Goal: Task Accomplishment & Management: Use online tool/utility

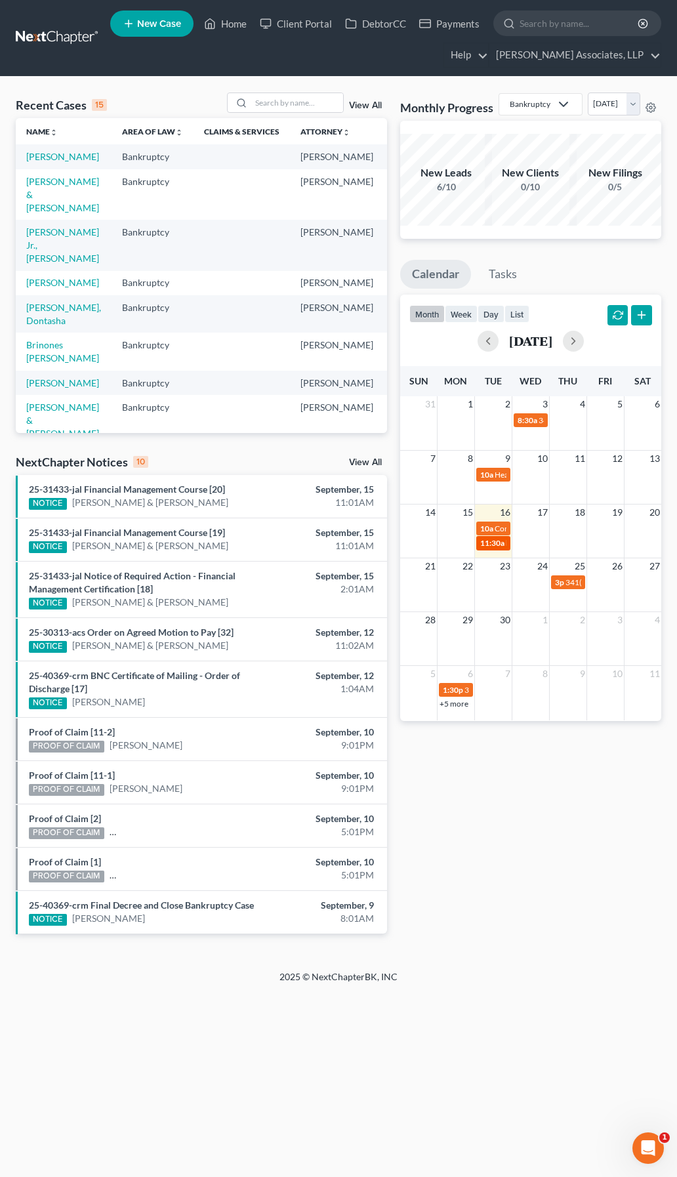
click at [497, 548] on span "11:30a" at bounding box center [492, 543] width 24 height 10
select select "Days"
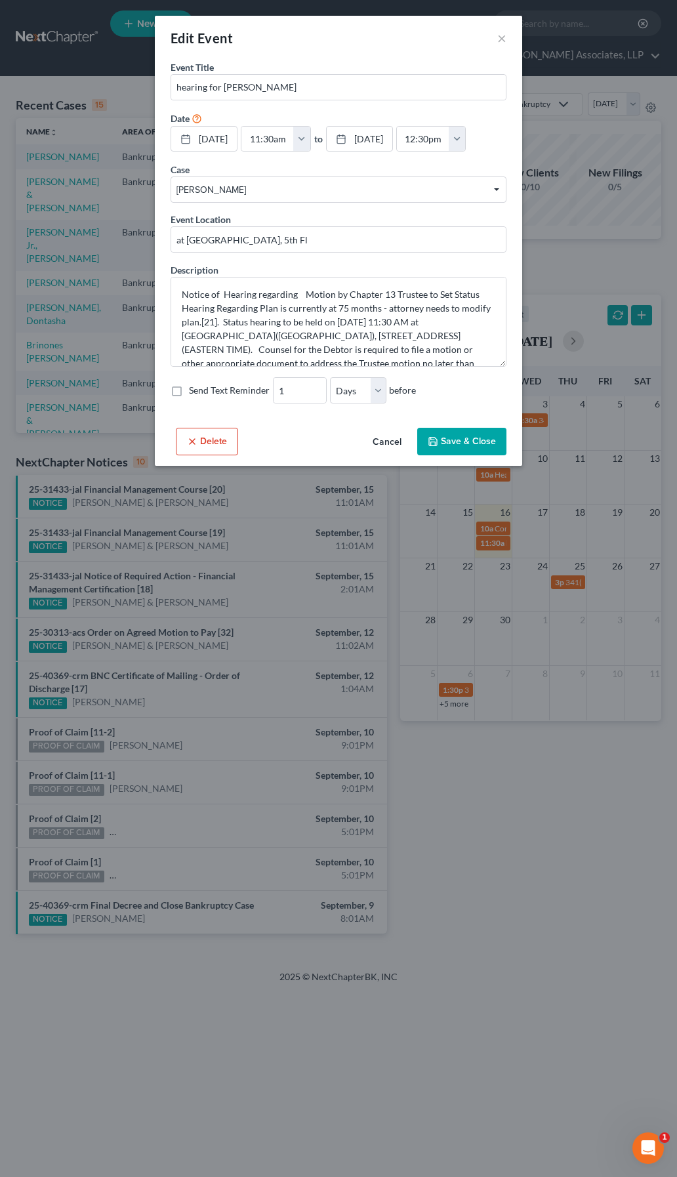
click at [213, 445] on button "Delete" at bounding box center [207, 442] width 62 height 28
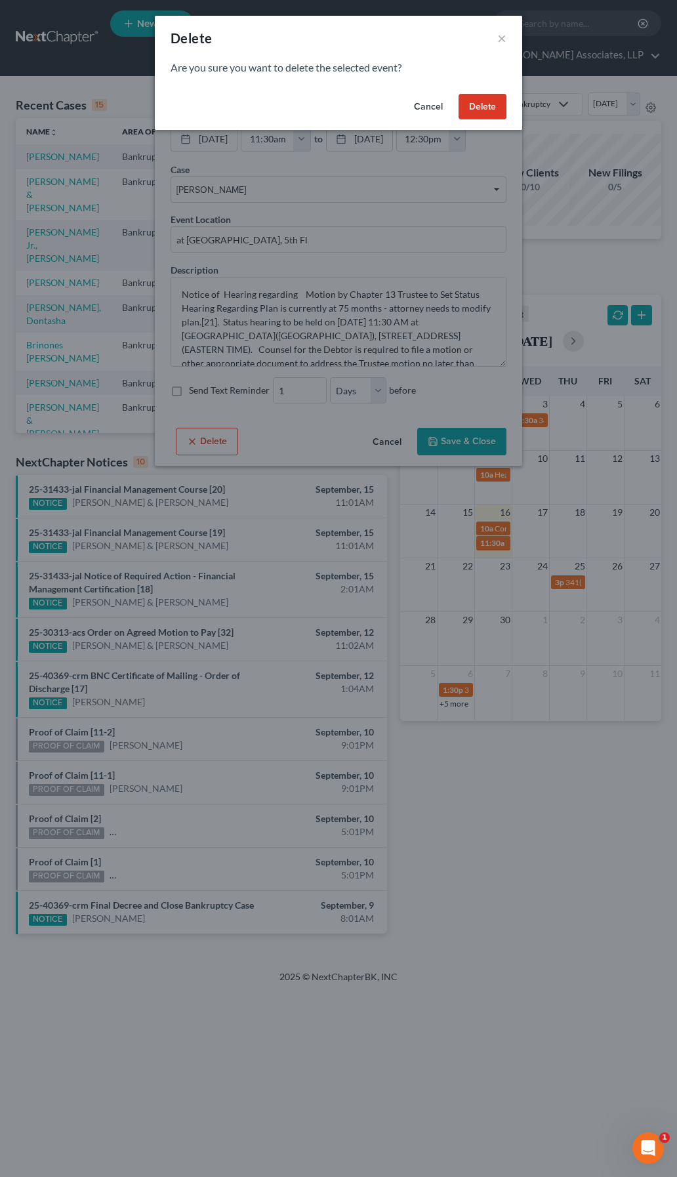
click at [478, 110] on button "Delete" at bounding box center [482, 107] width 48 height 26
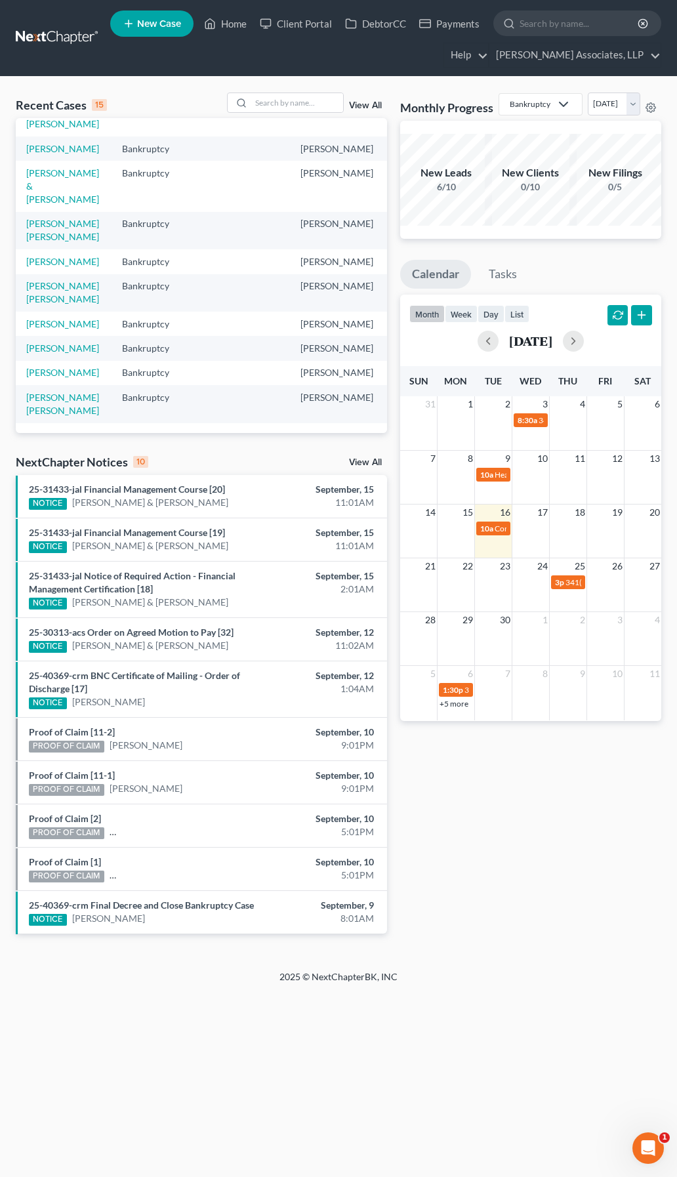
scroll to position [328, 0]
click at [56, 287] on link "[PERSON_NAME] [PERSON_NAME]" at bounding box center [62, 292] width 73 height 24
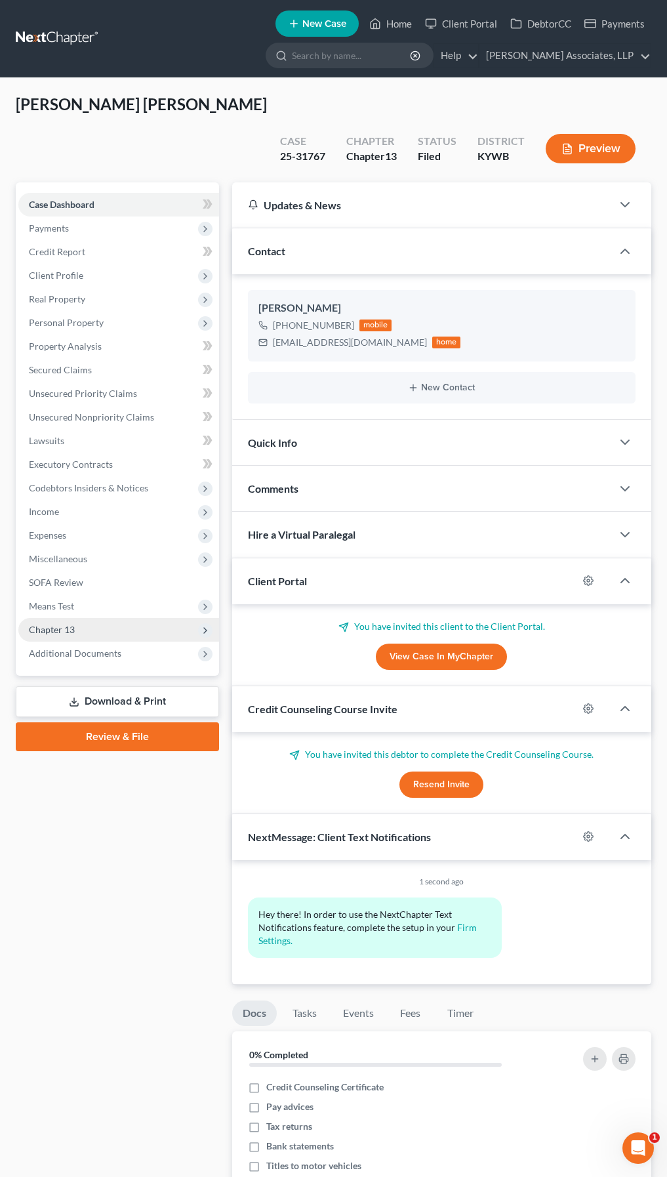
click at [127, 618] on span "Chapter 13" at bounding box center [118, 630] width 201 height 24
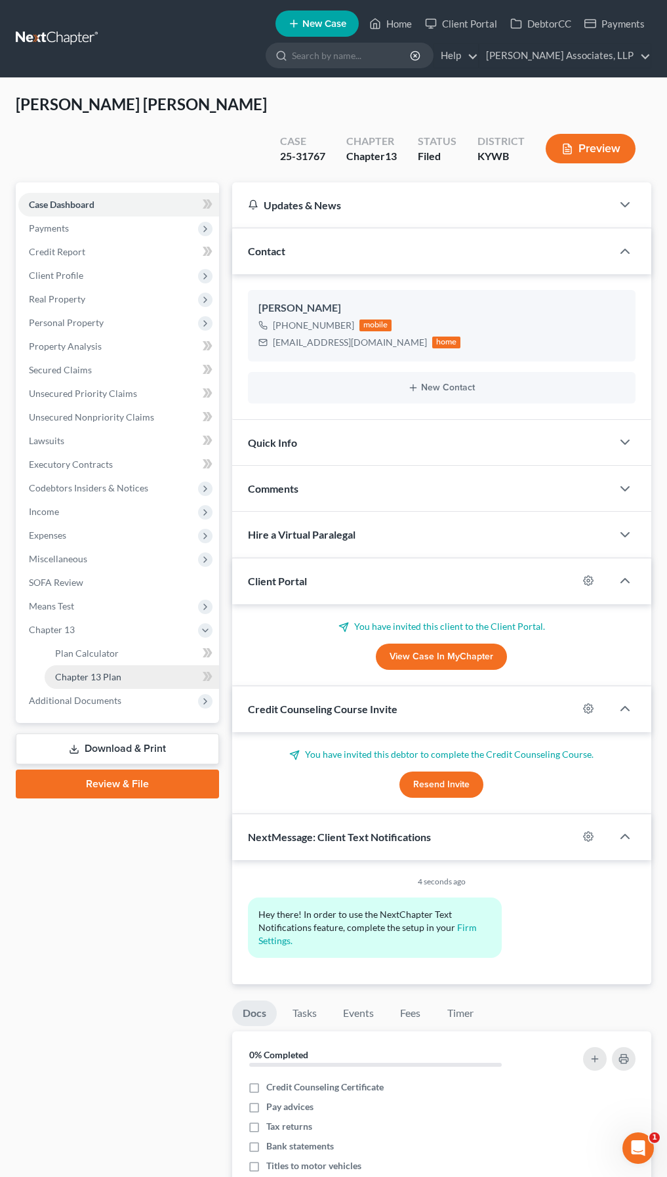
click at [99, 671] on span "Chapter 13 Plan" at bounding box center [88, 676] width 66 height 11
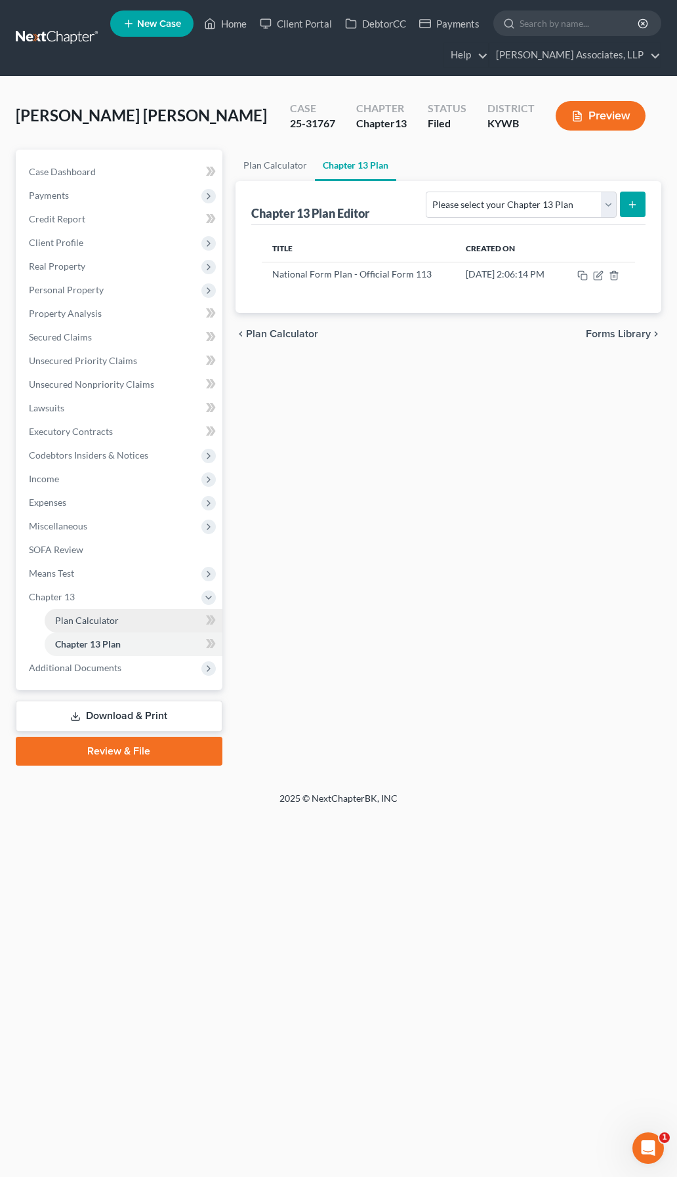
click at [103, 624] on span "Plan Calculator" at bounding box center [87, 620] width 64 height 11
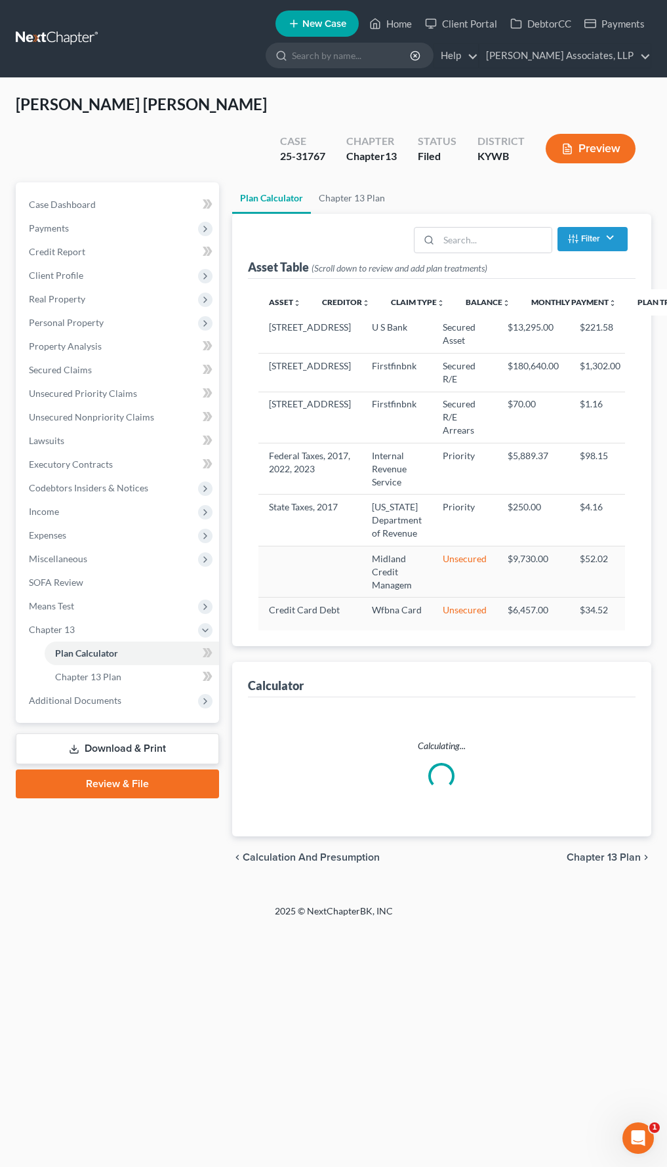
select select "59"
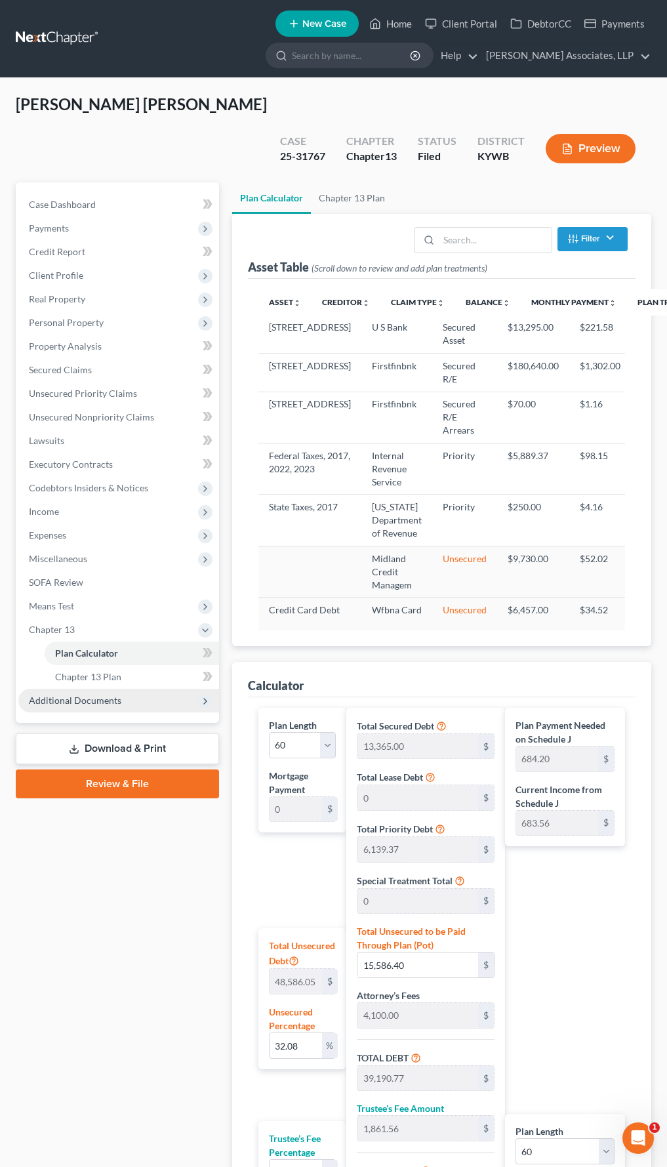
click at [117, 695] on span "Additional Documents" at bounding box center [75, 700] width 92 height 11
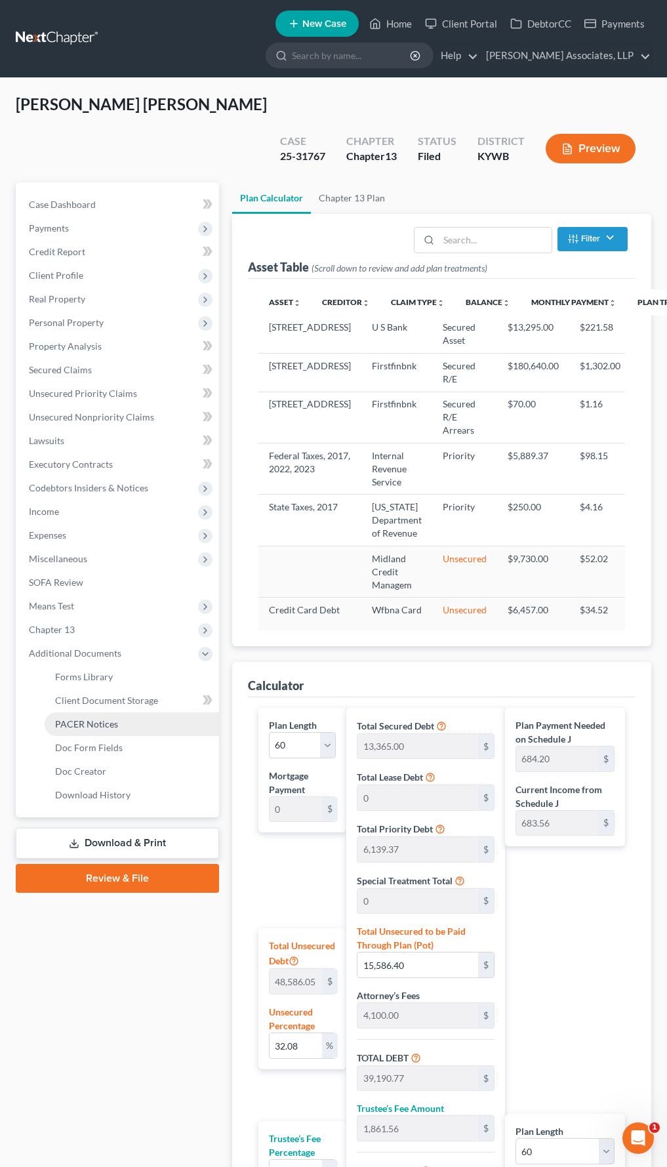
click at [121, 712] on link "PACER Notices" at bounding box center [132, 724] width 174 height 24
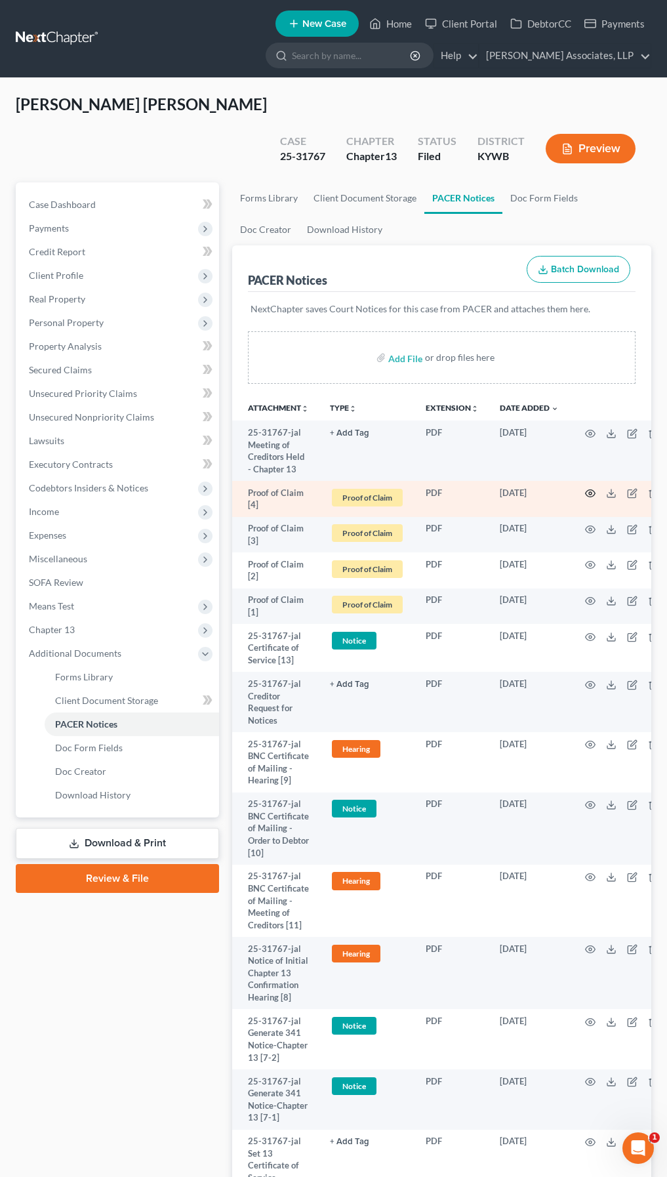
click at [594, 488] on icon "button" at bounding box center [590, 493] width 10 height 10
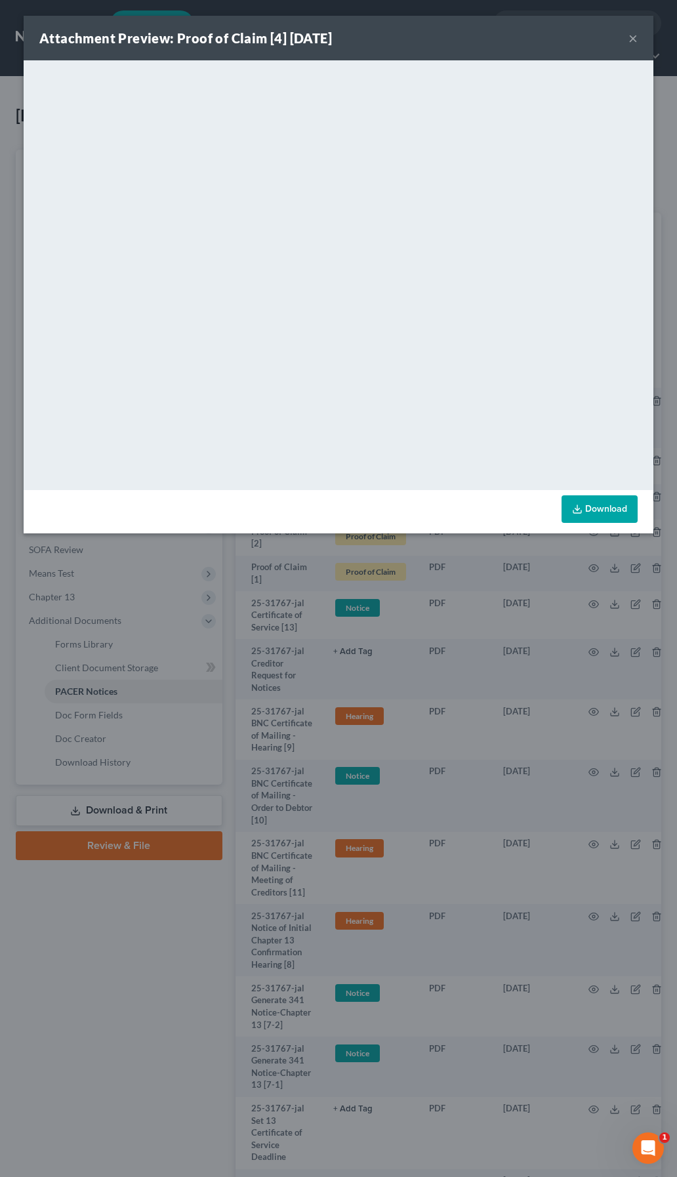
click at [631, 35] on button "×" at bounding box center [632, 38] width 9 height 16
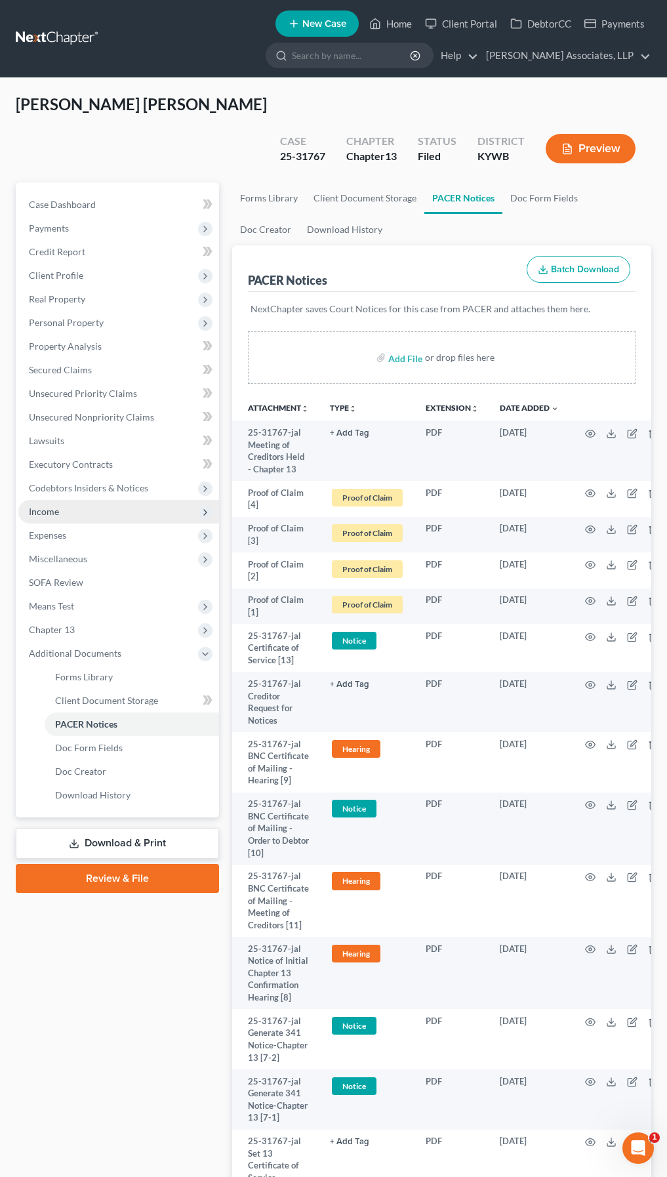
click at [51, 506] on span "Income" at bounding box center [44, 511] width 30 height 11
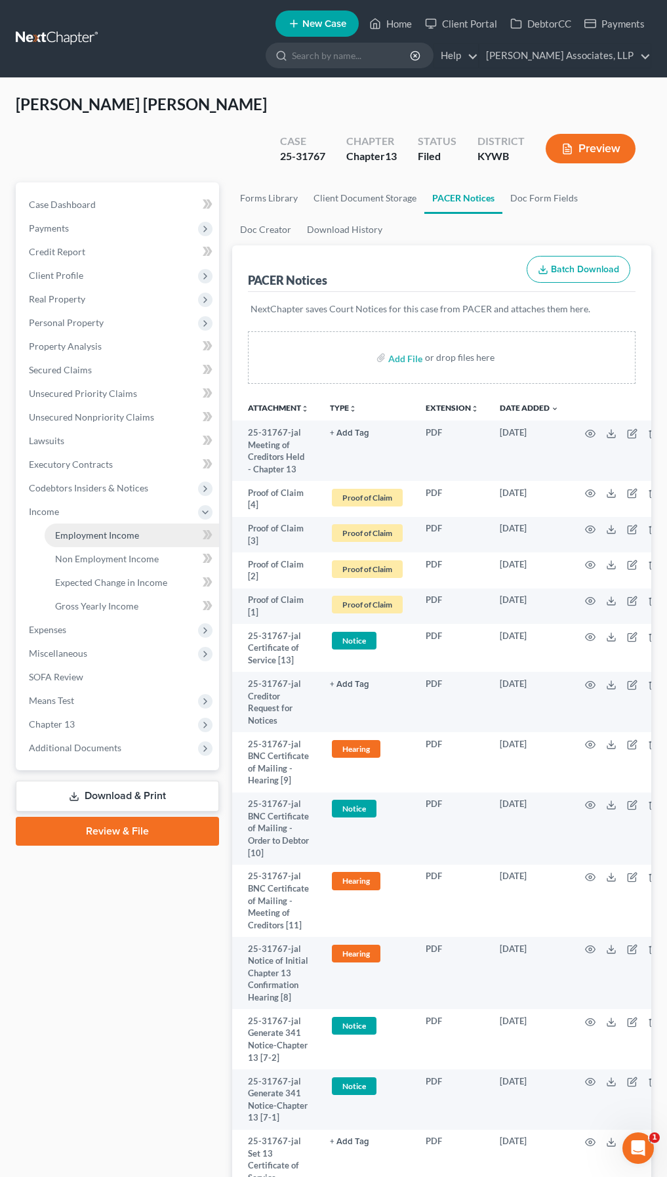
click at [86, 529] on span "Employment Income" at bounding box center [97, 534] width 84 height 11
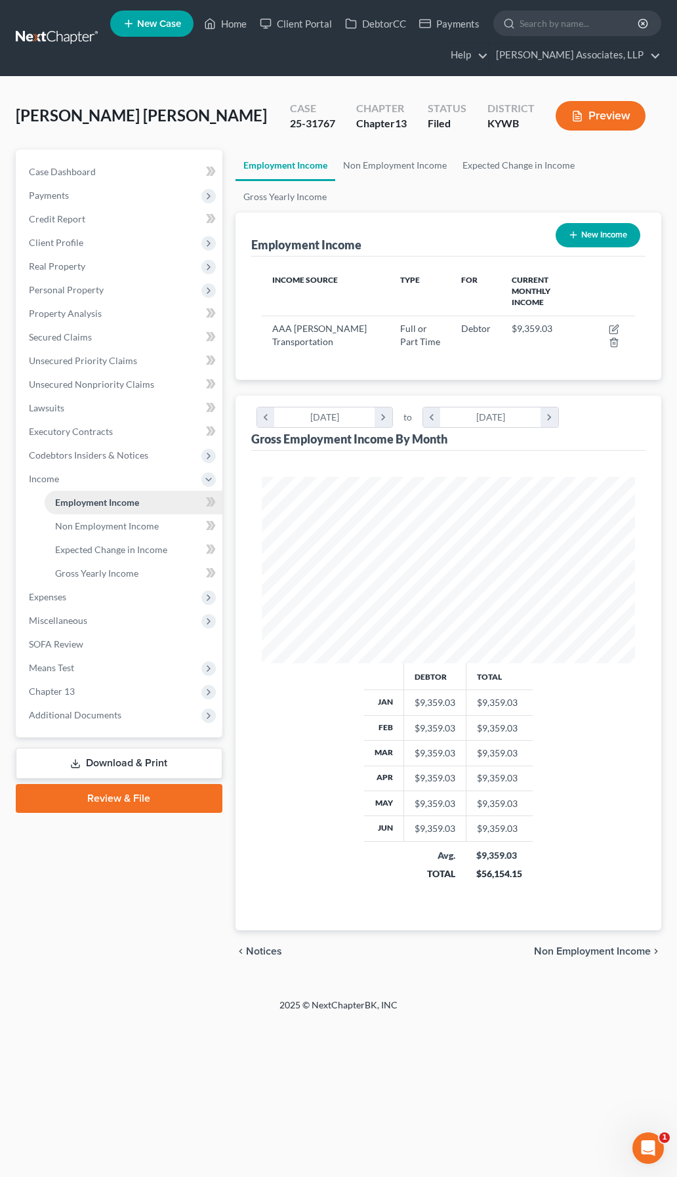
scroll to position [186, 400]
click at [612, 324] on icon "button" at bounding box center [614, 329] width 10 height 10
select select "0"
select select "18"
select select "3"
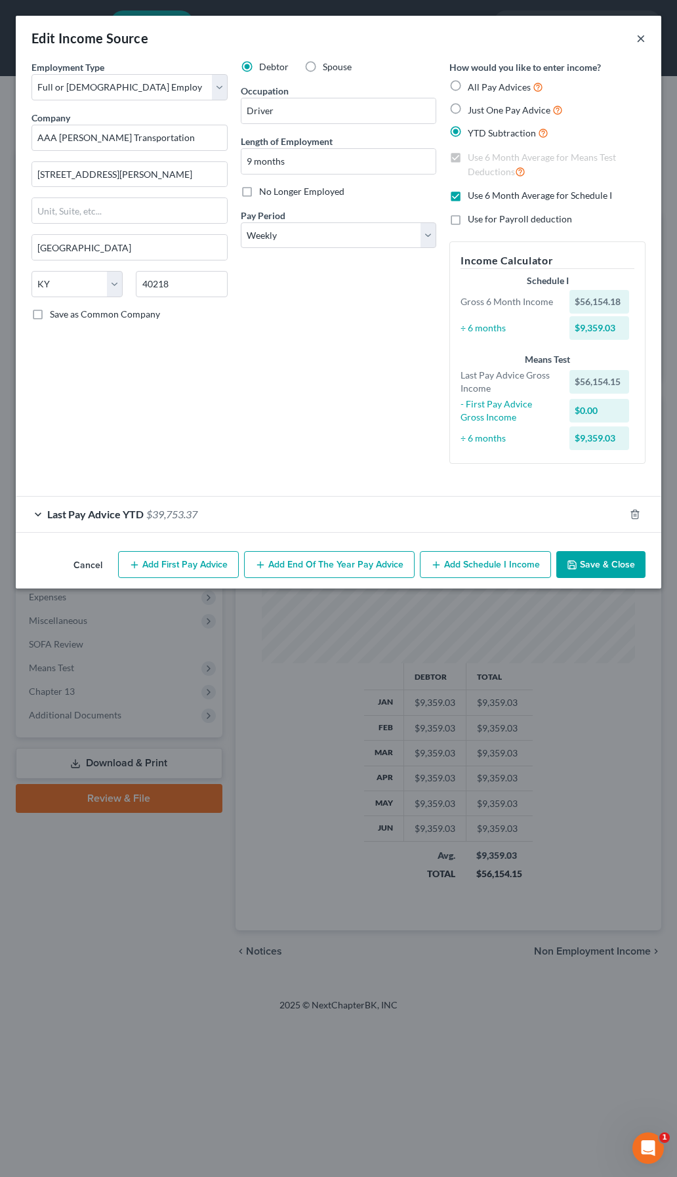
click at [639, 38] on button "×" at bounding box center [640, 38] width 9 height 16
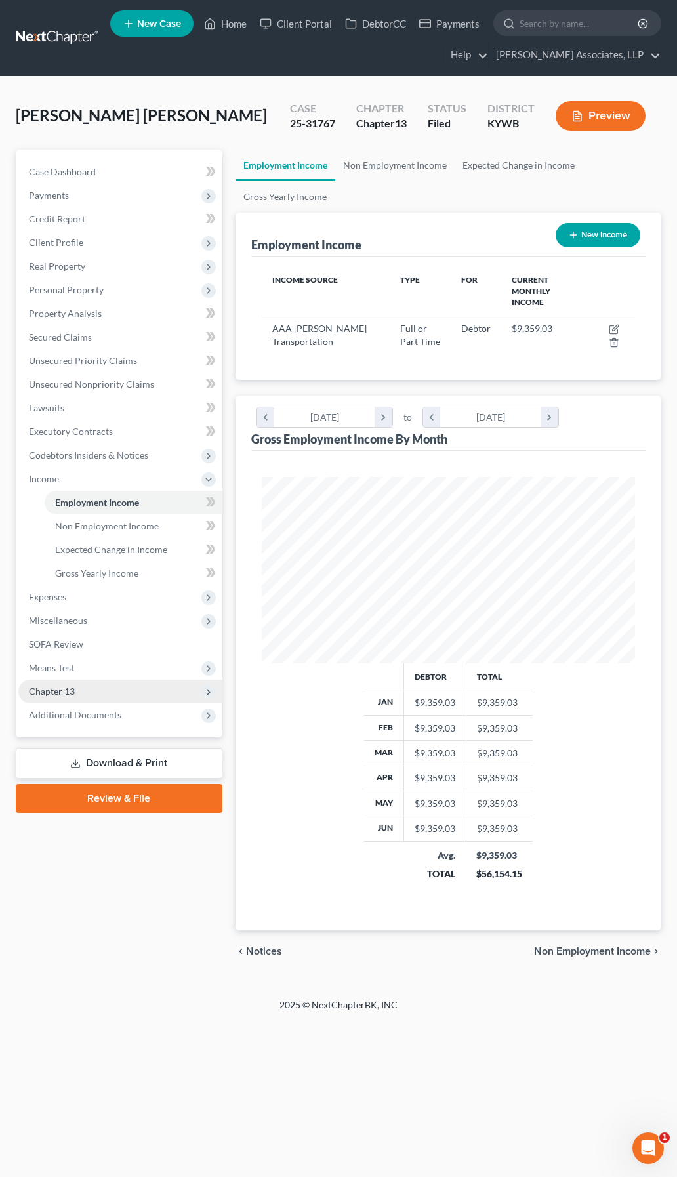
click at [71, 696] on span "Chapter 13" at bounding box center [52, 690] width 46 height 11
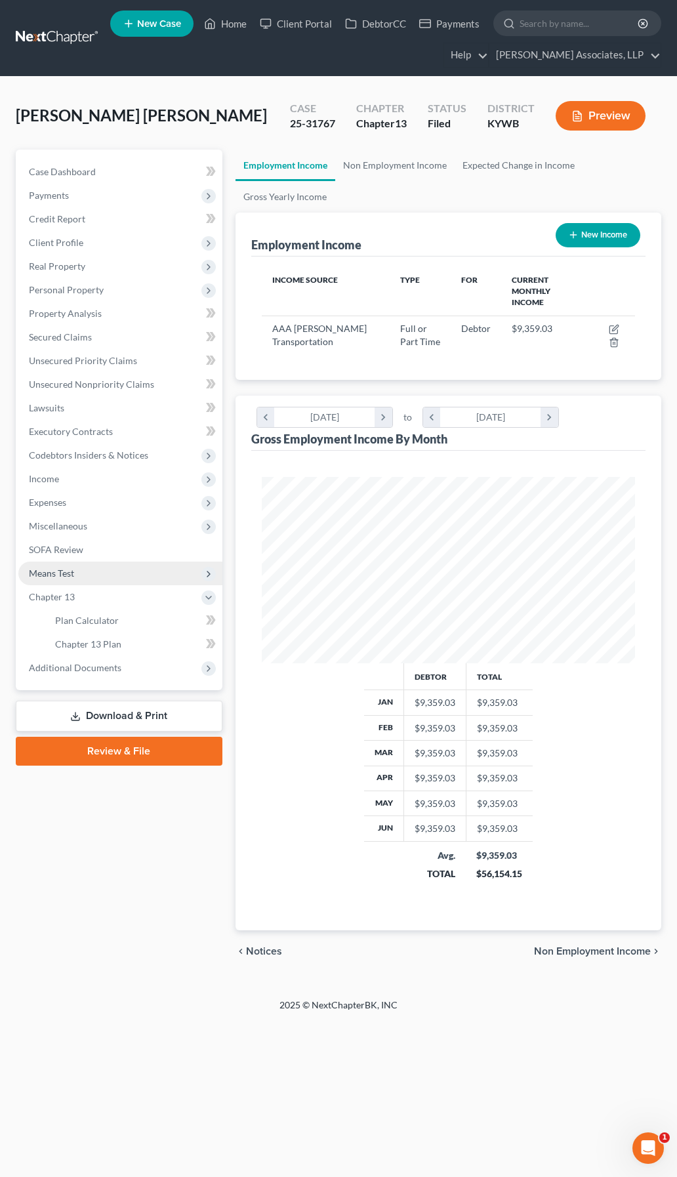
click at [69, 573] on span "Means Test" at bounding box center [51, 572] width 45 height 11
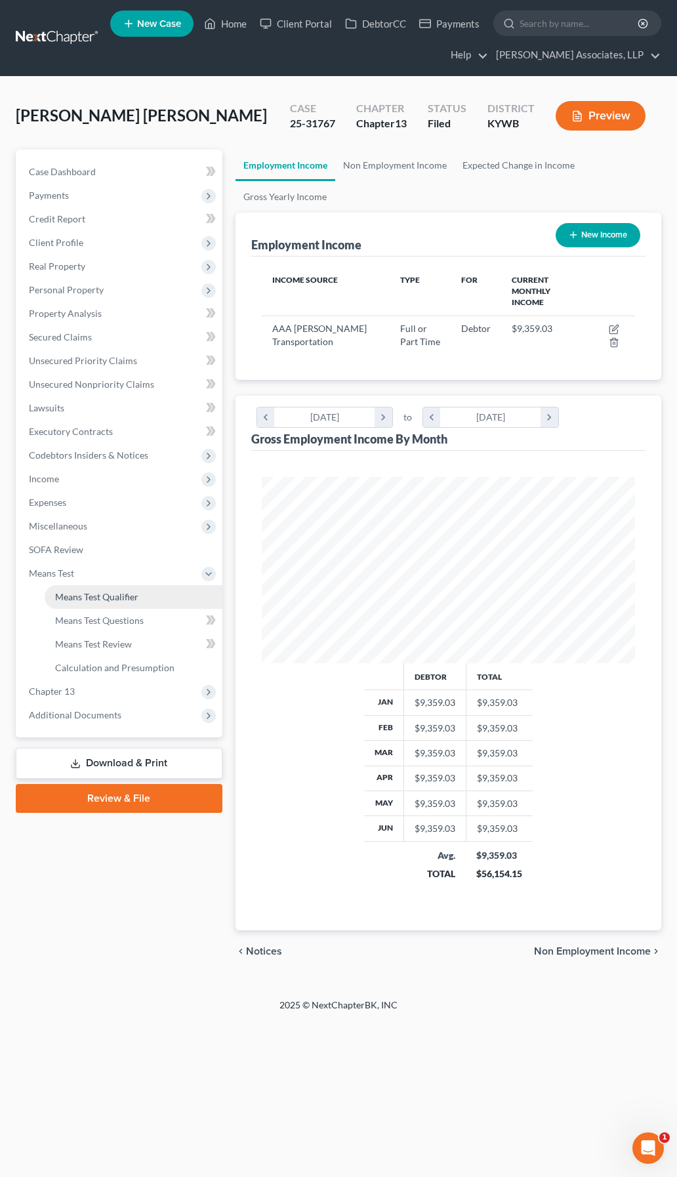
click at [89, 605] on link "Means Test Qualifier" at bounding box center [134, 597] width 178 height 24
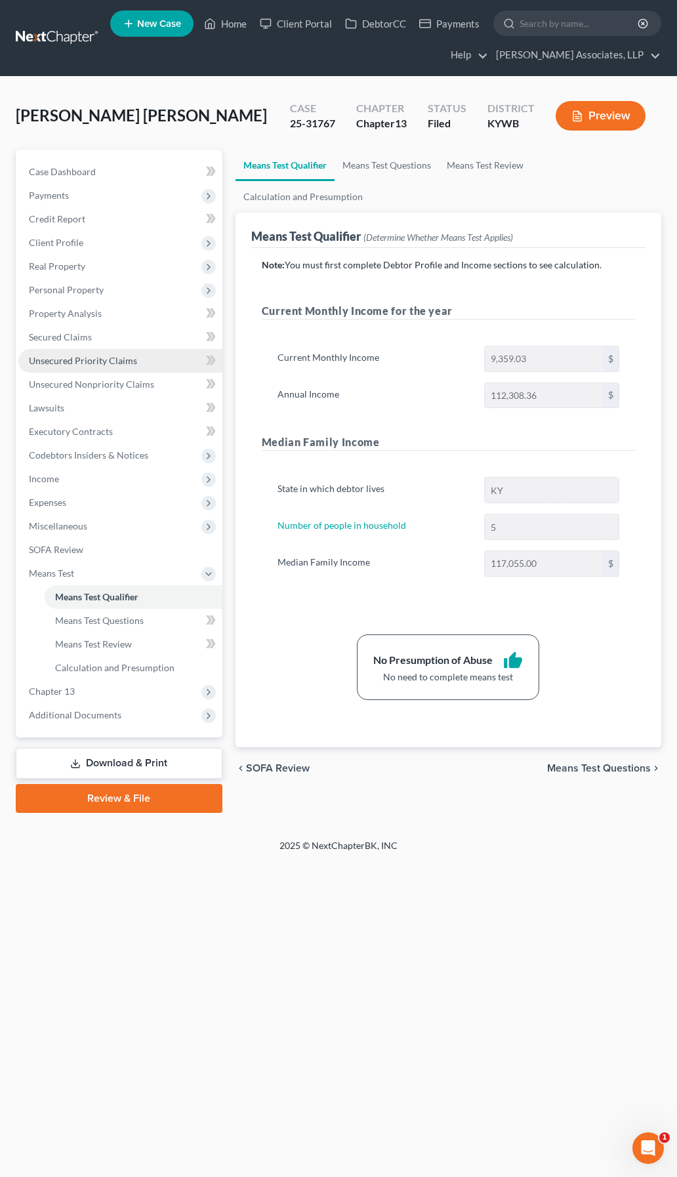
click at [52, 359] on span "Unsecured Priority Claims" at bounding box center [83, 360] width 108 height 11
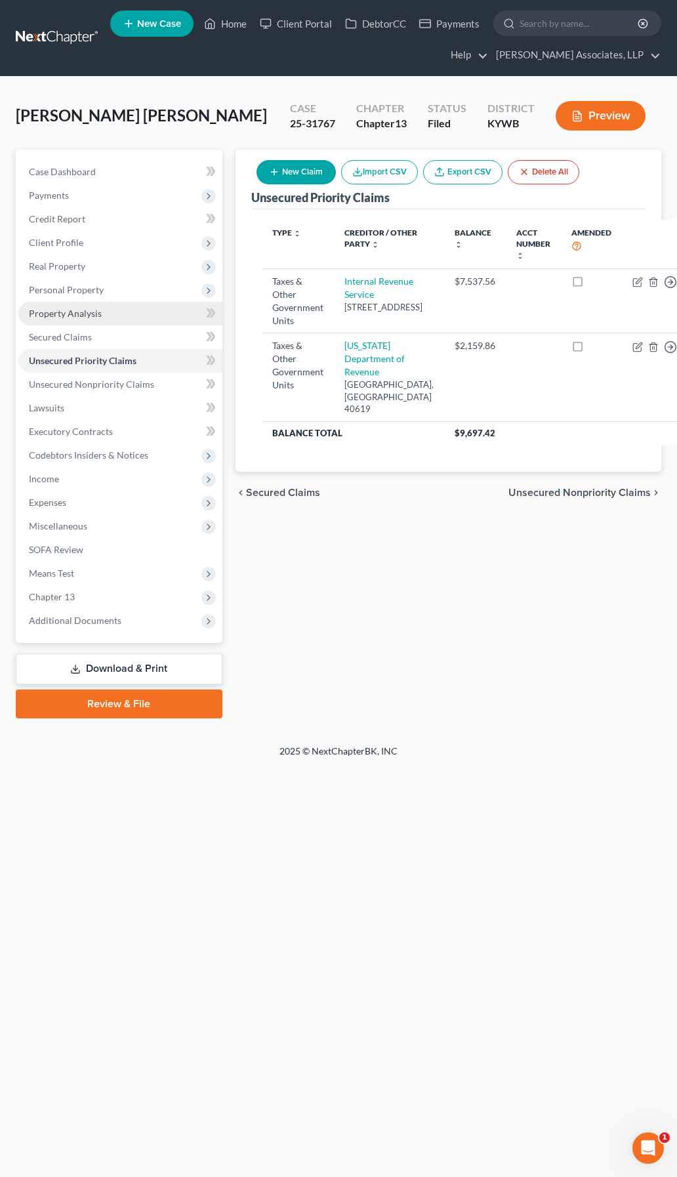
click at [58, 317] on span "Property Analysis" at bounding box center [65, 313] width 73 height 11
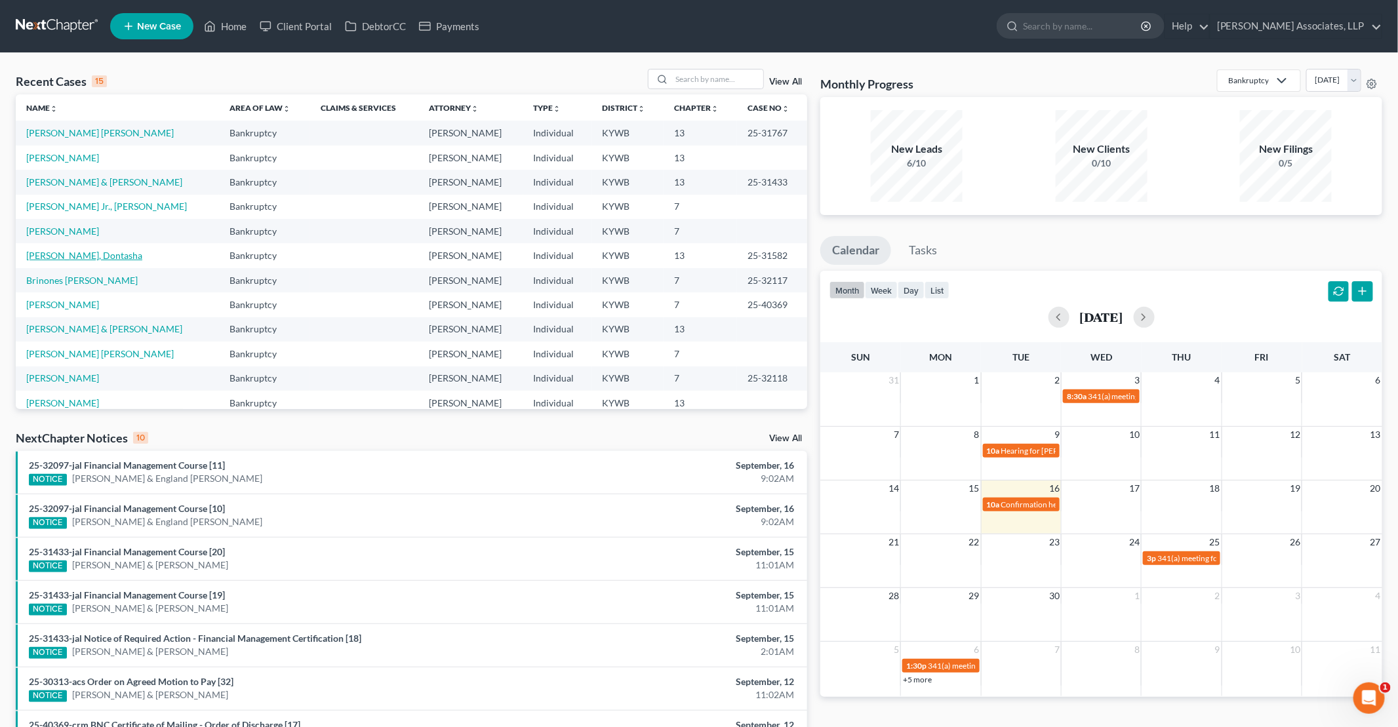
click at [76, 259] on link "[PERSON_NAME], Dontasha" at bounding box center [84, 255] width 116 height 11
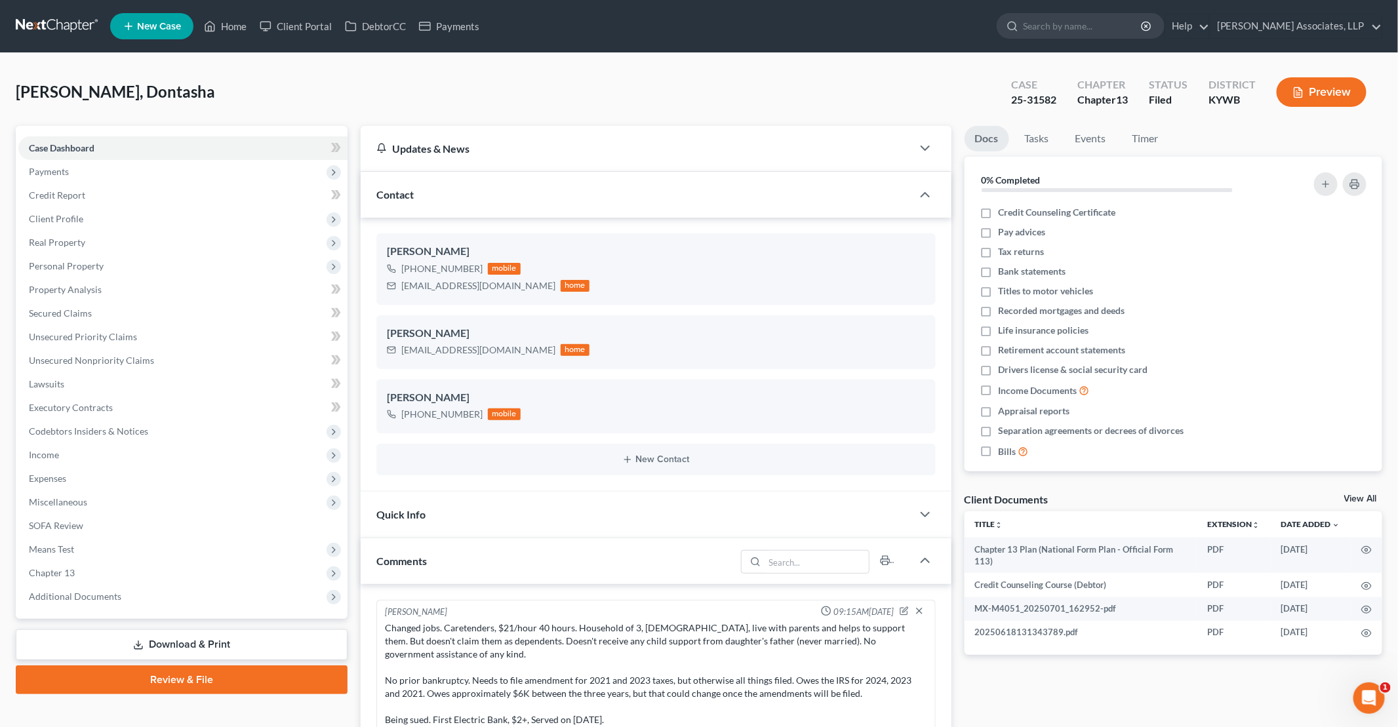
scroll to position [43, 0]
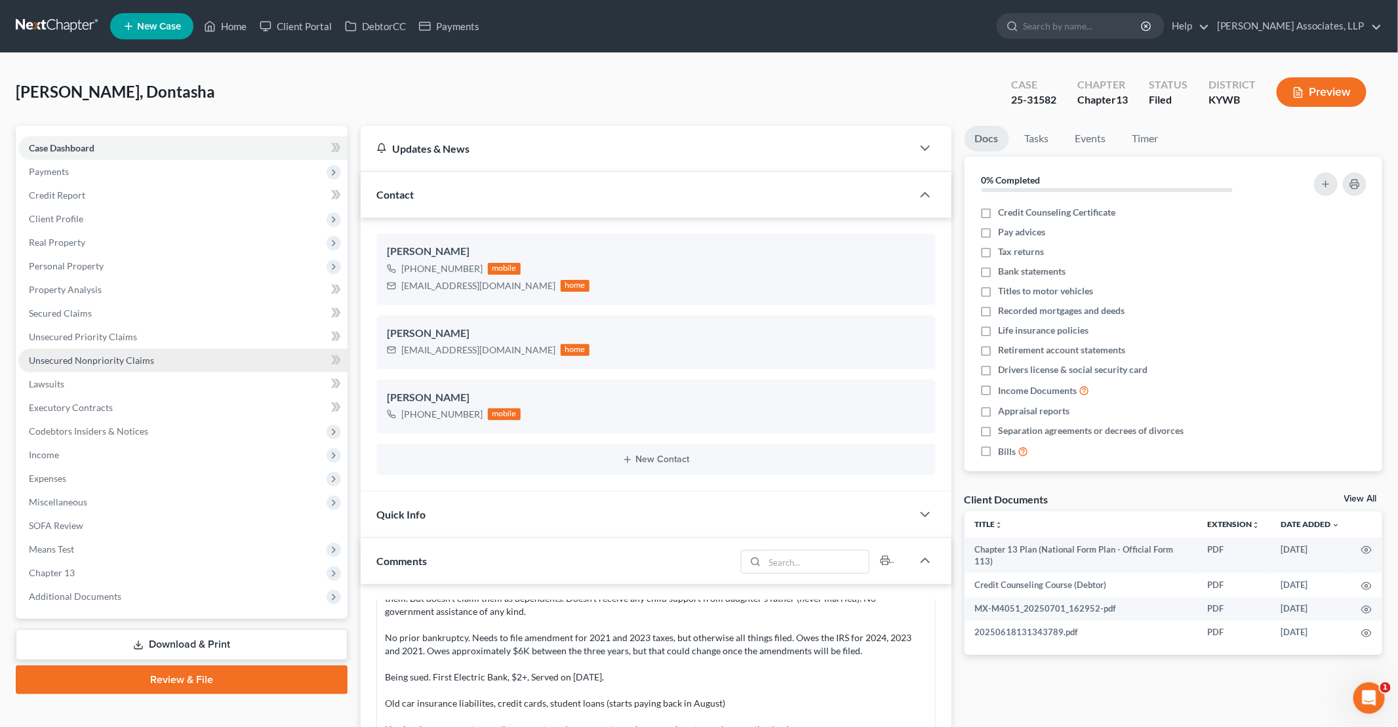
click at [96, 357] on span "Unsecured Nonpriority Claims" at bounding box center [91, 360] width 125 height 11
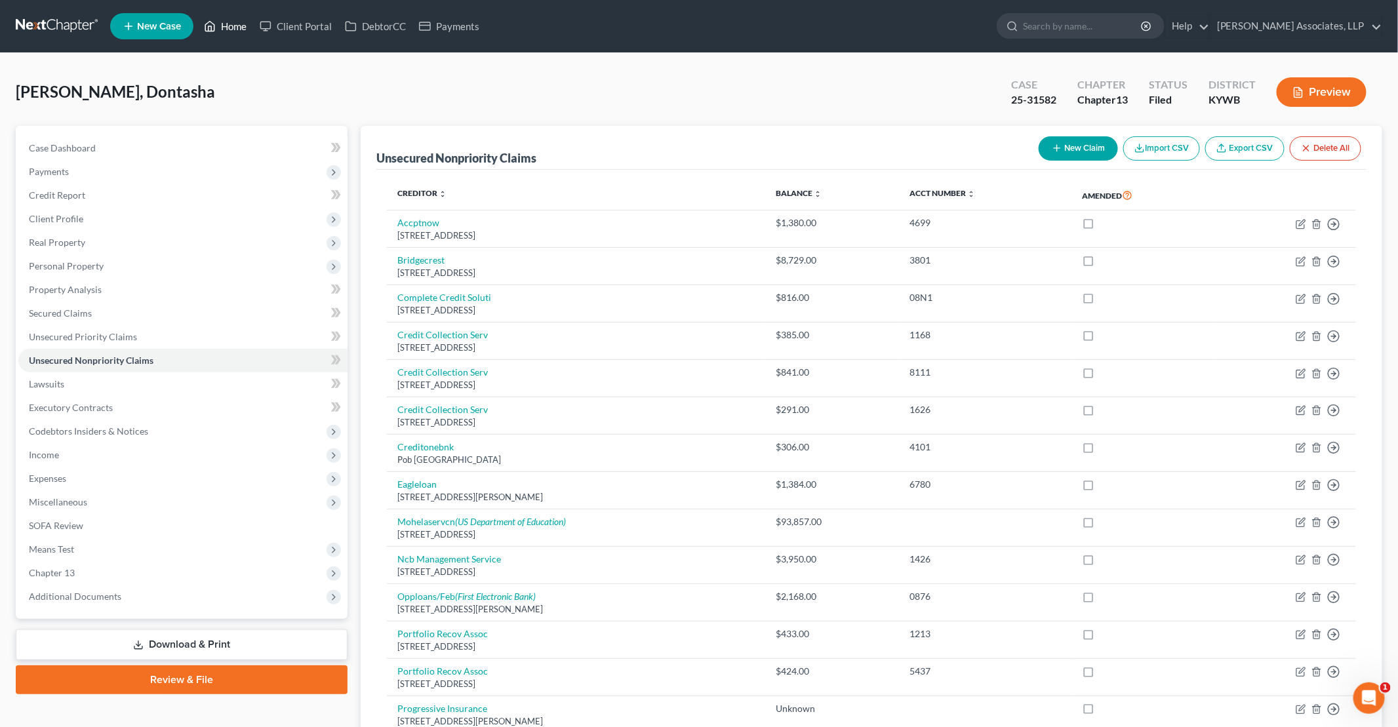
click at [226, 25] on link "Home" at bounding box center [225, 26] width 56 height 24
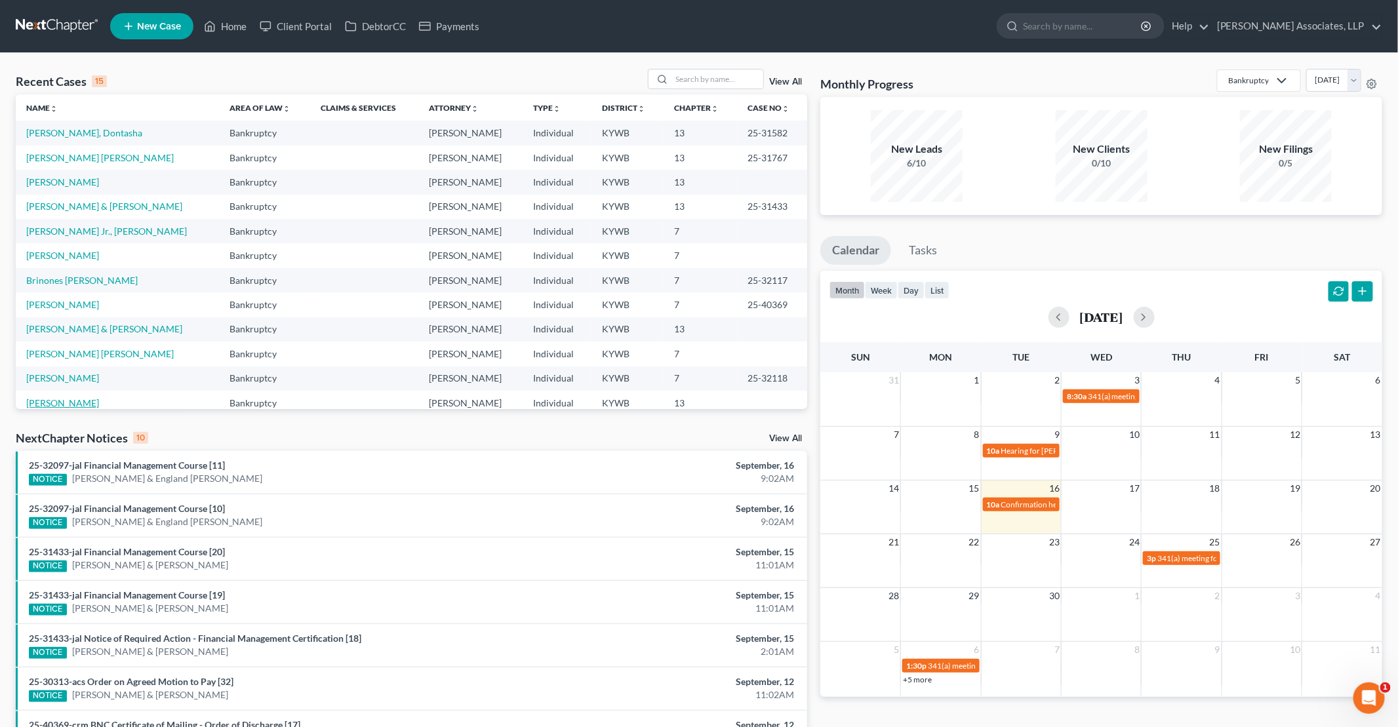
click at [95, 402] on link "[PERSON_NAME]" at bounding box center [62, 402] width 73 height 11
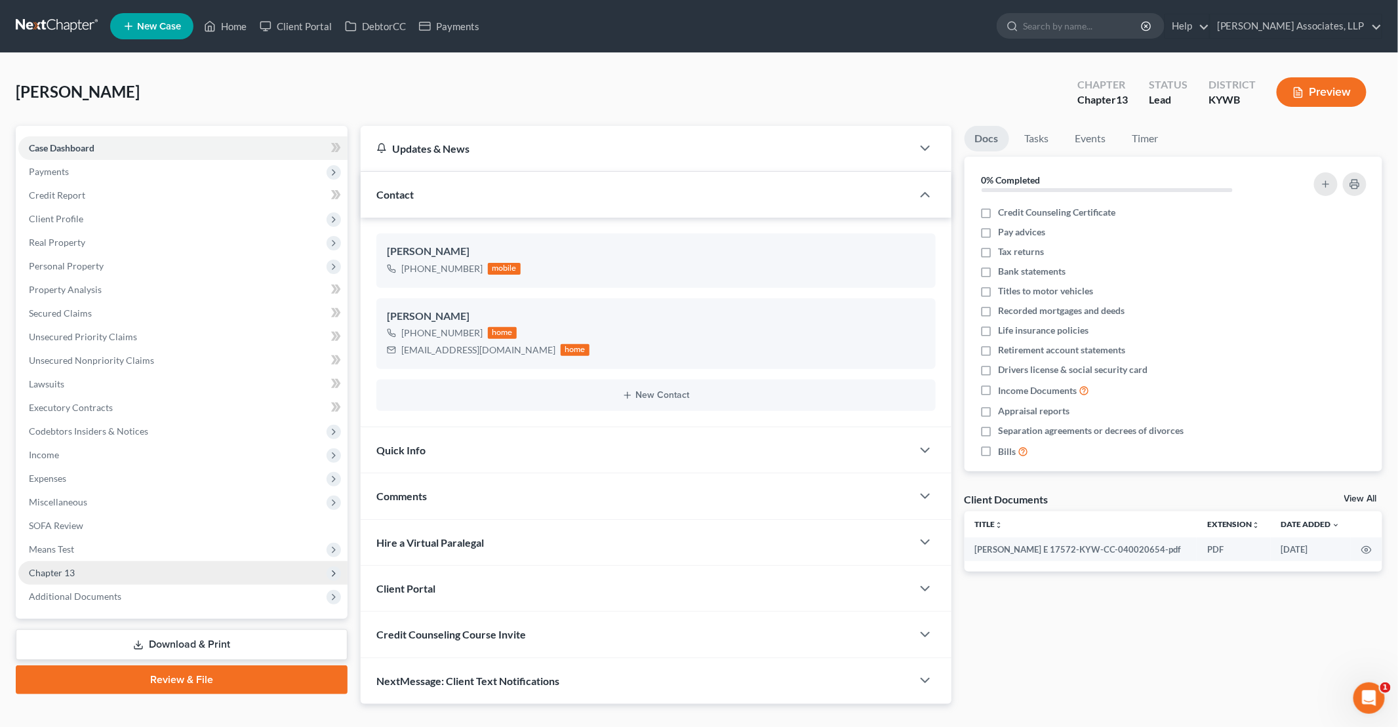
click at [134, 576] on span "Chapter 13" at bounding box center [182, 573] width 329 height 24
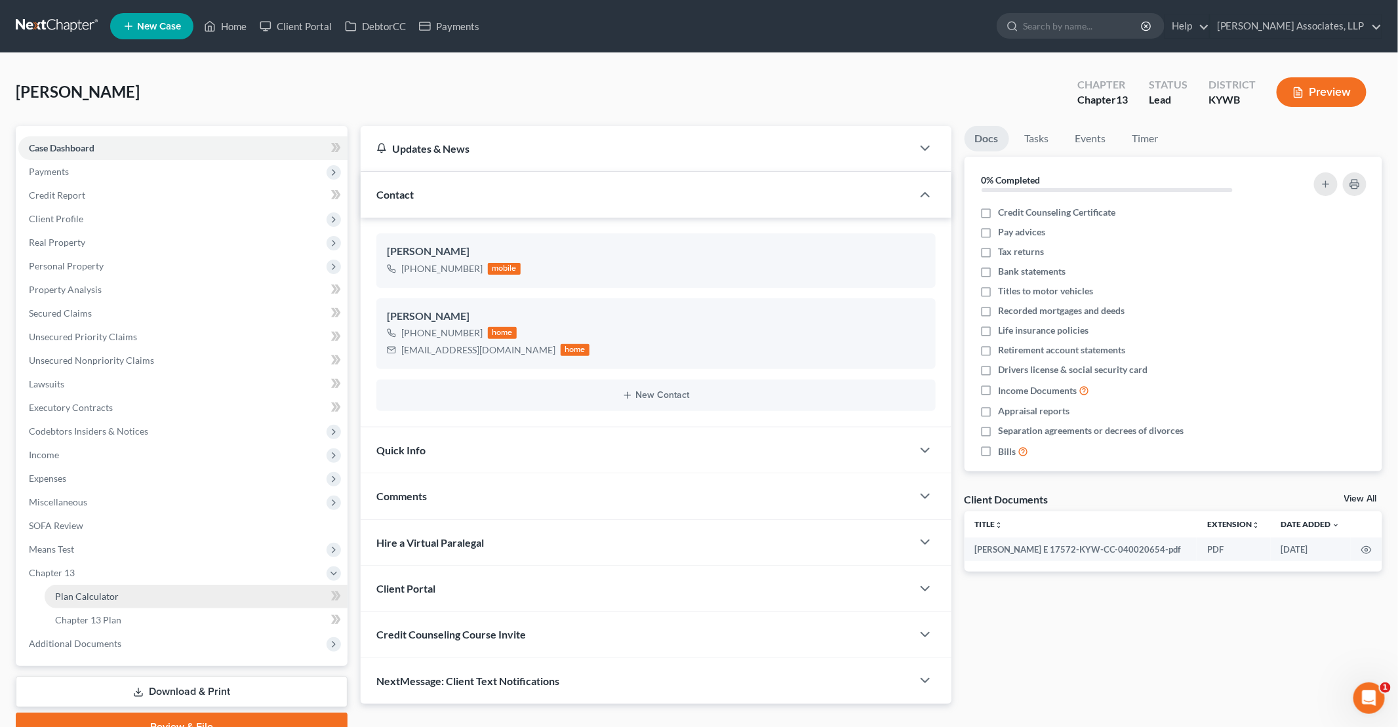
click at [149, 592] on link "Plan Calculator" at bounding box center [196, 597] width 303 height 24
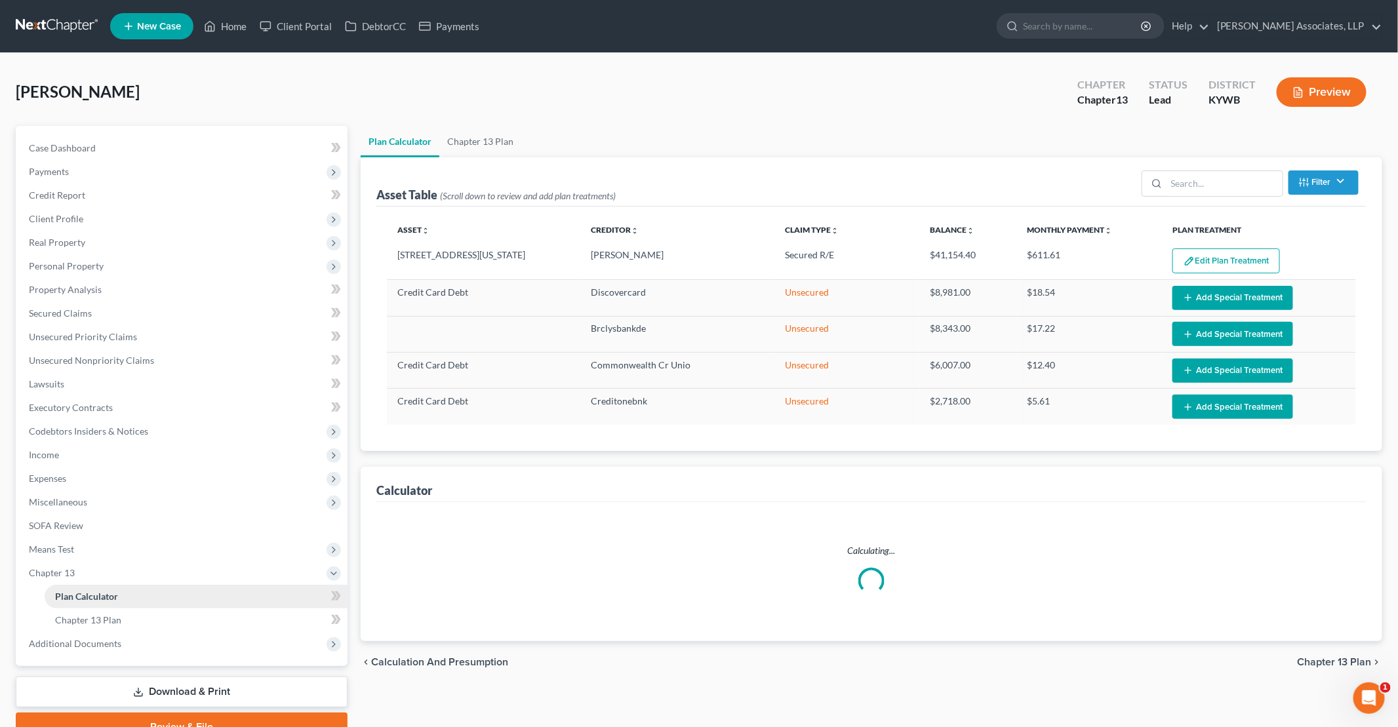
select select "59"
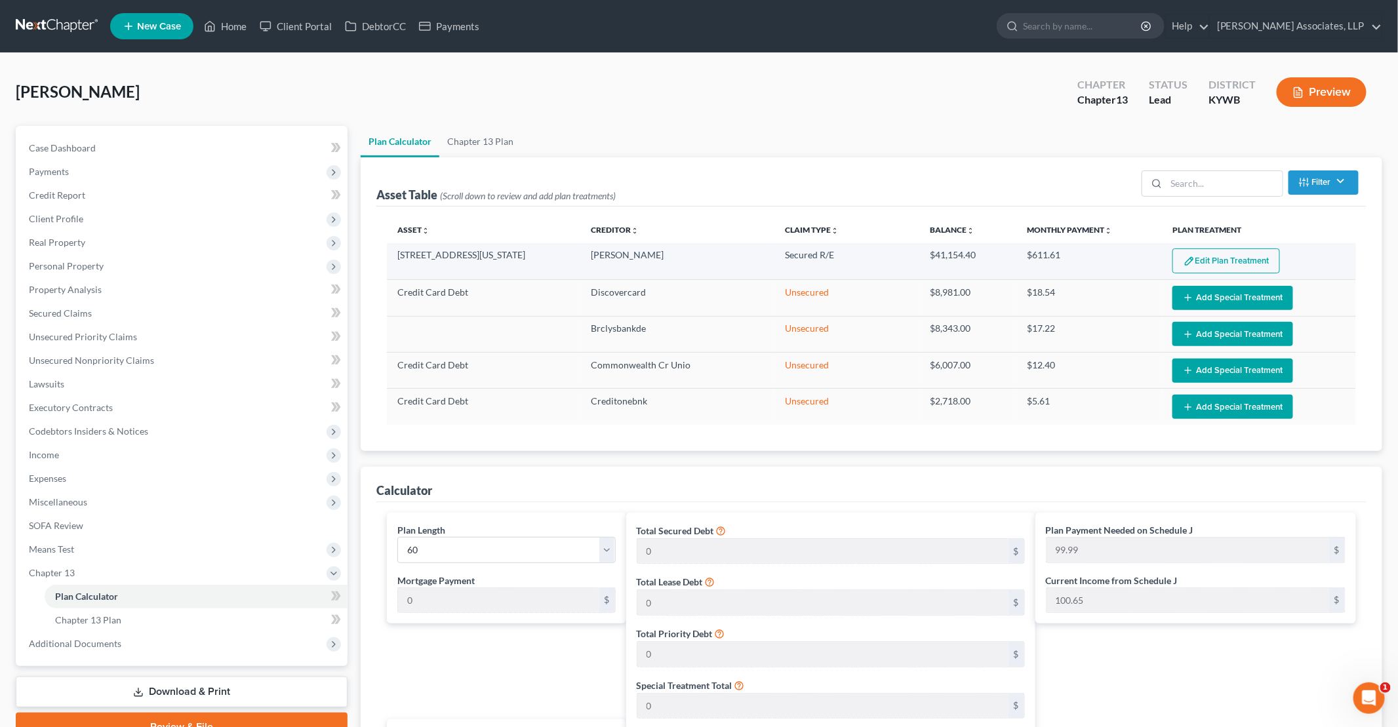
click at [1211, 259] on button "Edit Plan Treatment" at bounding box center [1227, 261] width 108 height 25
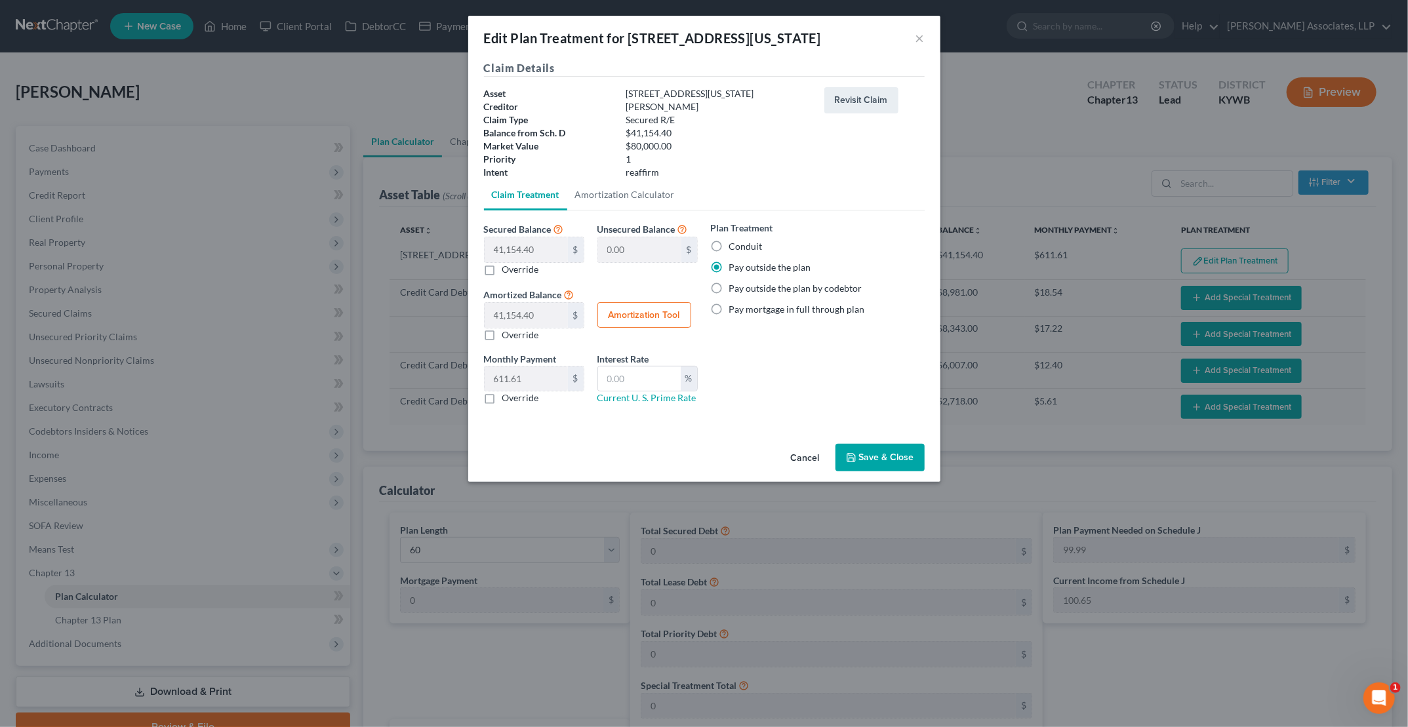
click at [887, 452] on button "Save & Close" at bounding box center [880, 458] width 89 height 28
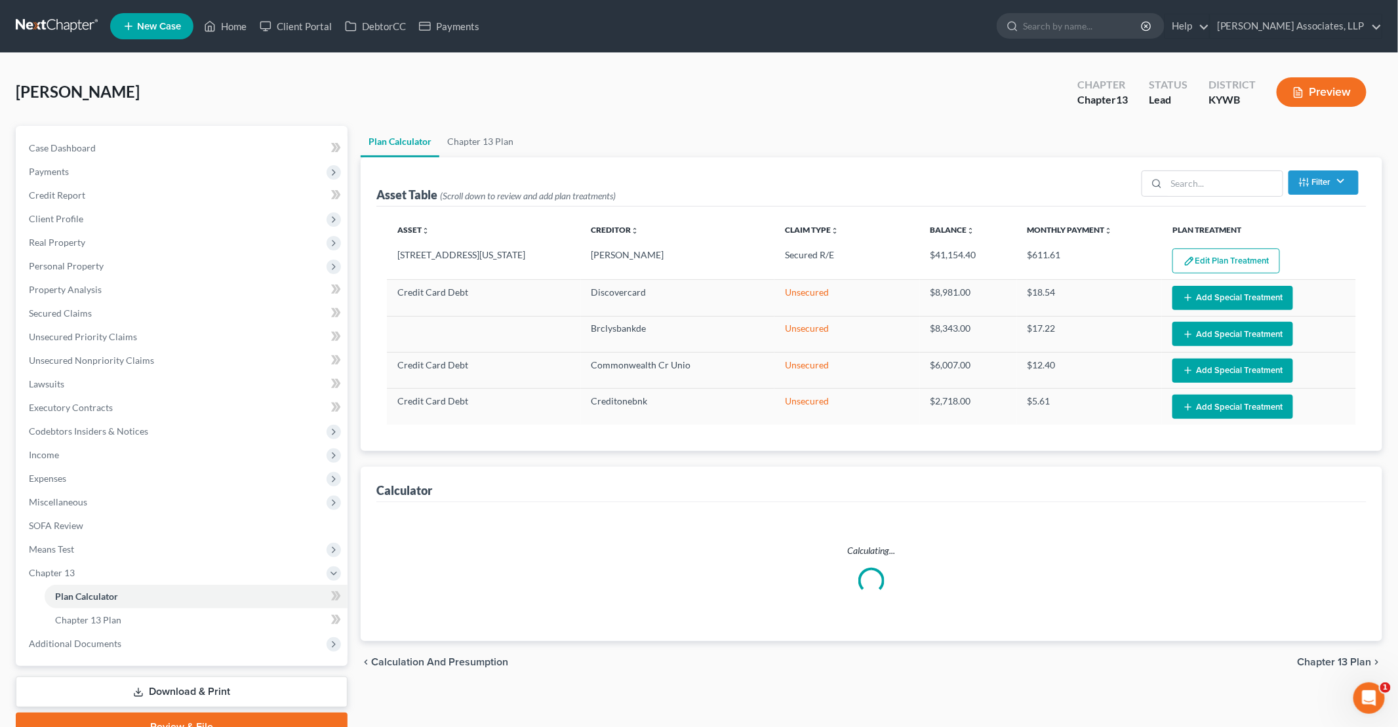
select select "59"
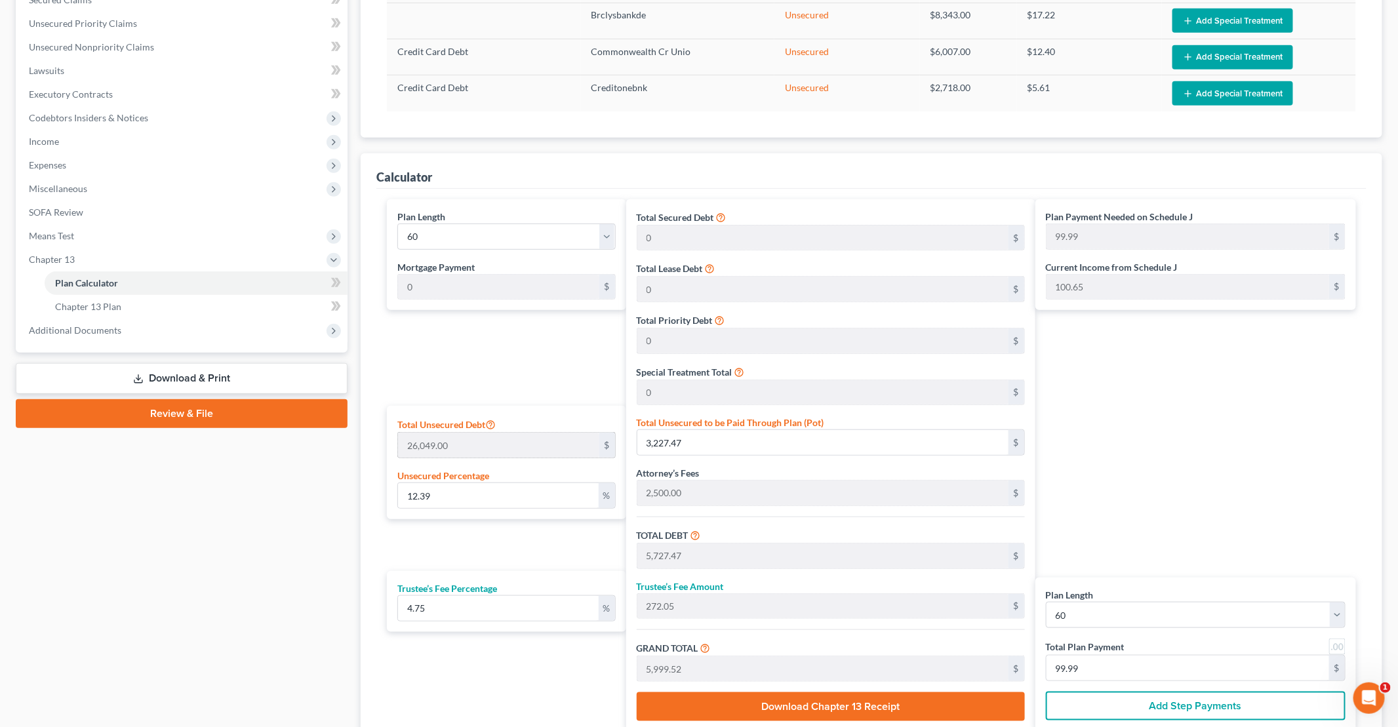
scroll to position [328, 0]
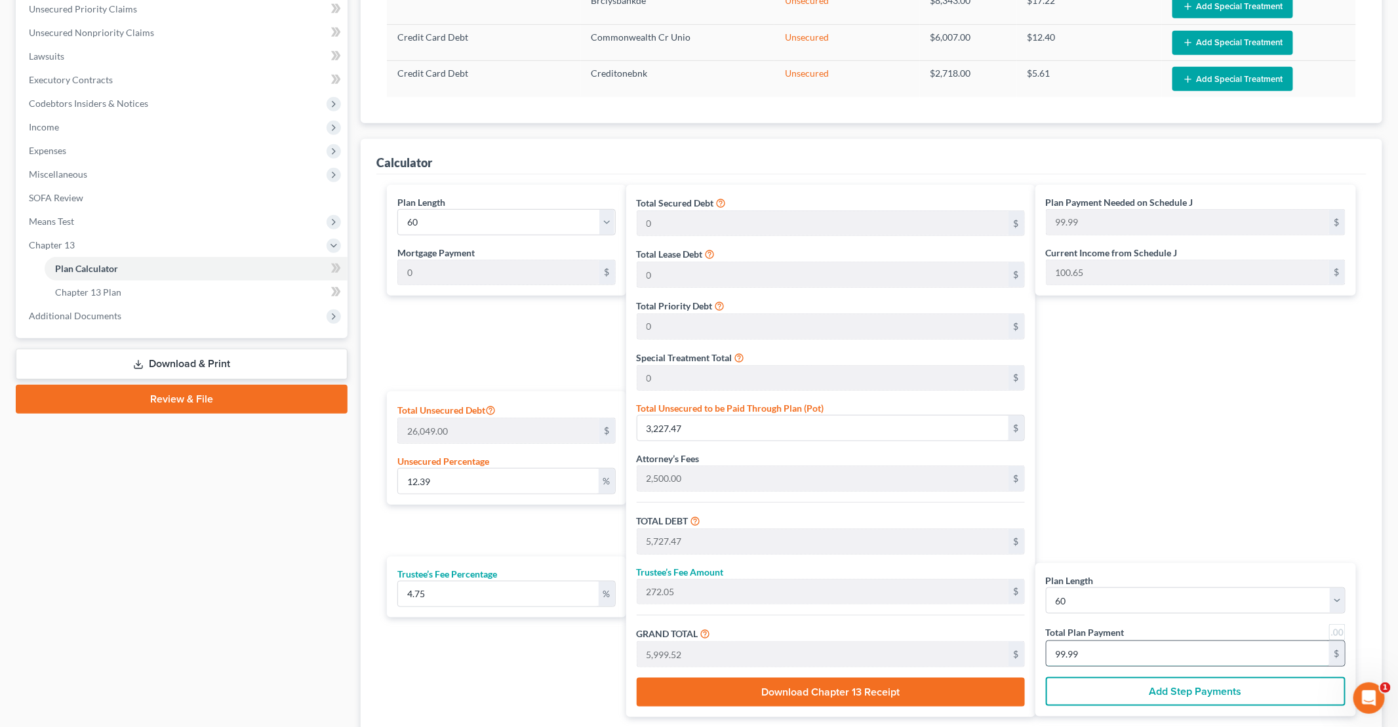
click at [1125, 652] on input "99.99" at bounding box center [1188, 653] width 283 height 25
type input "0"
type input "57.27"
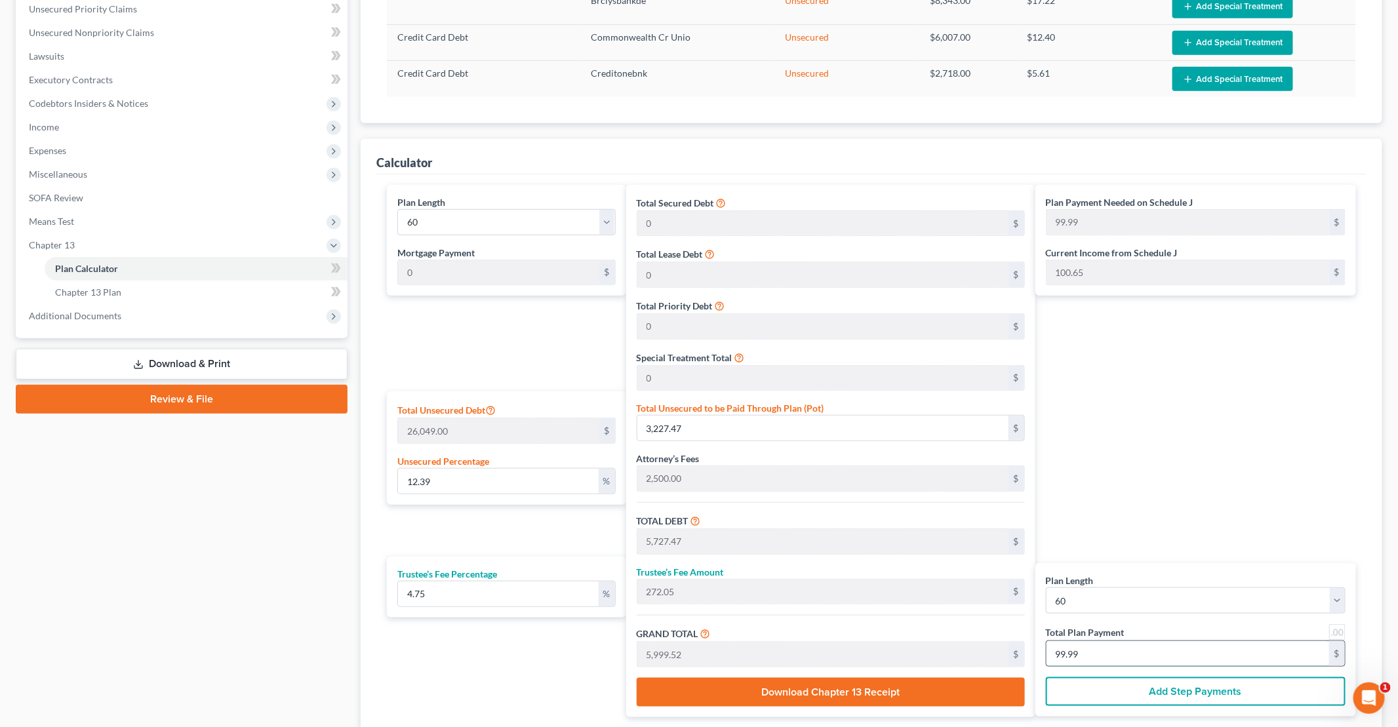
type input "2.72"
type input "60.00"
type input "1"
type input "572.79"
type input "27.20"
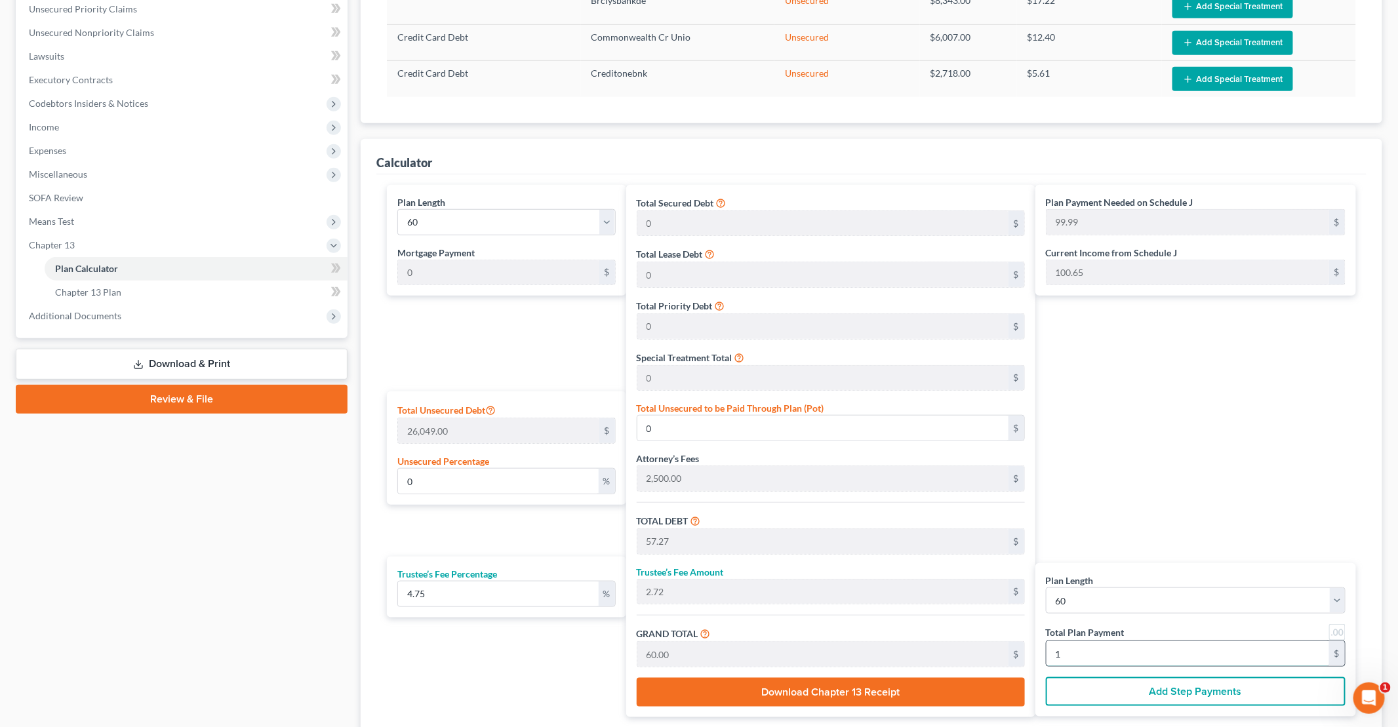
type input "600.00"
type input "10"
type input "12.39"
type input "3,227.92"
type input "5,727.92"
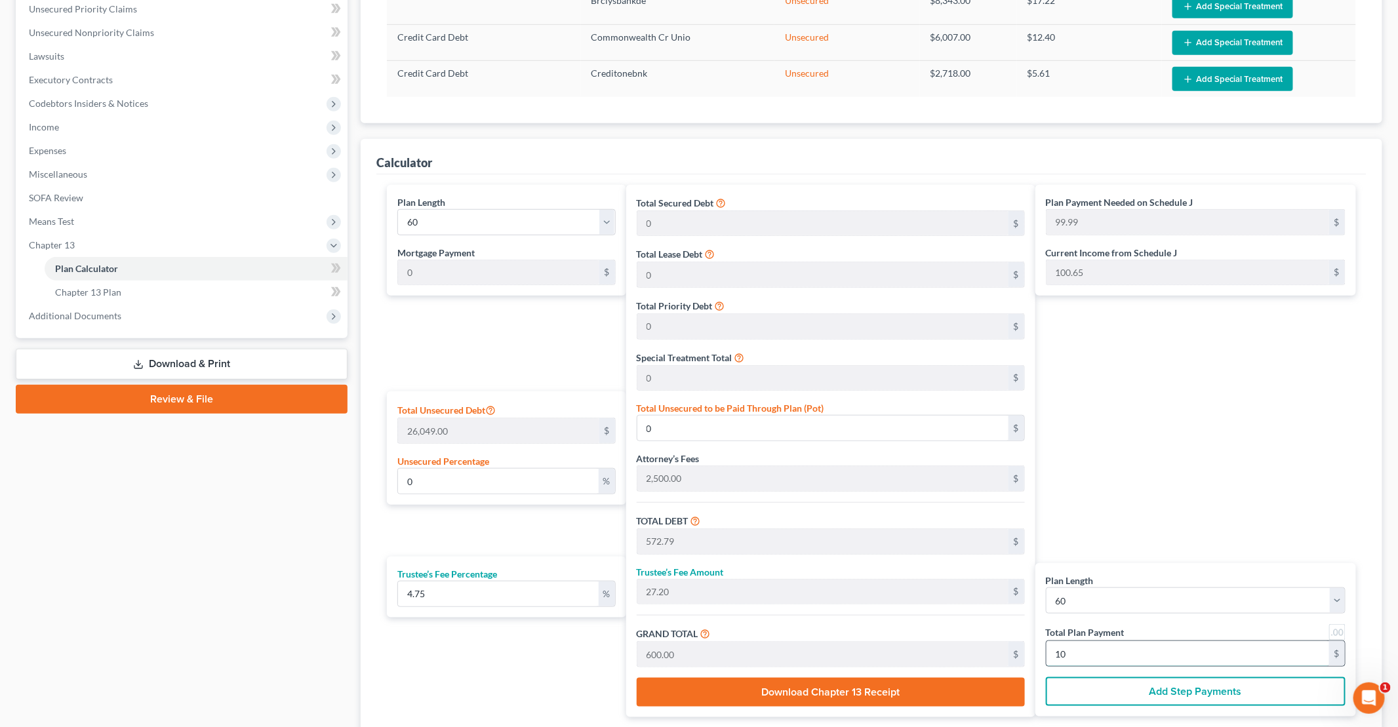
type input "272.07"
type input "6,000.00"
type input "100"
click at [531, 674] on div "Plan Length 1 2 3 4 5 6 7 8 9 10 11 12 13 14 15 16 17 18 19 20 21 22 23 24 25 2…" at bounding box center [503, 451] width 246 height 533
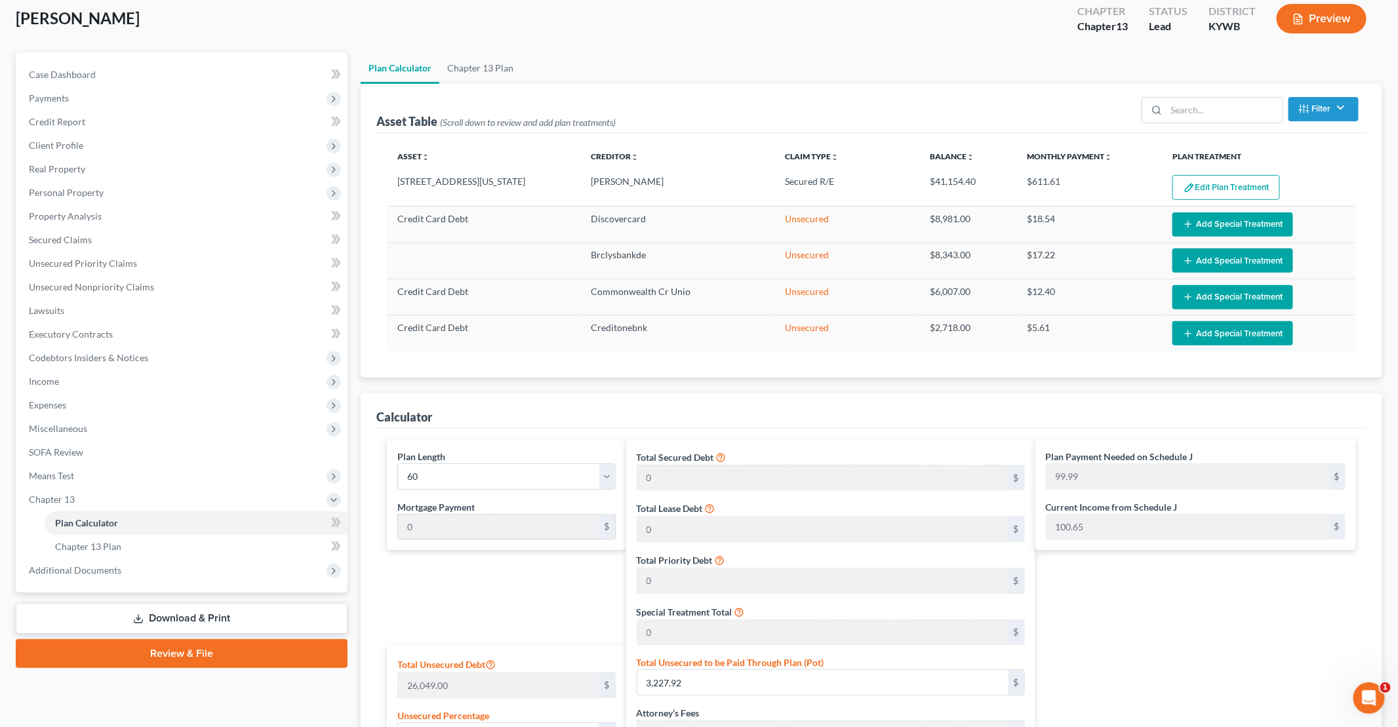
scroll to position [66, 0]
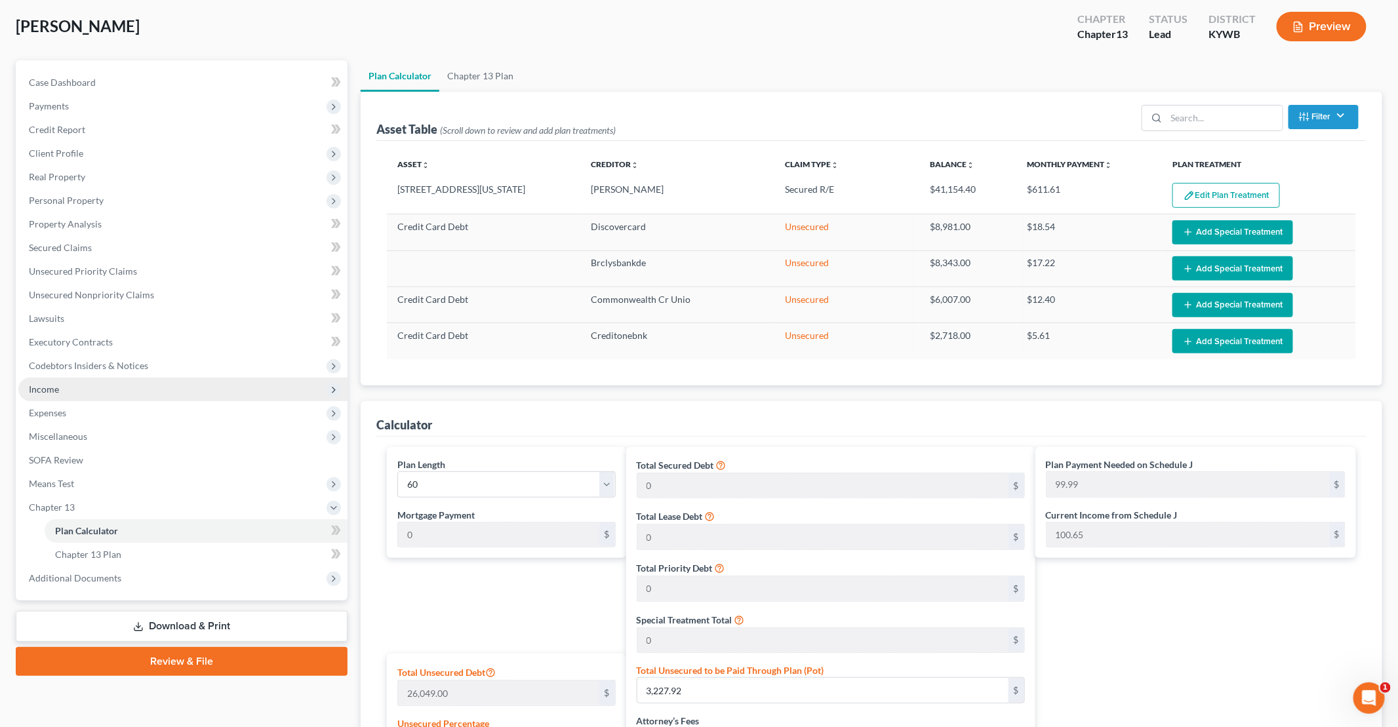
click at [71, 388] on span "Income" at bounding box center [182, 390] width 329 height 24
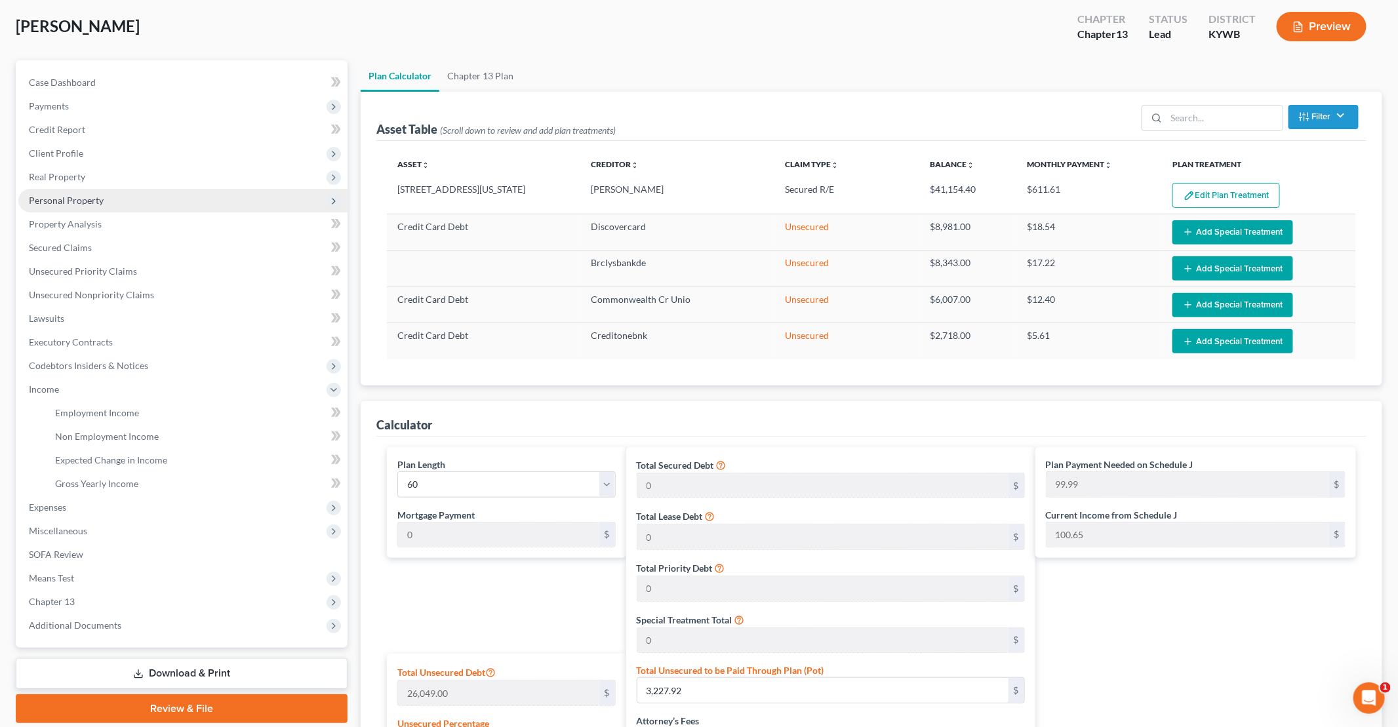
click at [79, 206] on span "Personal Property" at bounding box center [182, 201] width 329 height 24
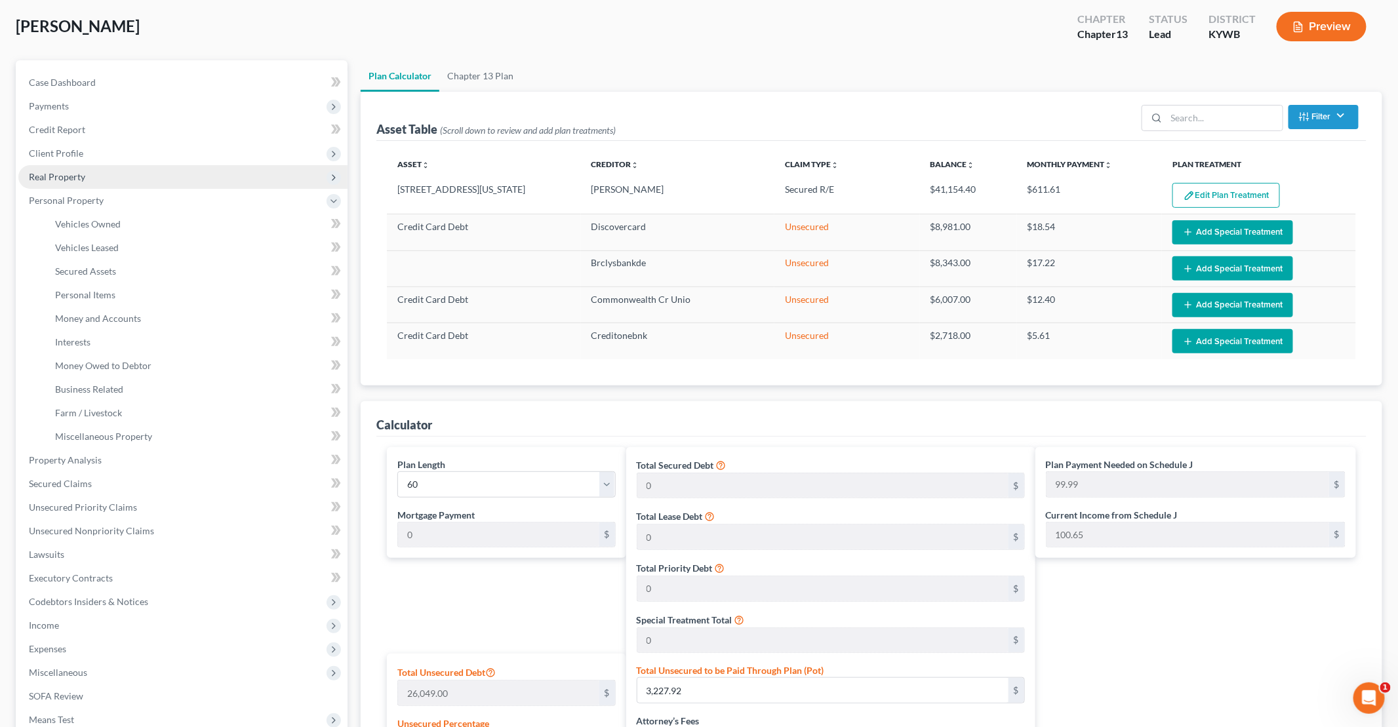
click at [80, 178] on span "Real Property" at bounding box center [57, 176] width 56 height 11
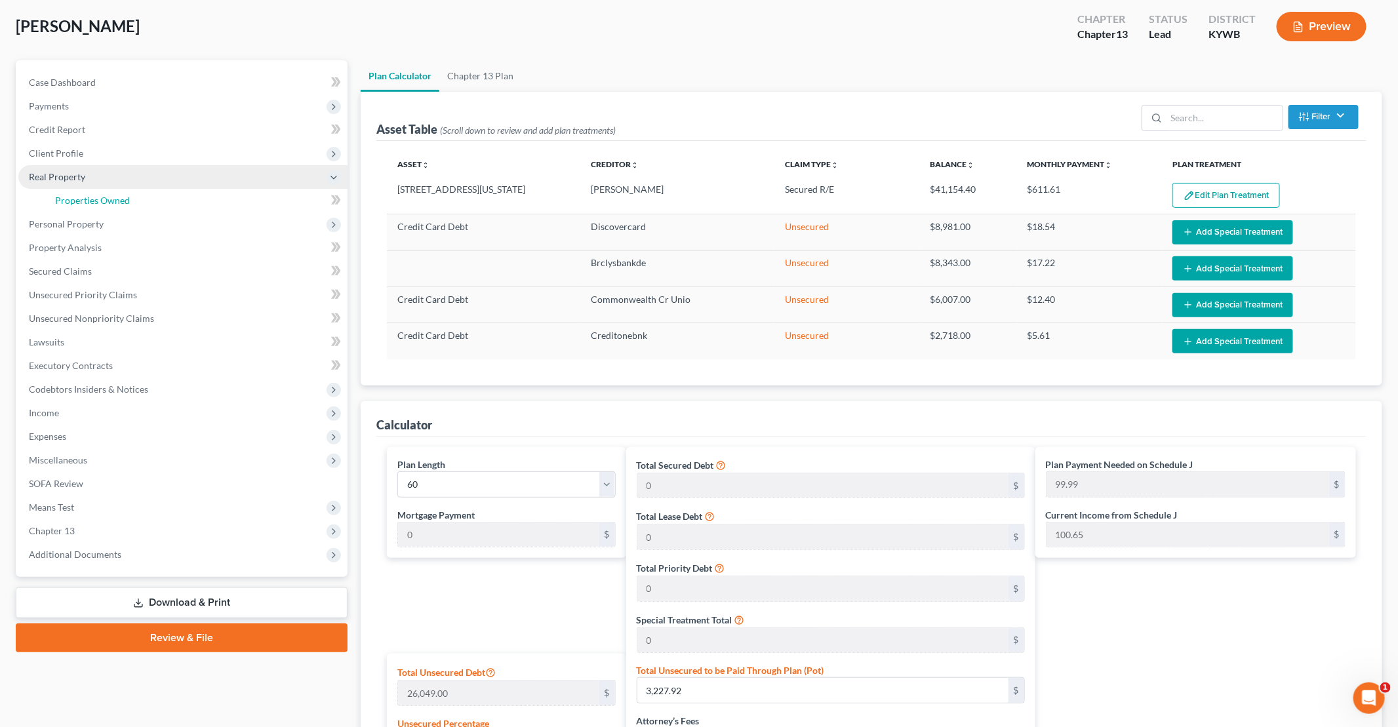
click at [85, 193] on link "Properties Owned" at bounding box center [196, 201] width 303 height 24
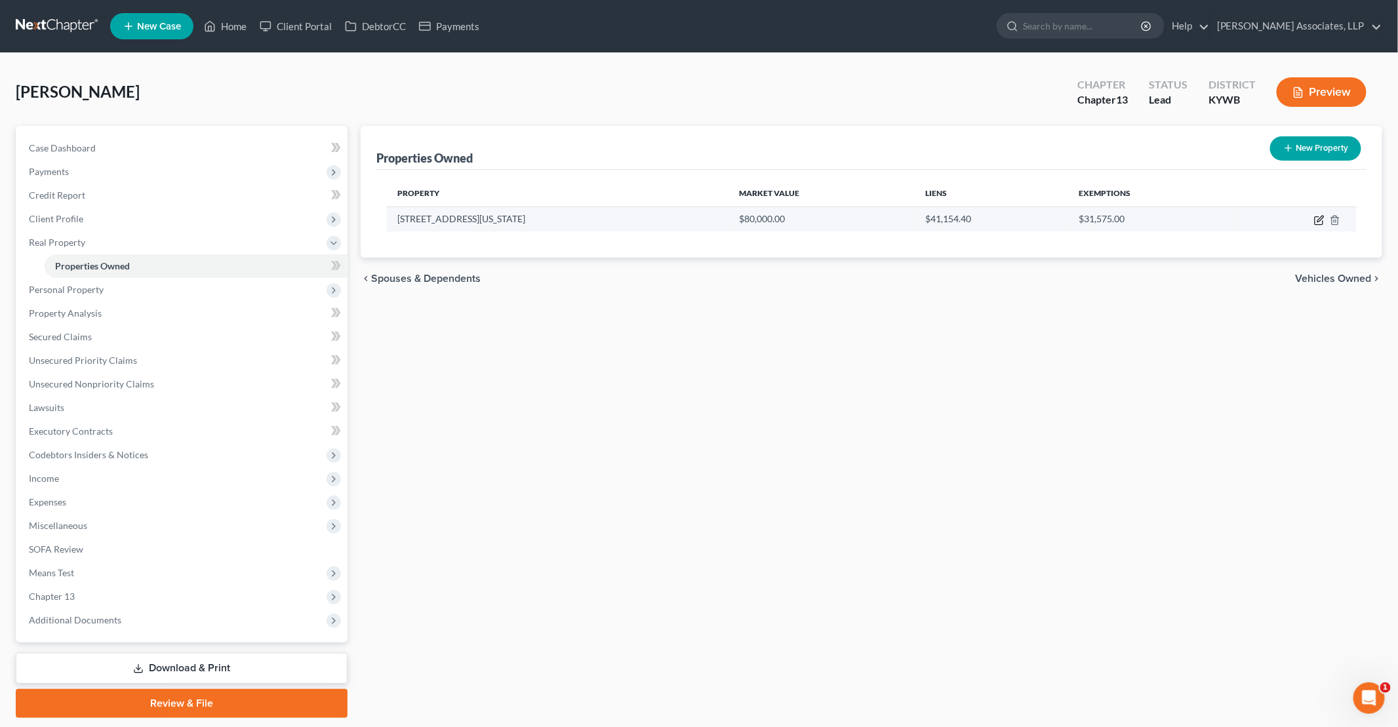
click at [1320, 217] on icon "button" at bounding box center [1319, 220] width 10 height 10
select select "18"
select select "0"
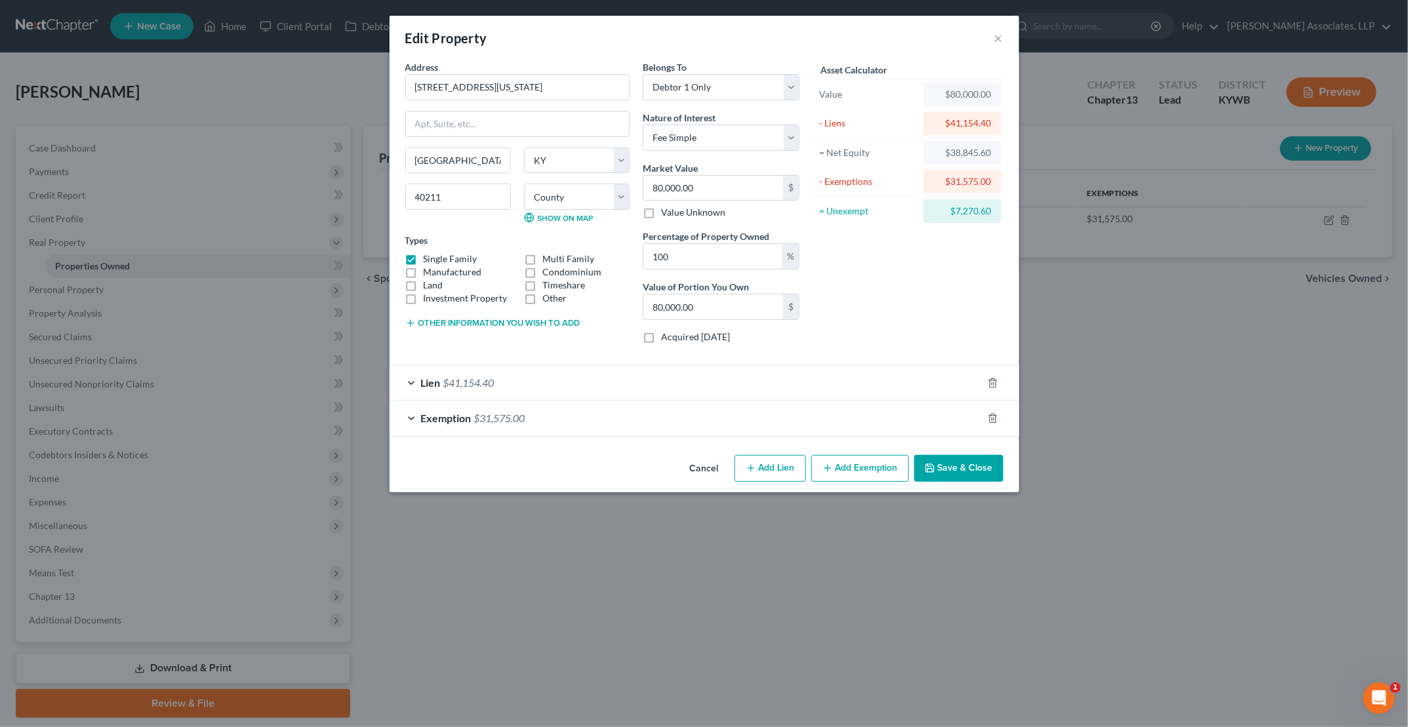
click at [426, 322] on button "Other information you wish to add" at bounding box center [492, 323] width 175 height 10
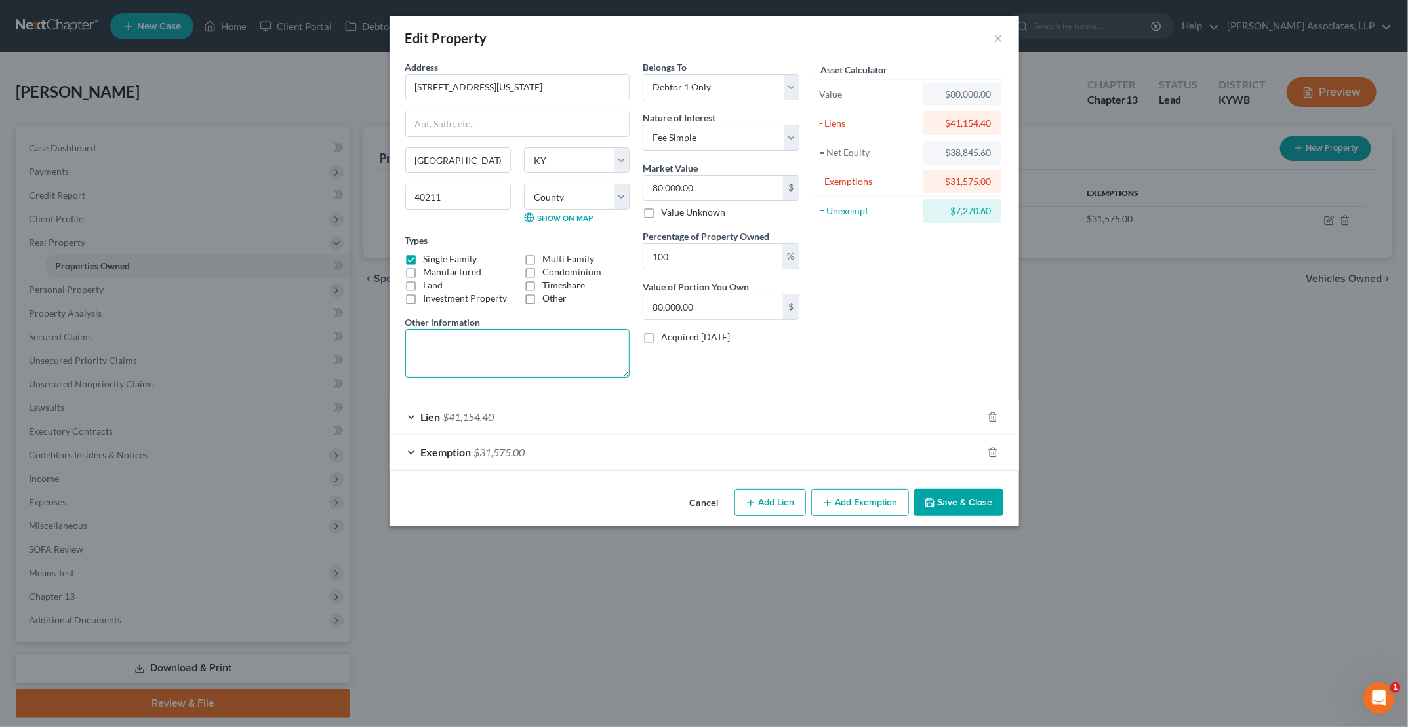
click at [436, 336] on textarea at bounding box center [517, 353] width 224 height 49
type input "7"
type input "7.00"
type input "70"
type input "70.00"
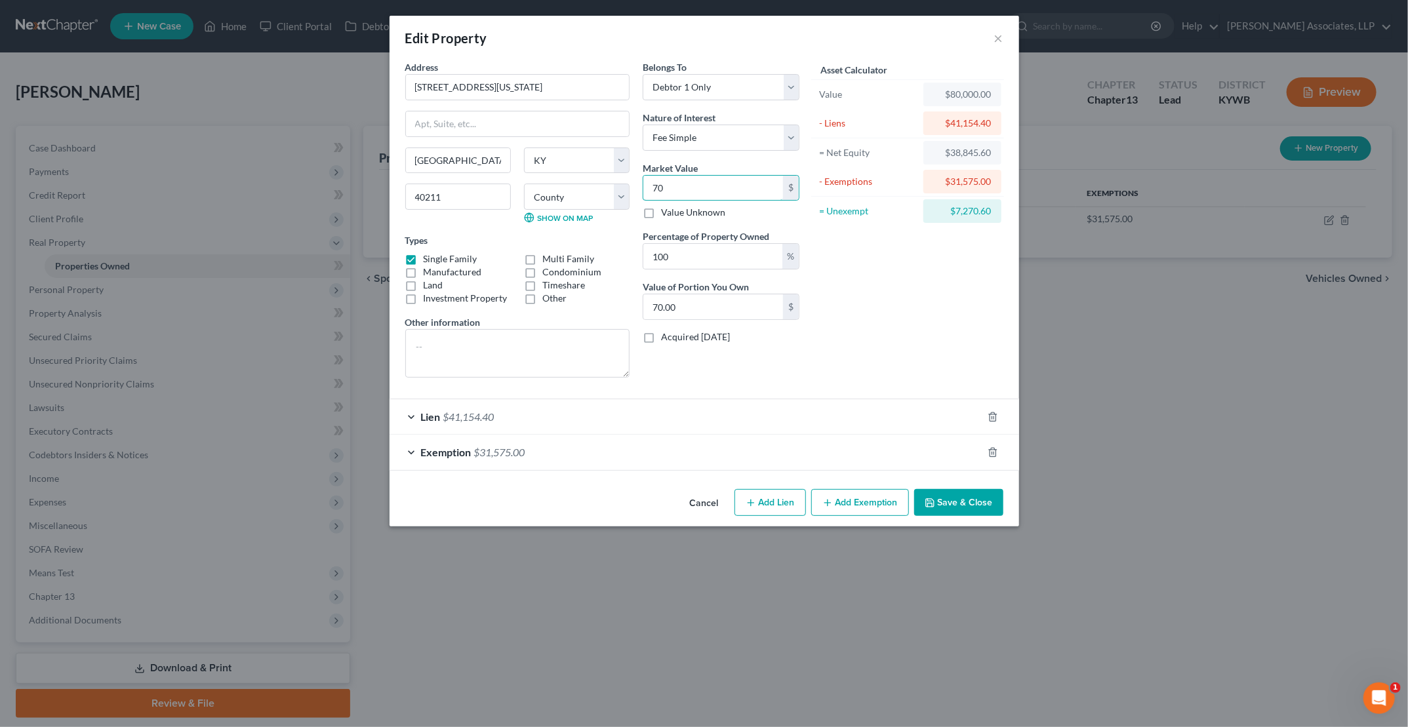
type input "702"
type input "702.00"
type input "7020"
type input "7,020.00"
type input "7,0200"
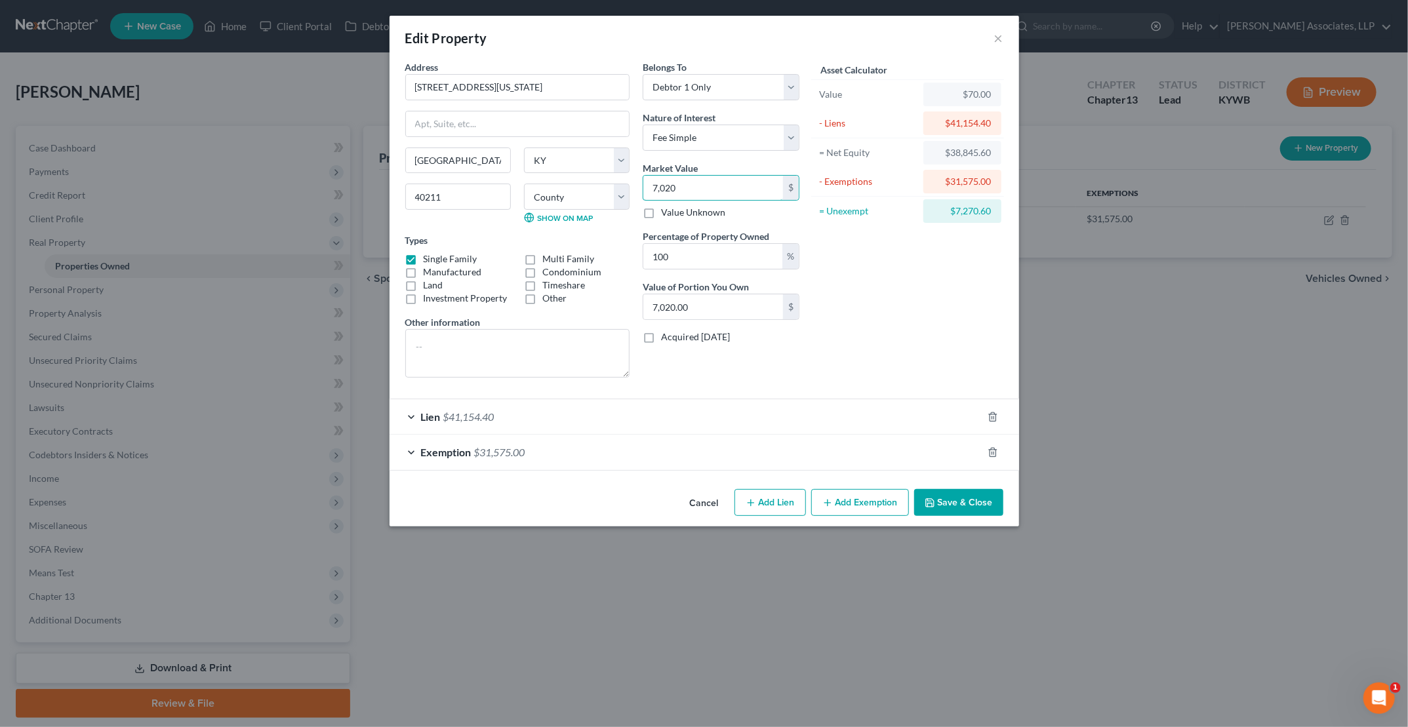
type input "70,200.00"
click at [500, 344] on textarea at bounding box center [517, 353] width 224 height 49
type input "7"
type input "7.00"
type input "75"
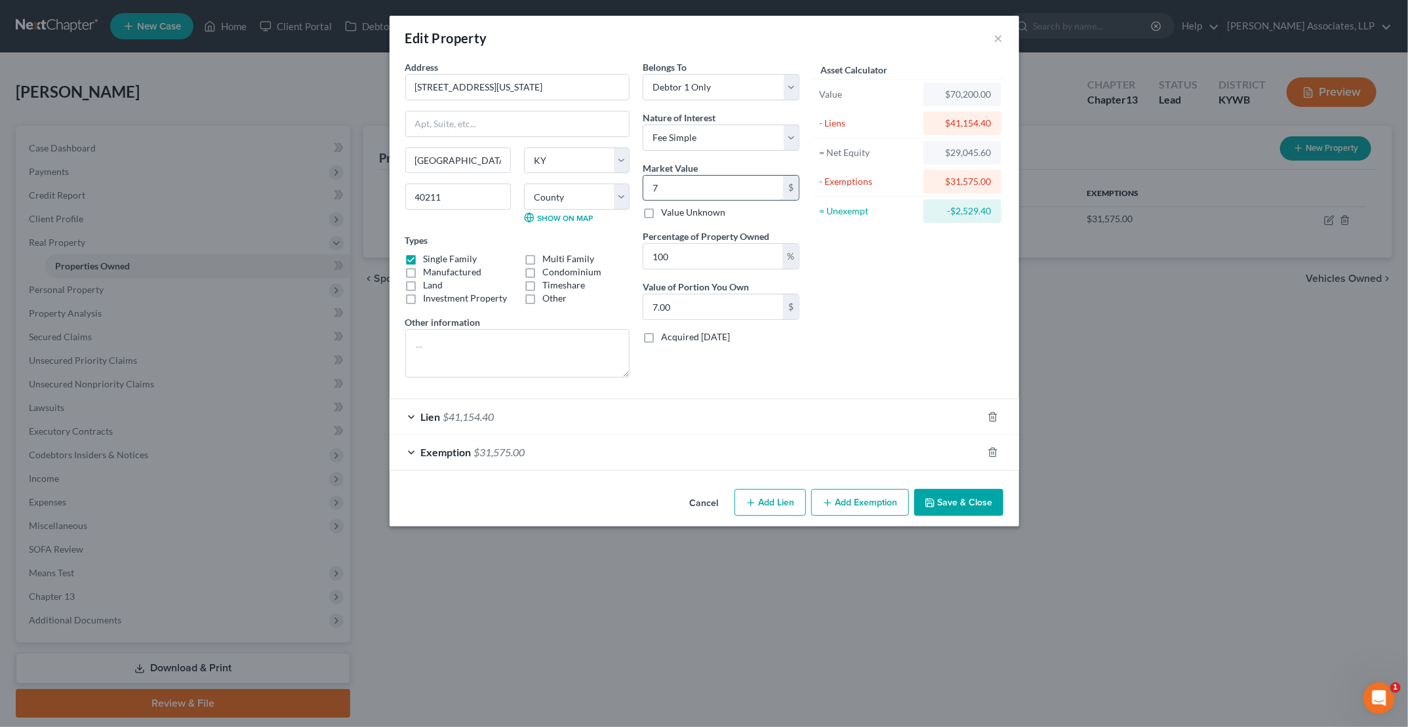
type input "75.00"
type input "750"
type input "750.00"
type input "7500"
type input "7,500.00"
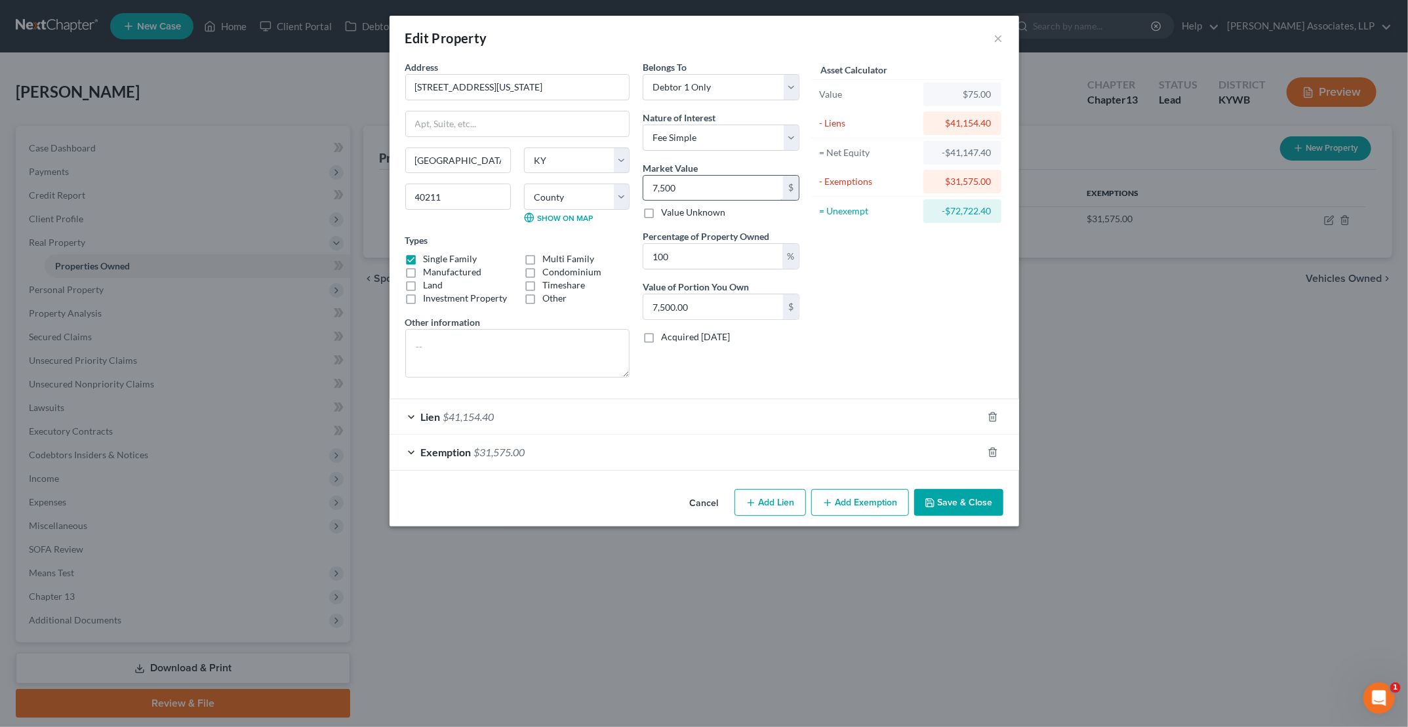
type input "7,5000"
type input "75,000.00"
click at [866, 348] on div "Asset Calculator Value $75,000.00 - Liens $41,154.40 = Net Equity $33,845.60 - …" at bounding box center [908, 224] width 204 height 328
click at [957, 502] on button "Save & Close" at bounding box center [958, 503] width 89 height 28
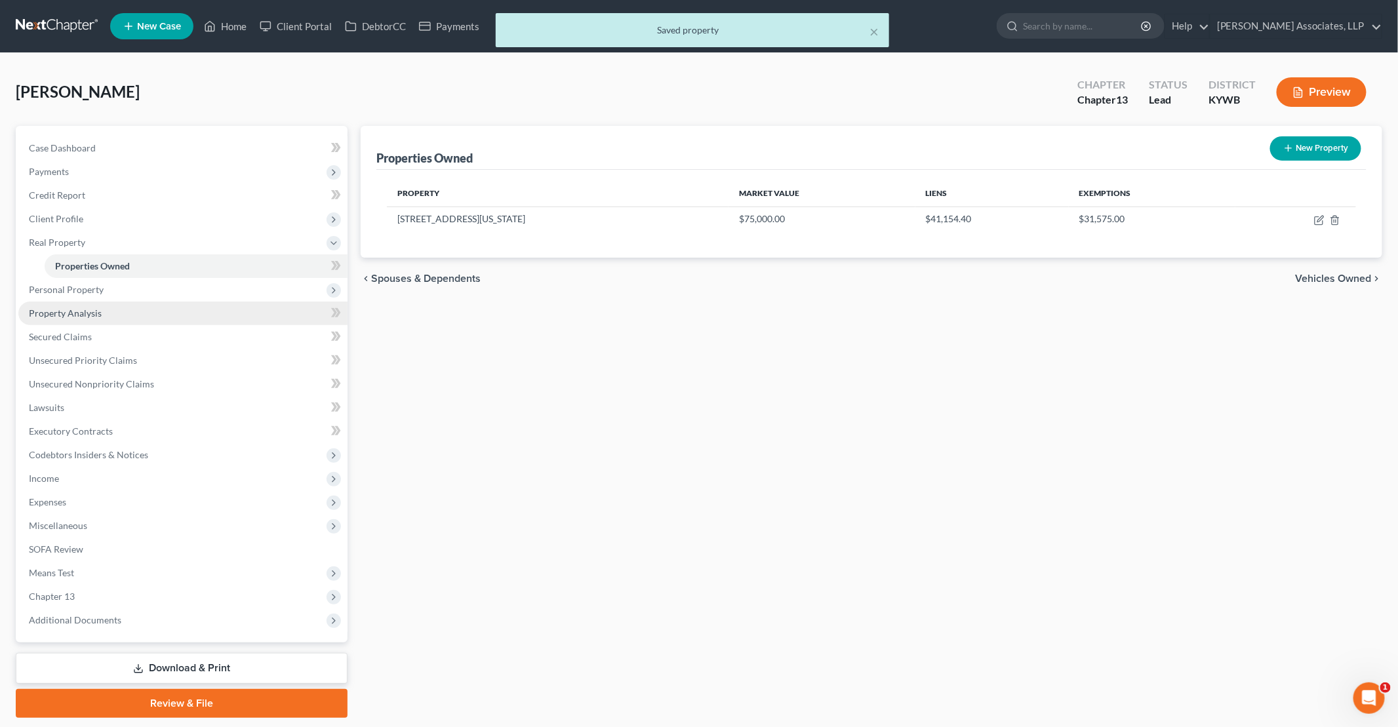
click at [84, 314] on span "Property Analysis" at bounding box center [65, 313] width 73 height 11
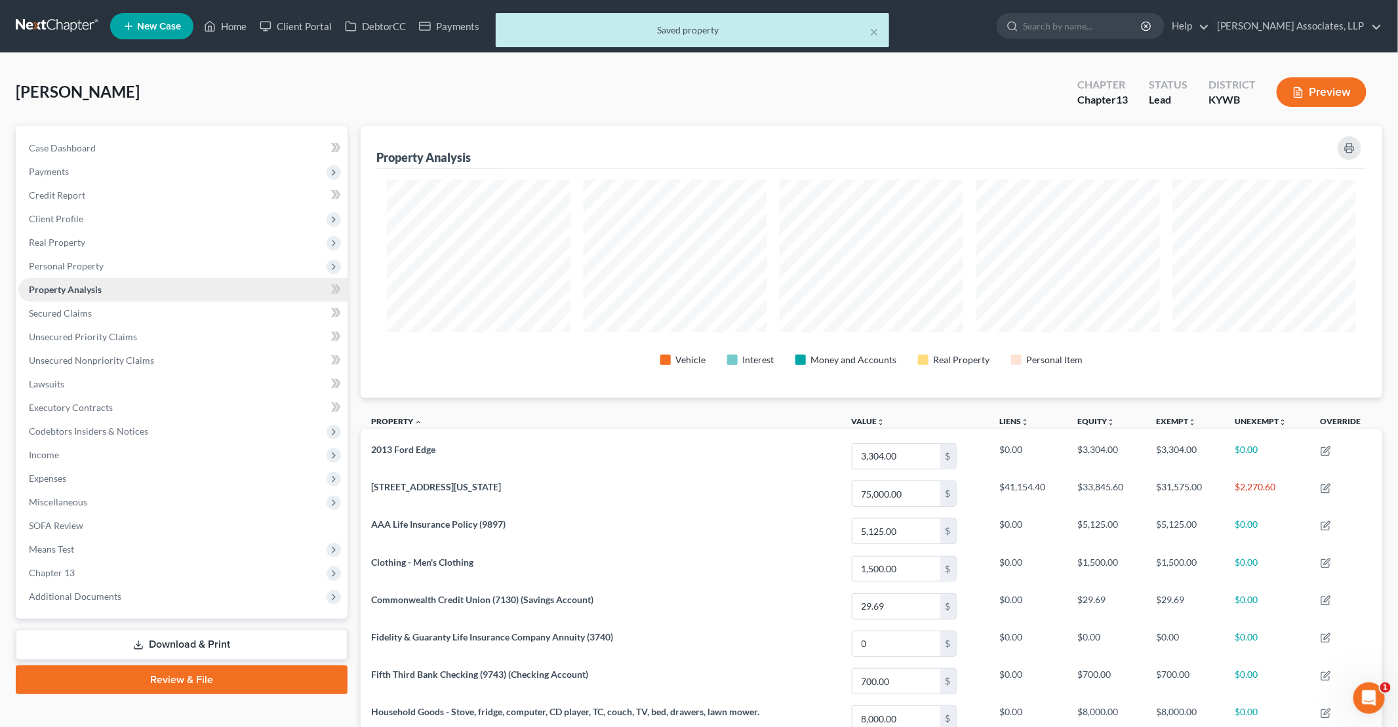
scroll to position [272, 1022]
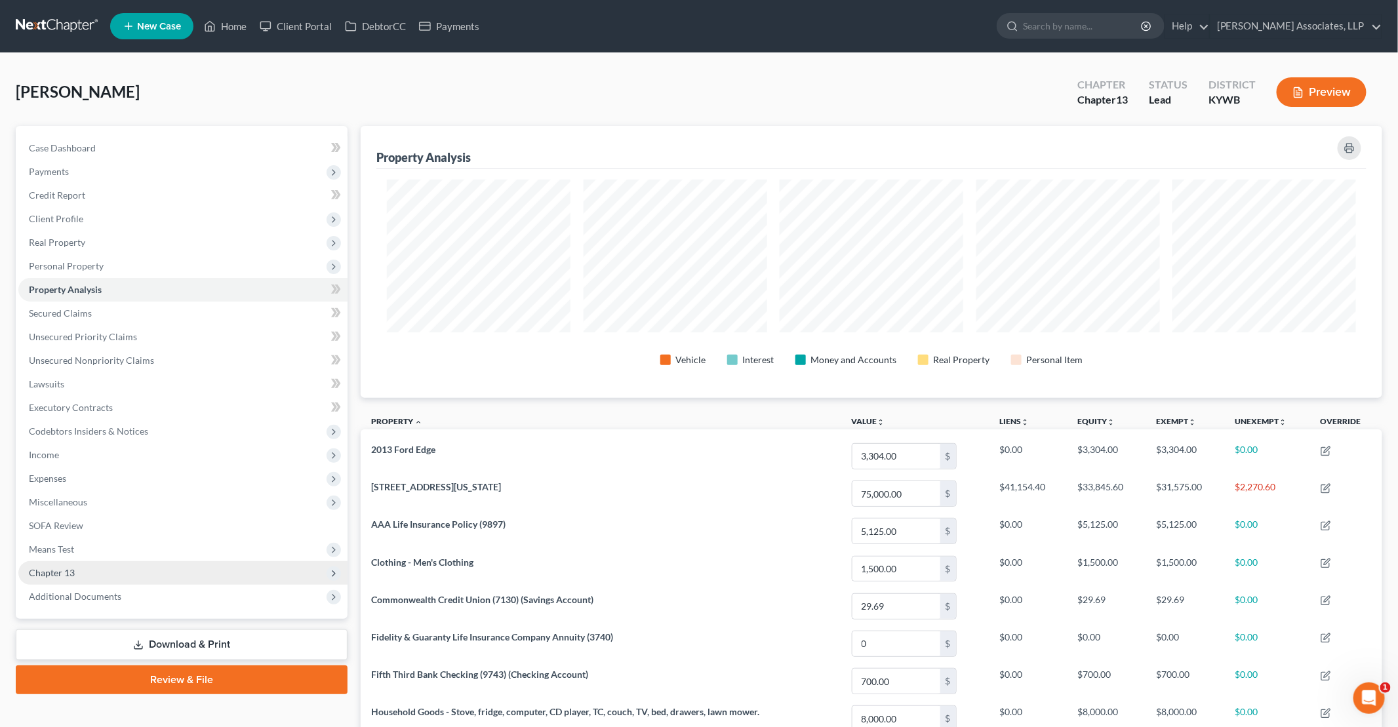
click at [65, 573] on span "Chapter 13" at bounding box center [52, 572] width 46 height 11
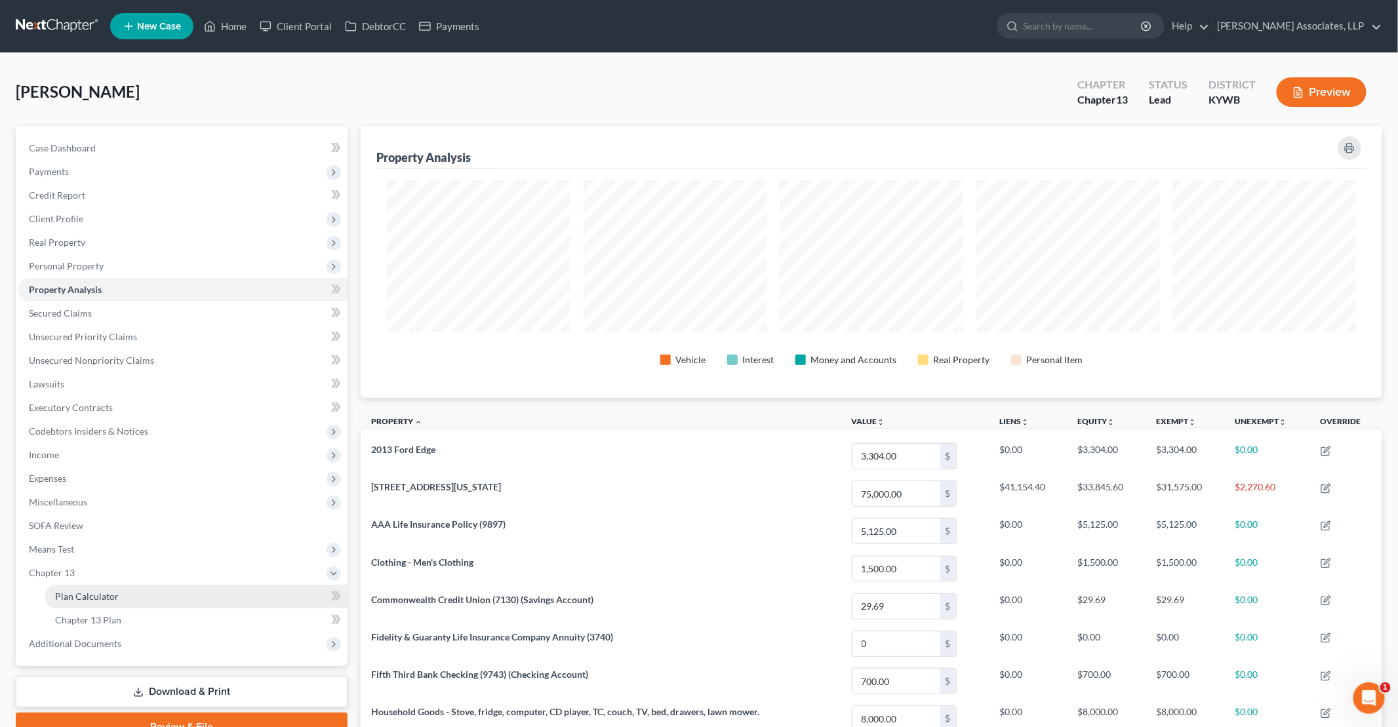
click at [90, 594] on span "Plan Calculator" at bounding box center [87, 596] width 64 height 11
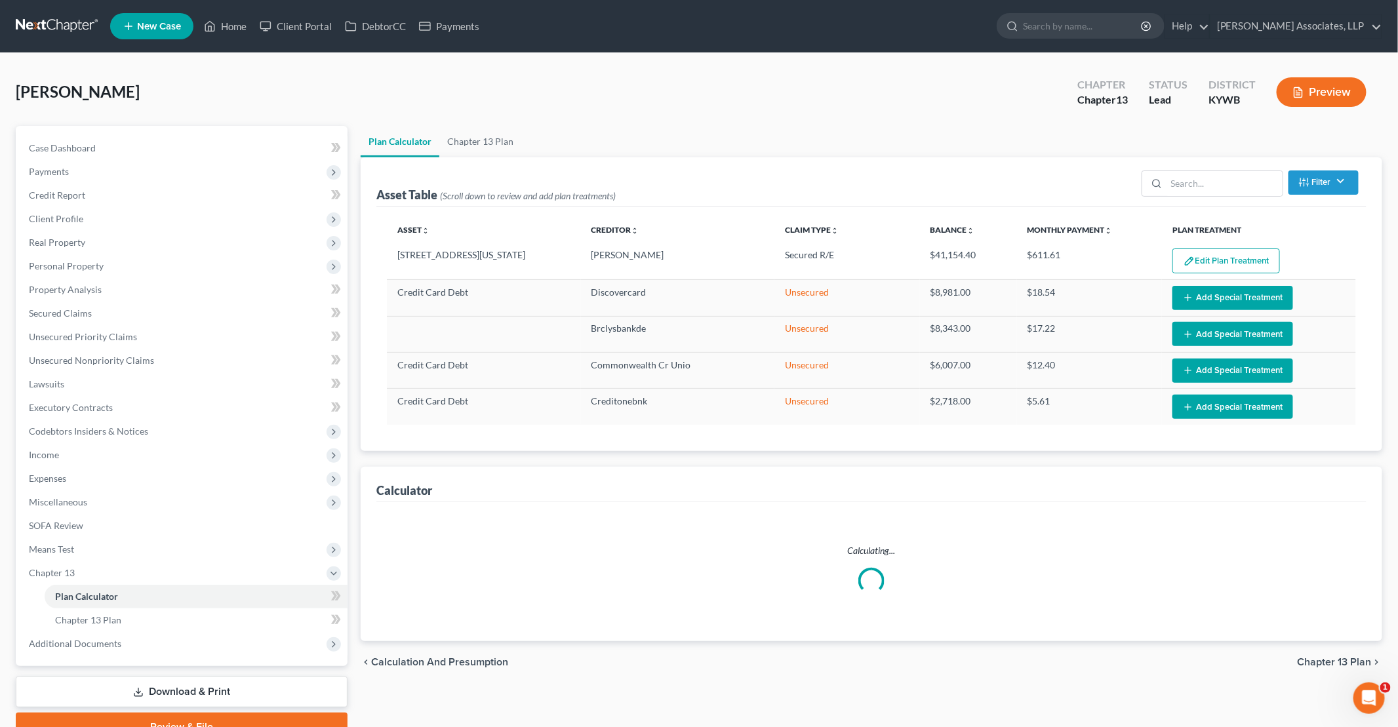
select select "59"
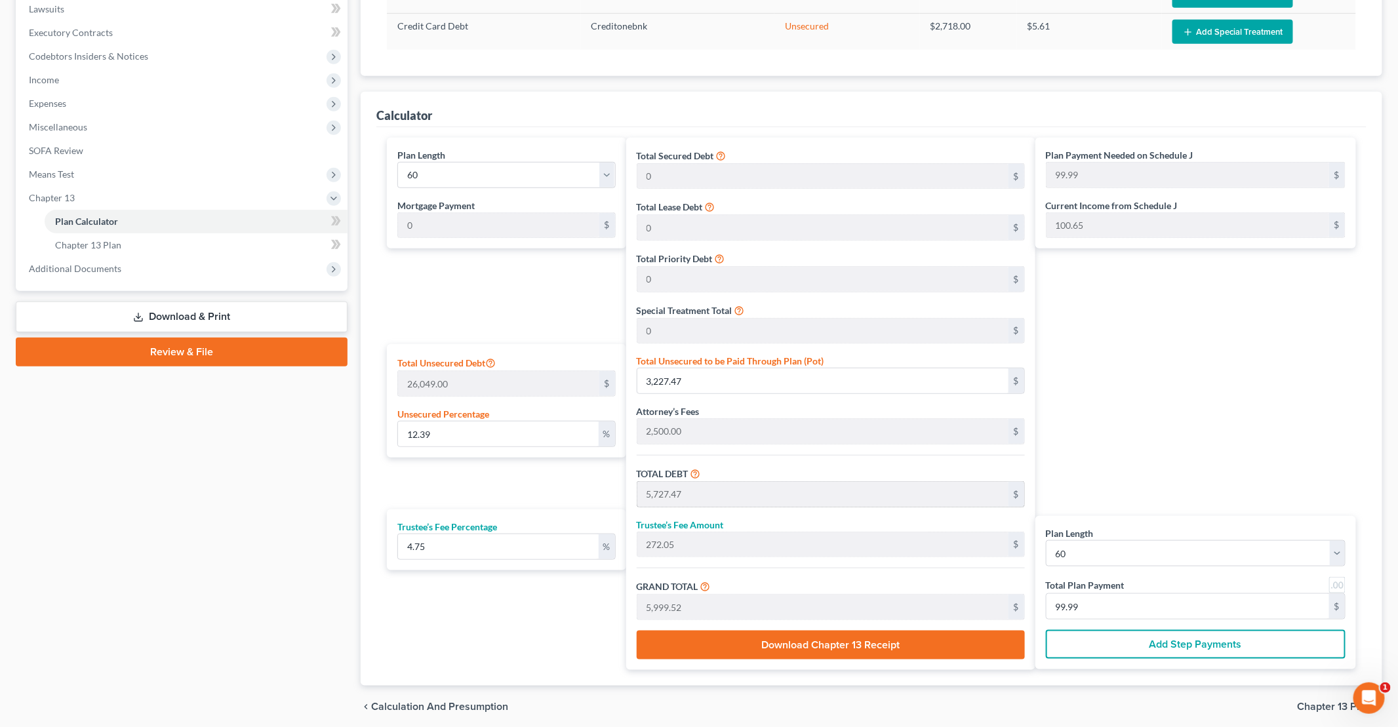
scroll to position [394, 0]
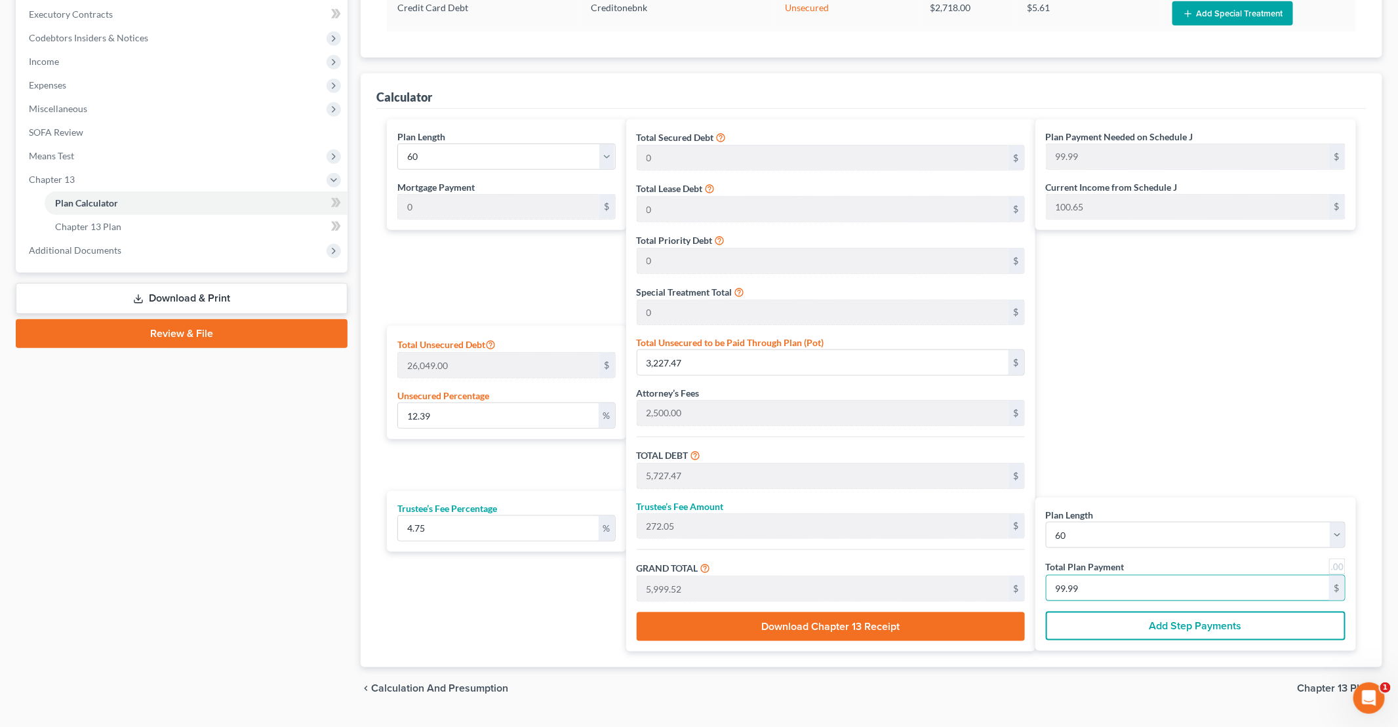
type input "0"
type input "57.27"
type input "2.72"
type input "60.00"
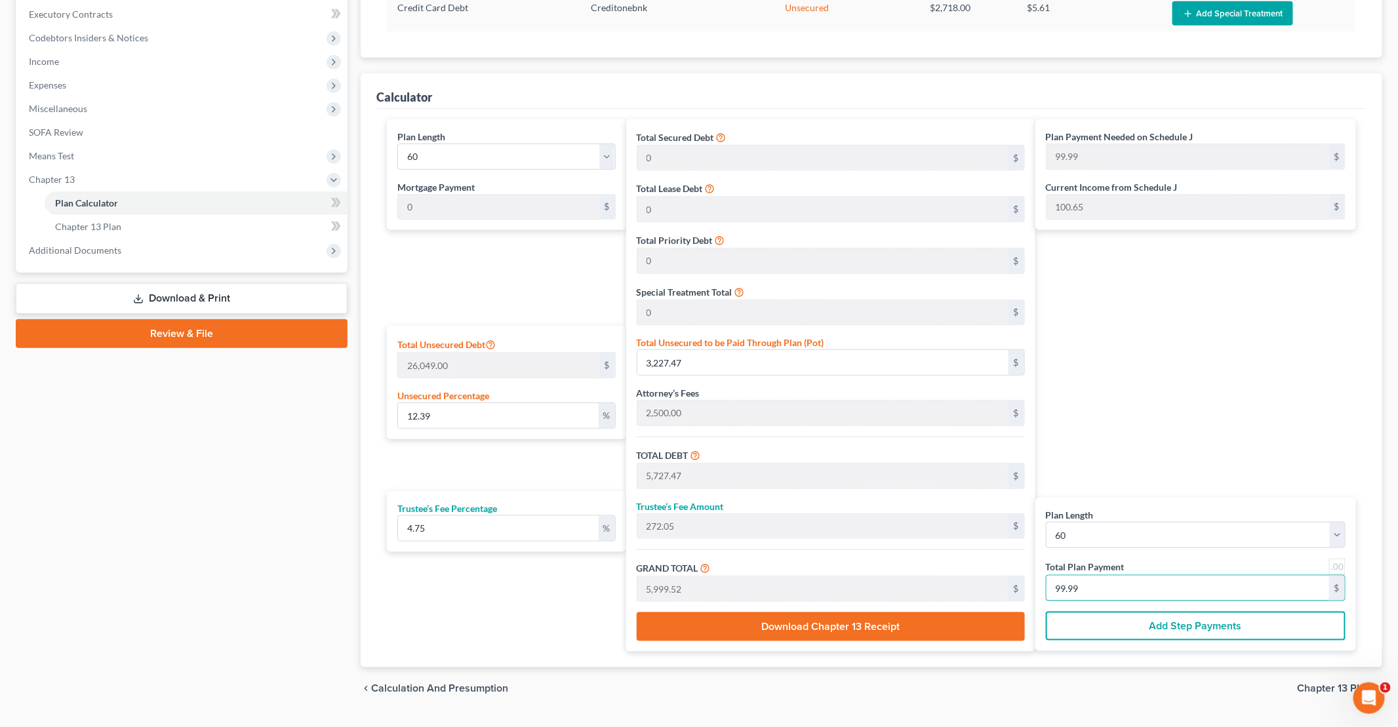
type input "1"
type input "572.79"
type input "27.20"
type input "600.00"
type input "10"
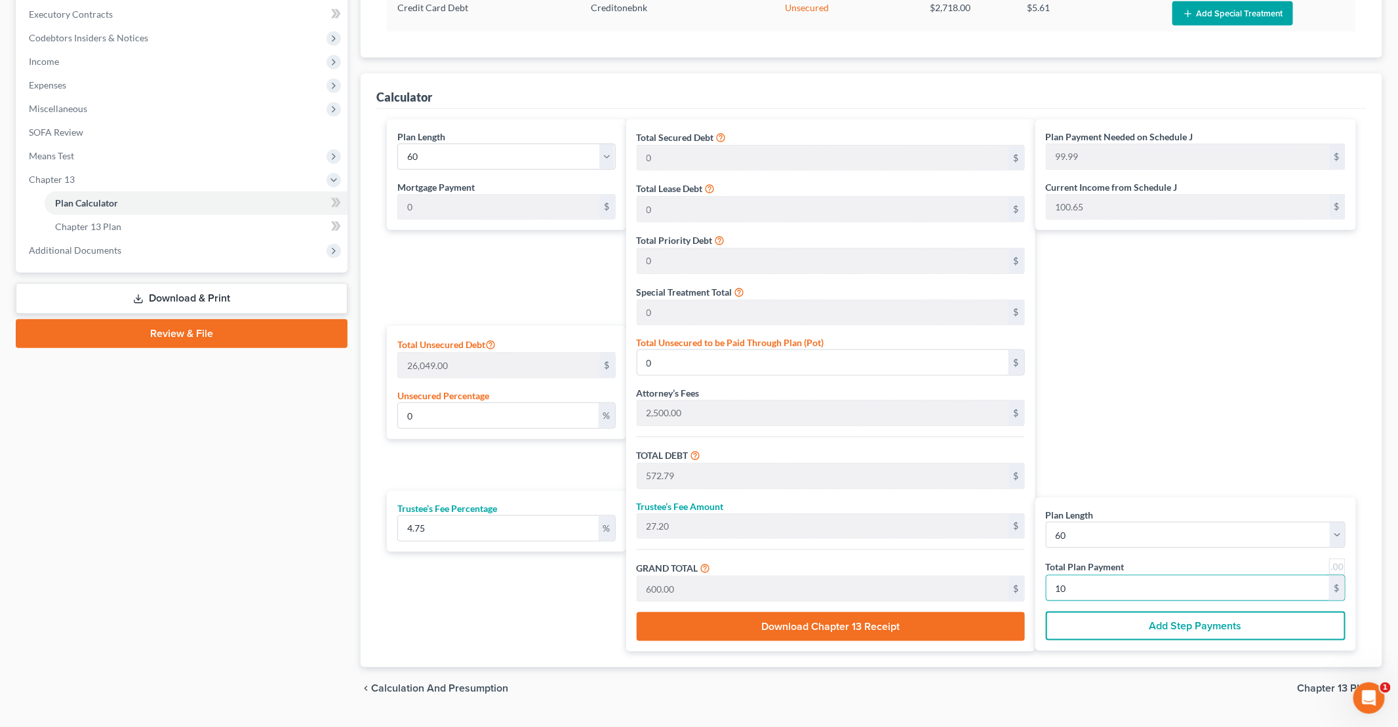
type input "12.39"
type input "3,227.92"
type input "5,727.92"
type input "272.07"
type input "6,000.00"
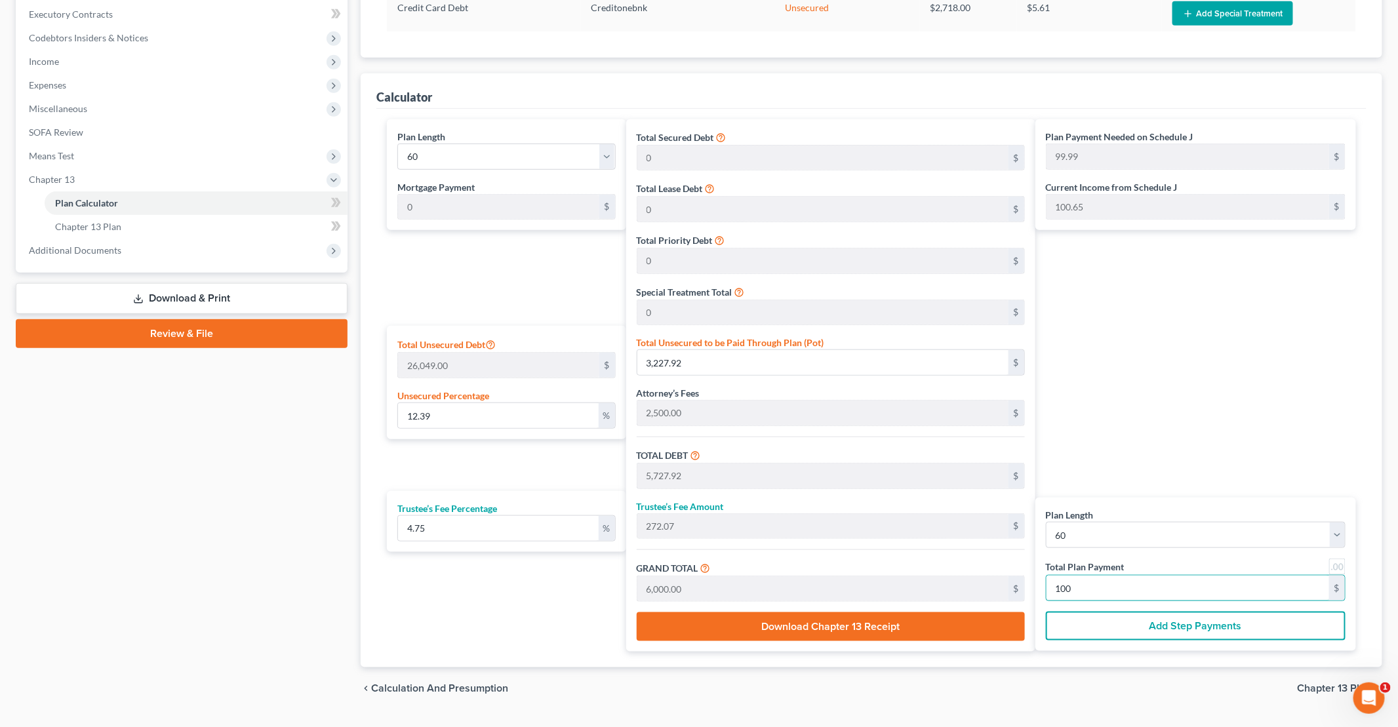
type input "100"
click at [1247, 281] on div "Plan Payment Needed on Schedule J 99.99 $ Current Income from Schedule J 100.65…" at bounding box center [1199, 385] width 327 height 533
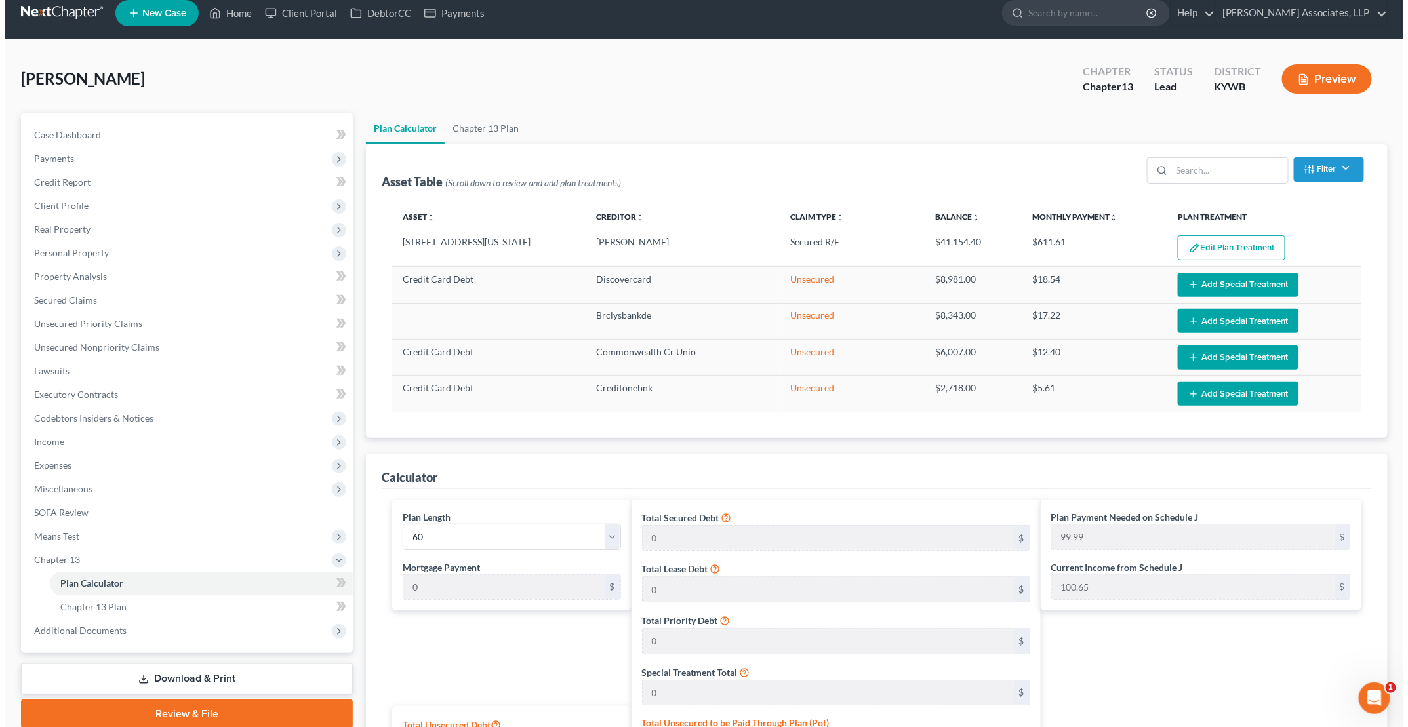
scroll to position [0, 0]
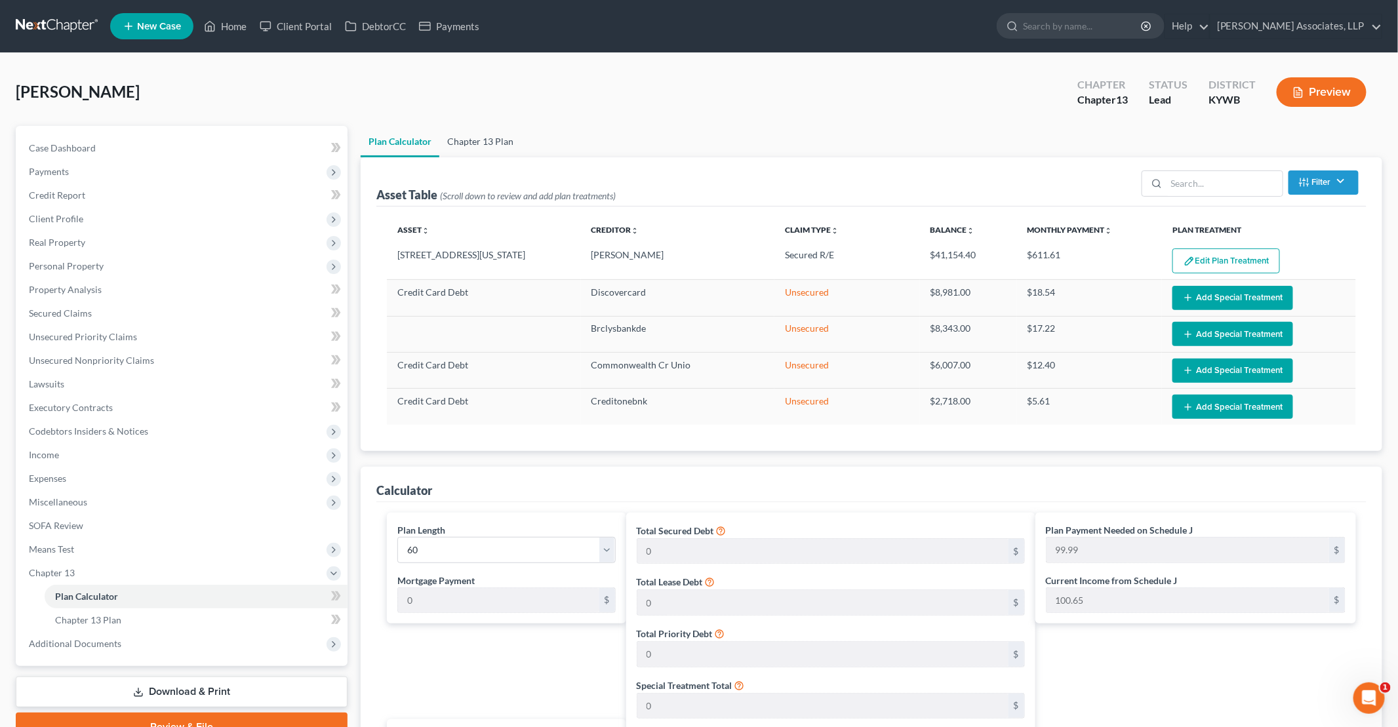
click at [501, 132] on link "Chapter 13 Plan" at bounding box center [480, 141] width 82 height 31
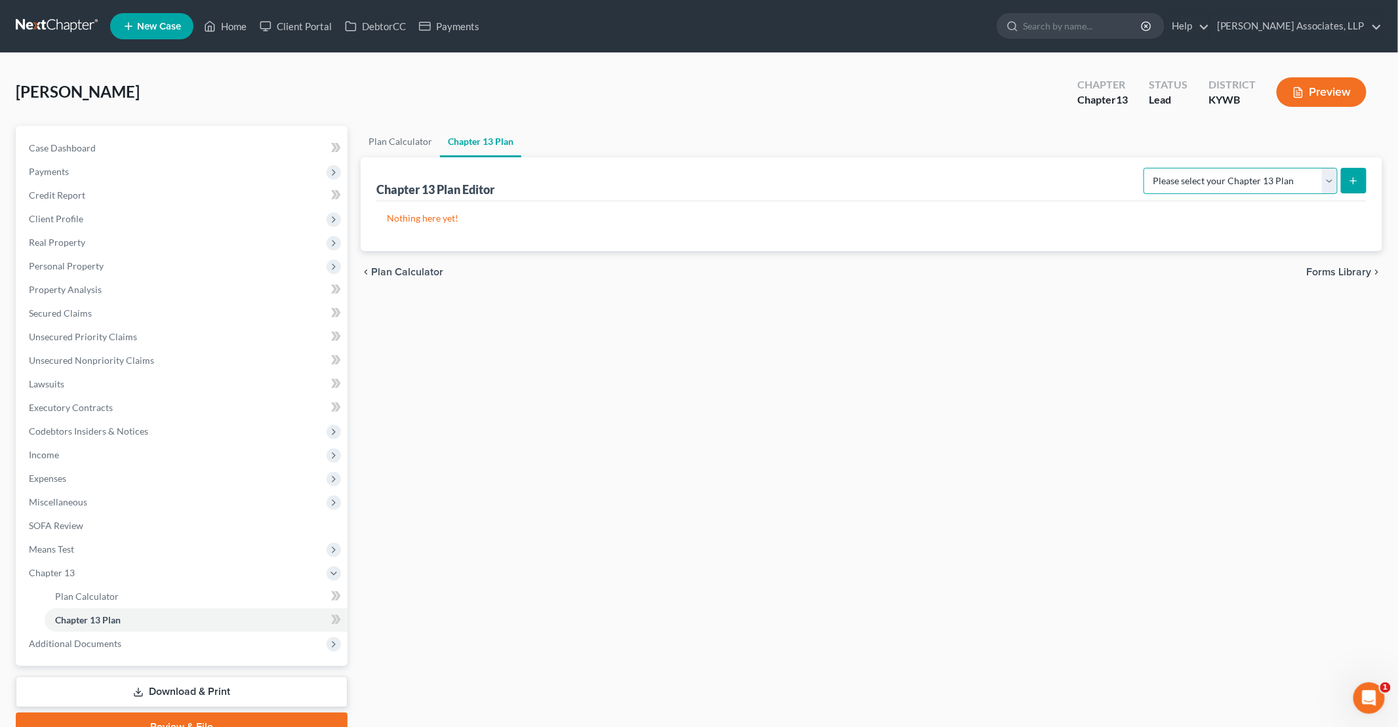
drag, startPoint x: 1293, startPoint y: 182, endPoint x: 1286, endPoint y: 188, distance: 8.8
click at [1293, 182] on select "Please select your Chapter 13 Plan National Form Plan - Official Form 113" at bounding box center [1241, 181] width 194 height 26
select select "0"
click at [1150, 168] on select "Please select your Chapter 13 Plan National Form Plan - Official Form 113" at bounding box center [1241, 181] width 194 height 26
click at [1355, 178] on icon "submit" at bounding box center [1354, 181] width 10 height 10
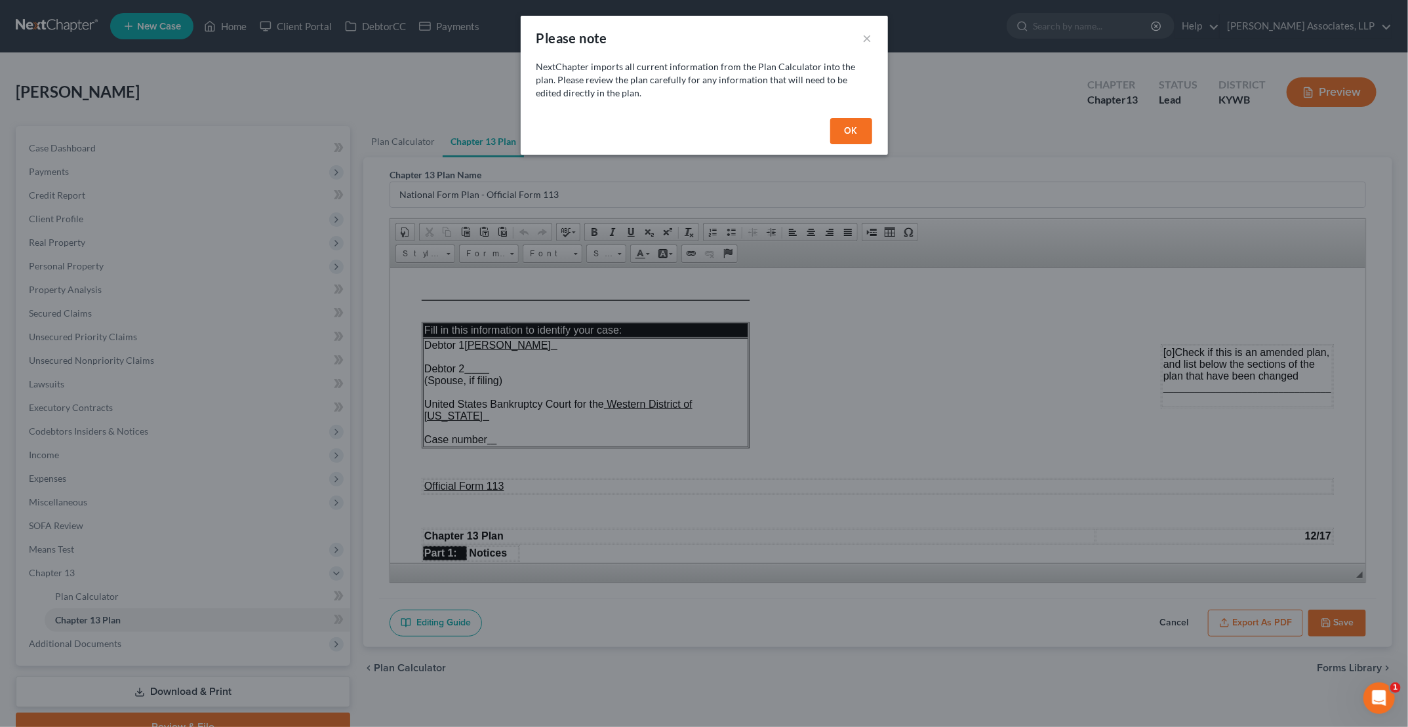
click at [842, 126] on button "OK" at bounding box center [851, 131] width 42 height 26
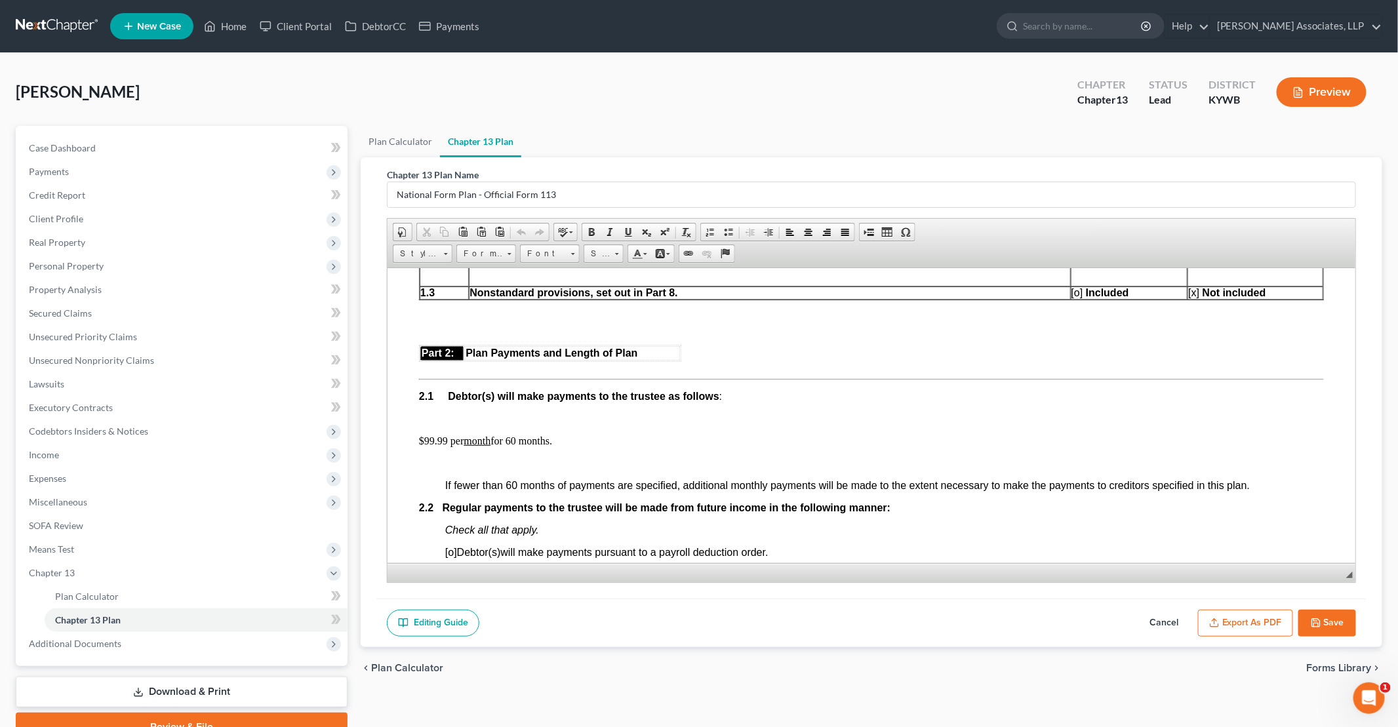
scroll to position [656, 0]
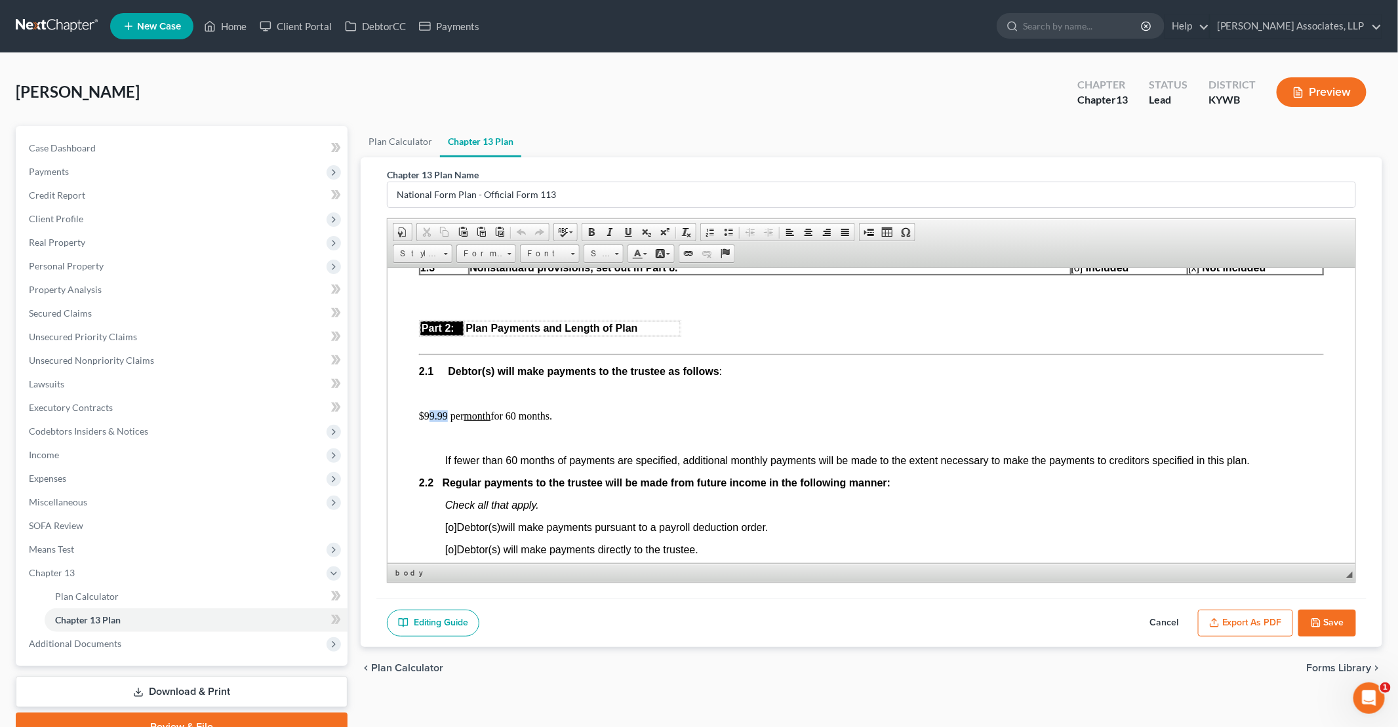
drag, startPoint x: 447, startPoint y: 413, endPoint x: 461, endPoint y: 392, distance: 25.5
click at [428, 419] on p "$99.99 per month for 60 months." at bounding box center [870, 416] width 905 height 12
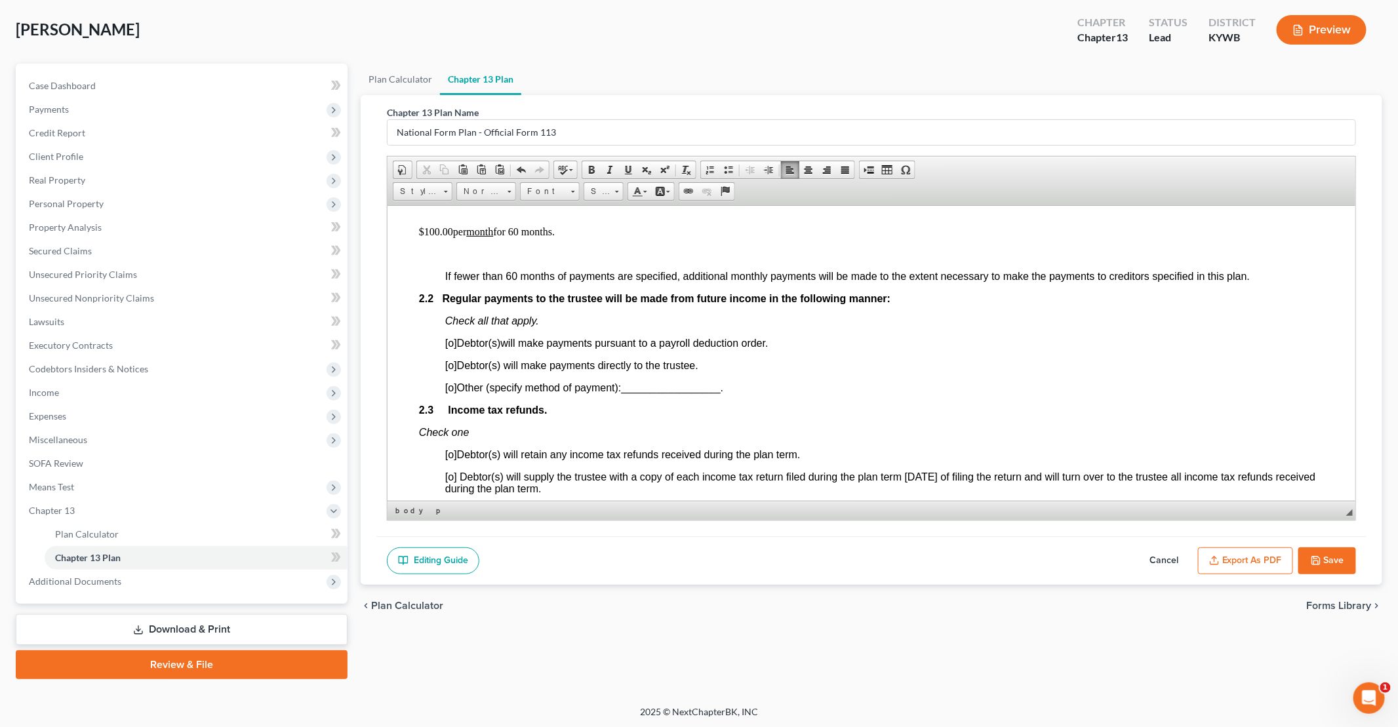
scroll to position [787, 0]
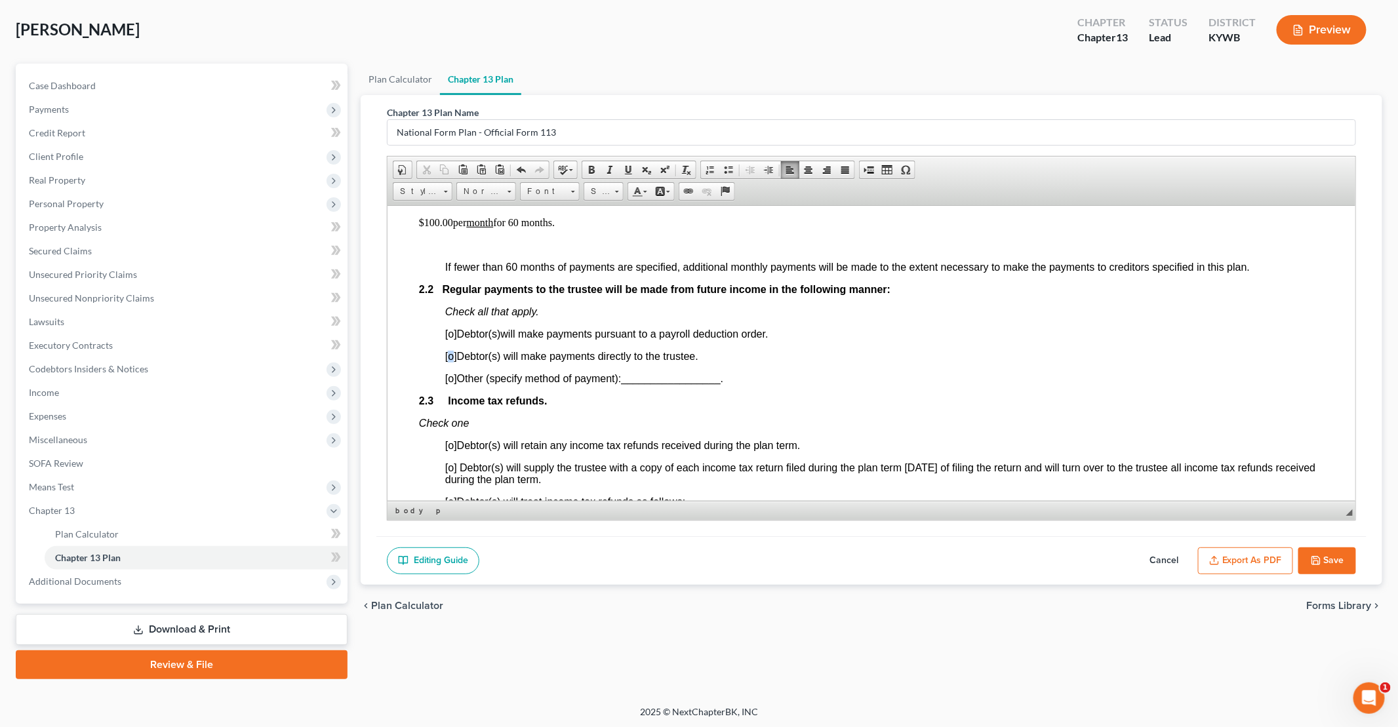
click at [449, 357] on span "[o]" at bounding box center [451, 355] width 12 height 11
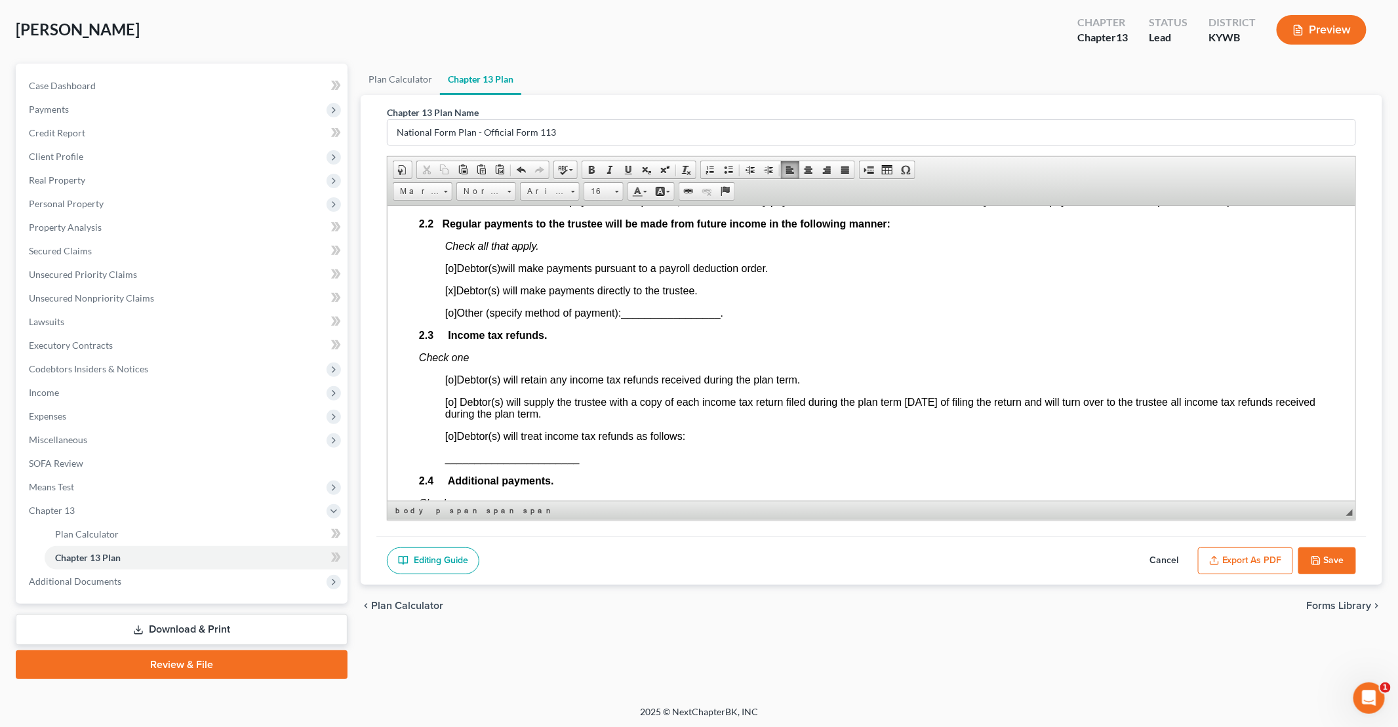
scroll to position [918, 0]
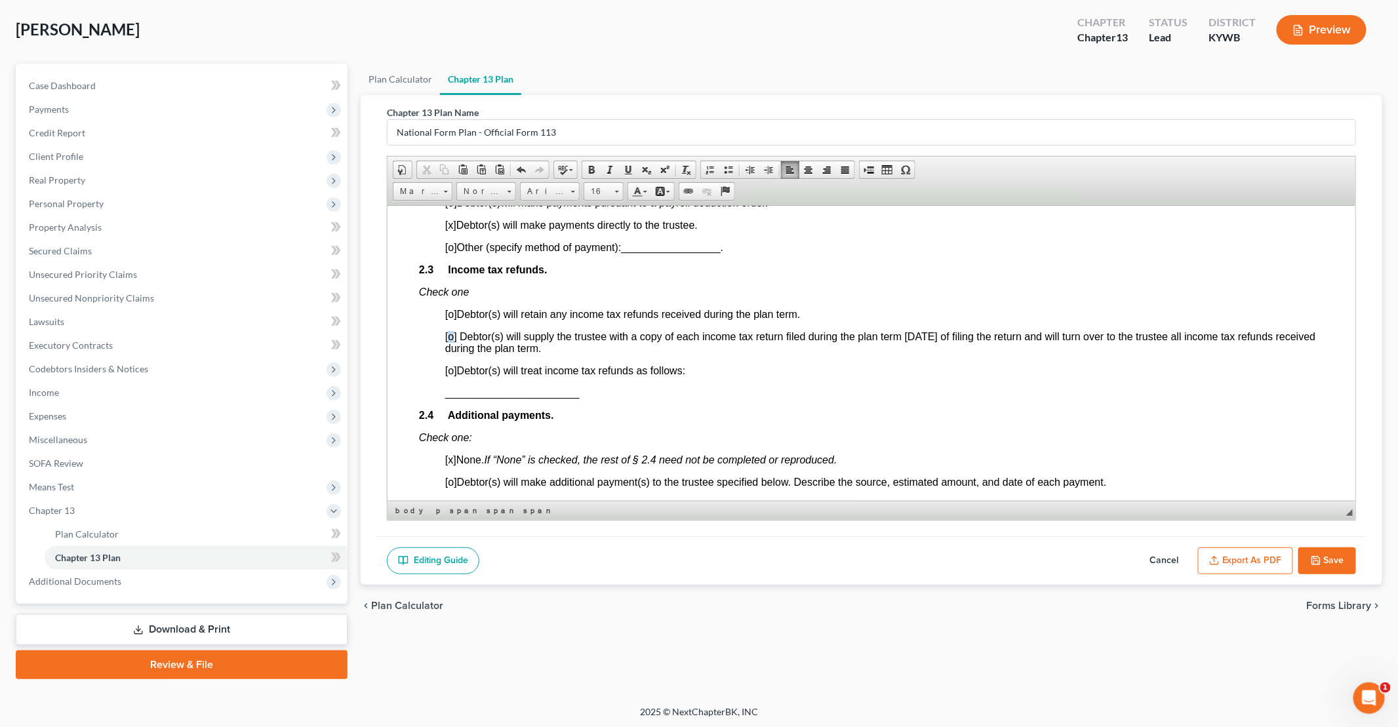
click at [450, 340] on span "[o]" at bounding box center [451, 336] width 12 height 11
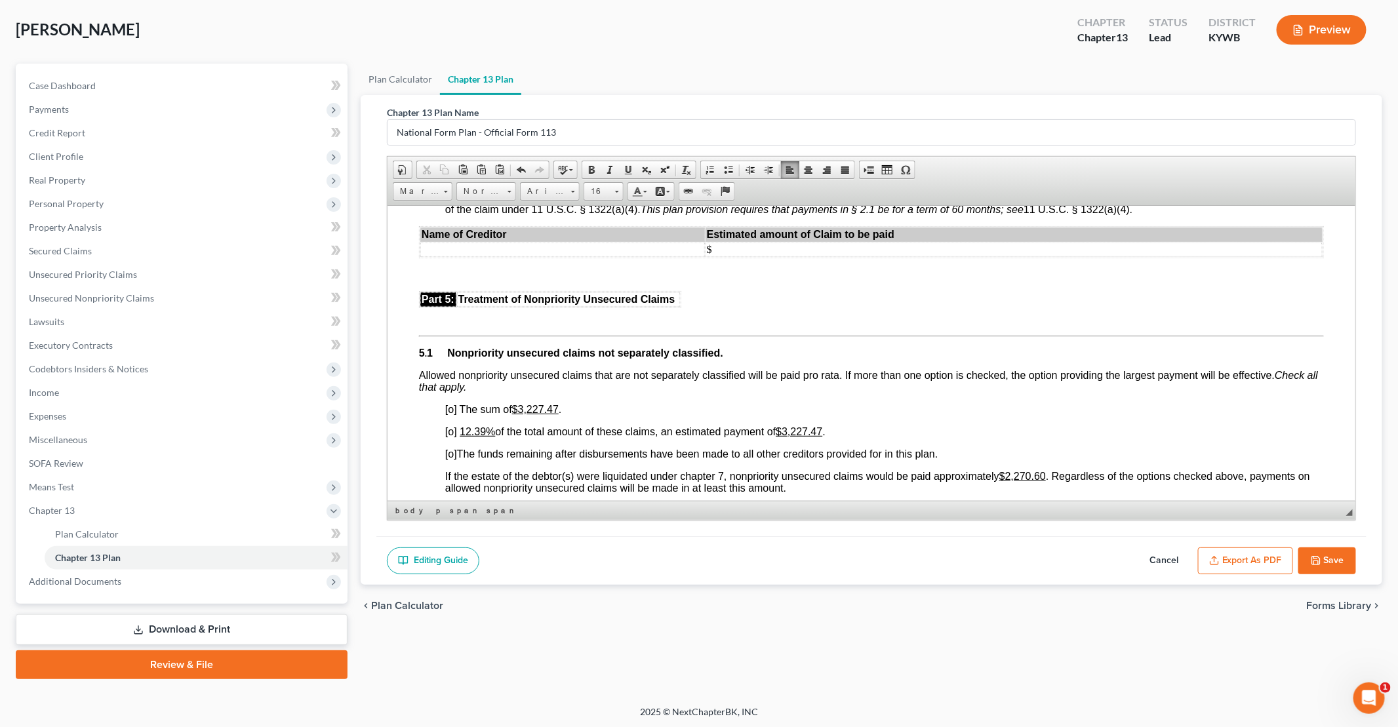
scroll to position [2492, 0]
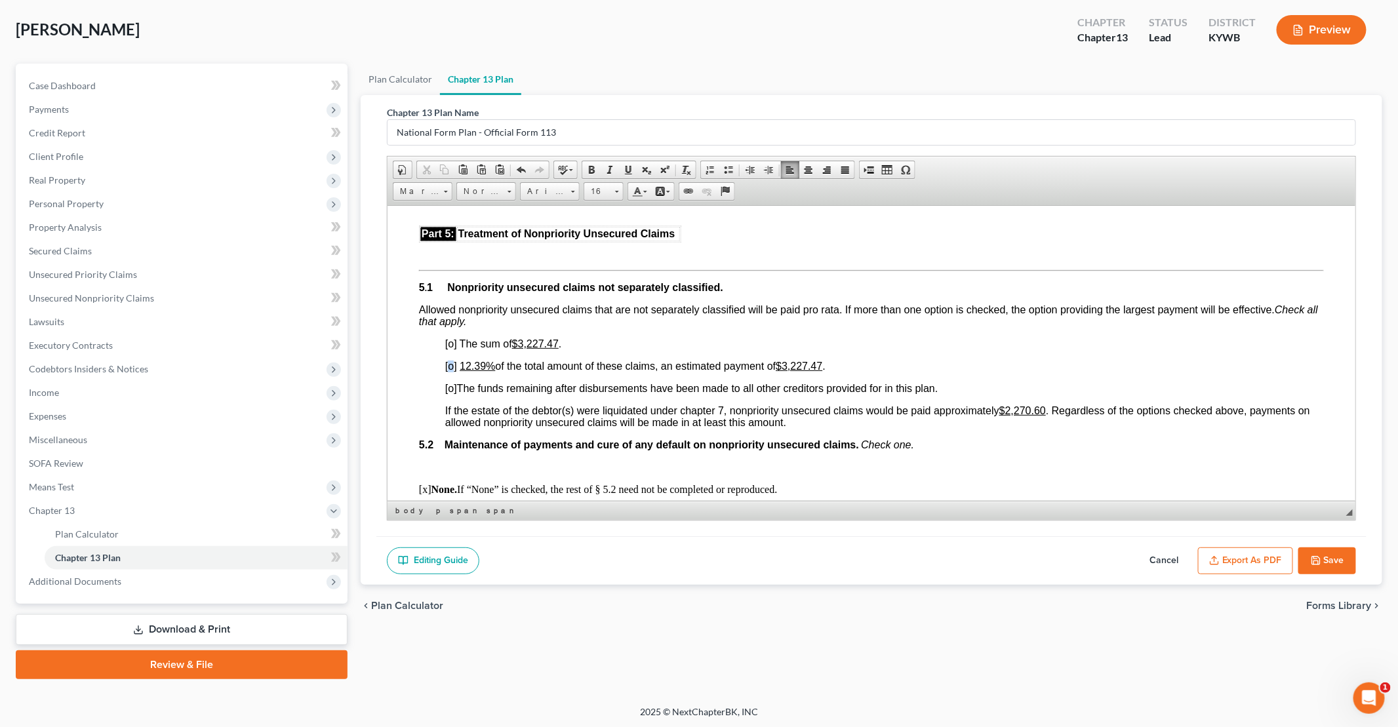
click at [450, 371] on span "[o]" at bounding box center [451, 365] width 12 height 11
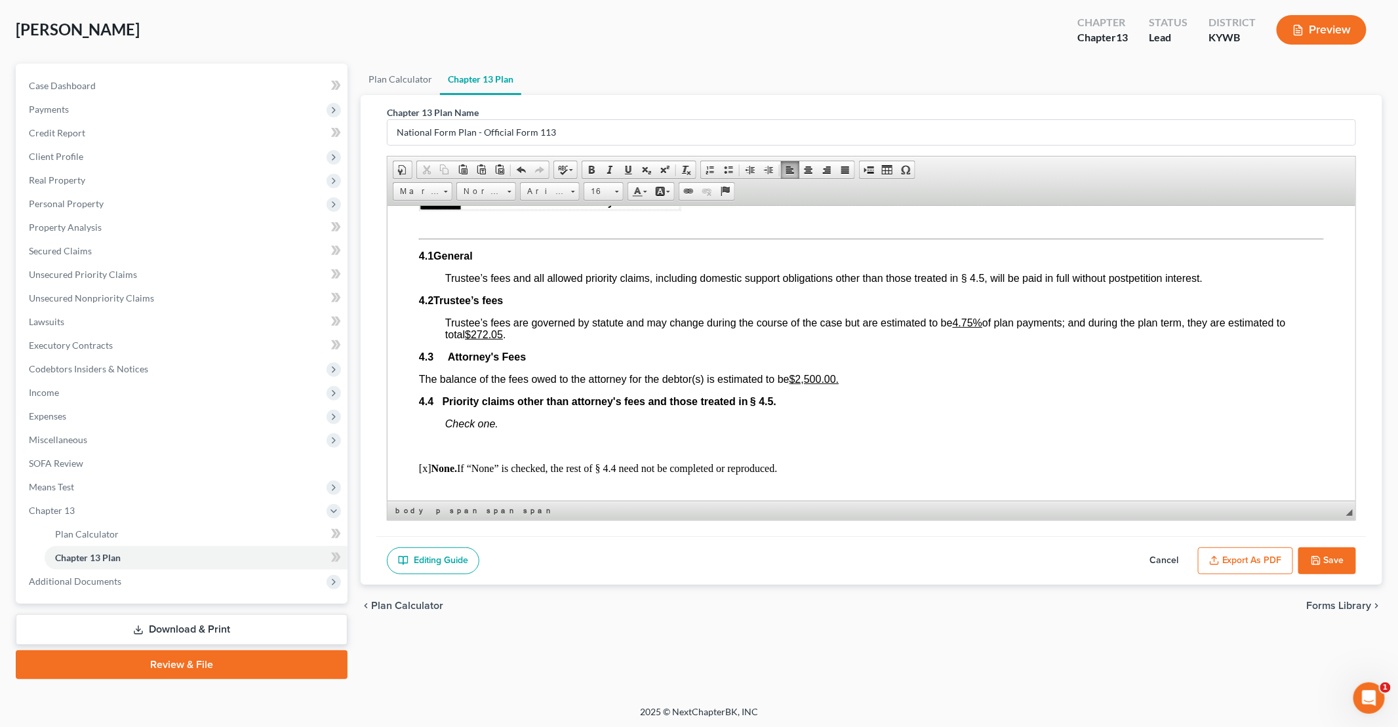
scroll to position [2033, 0]
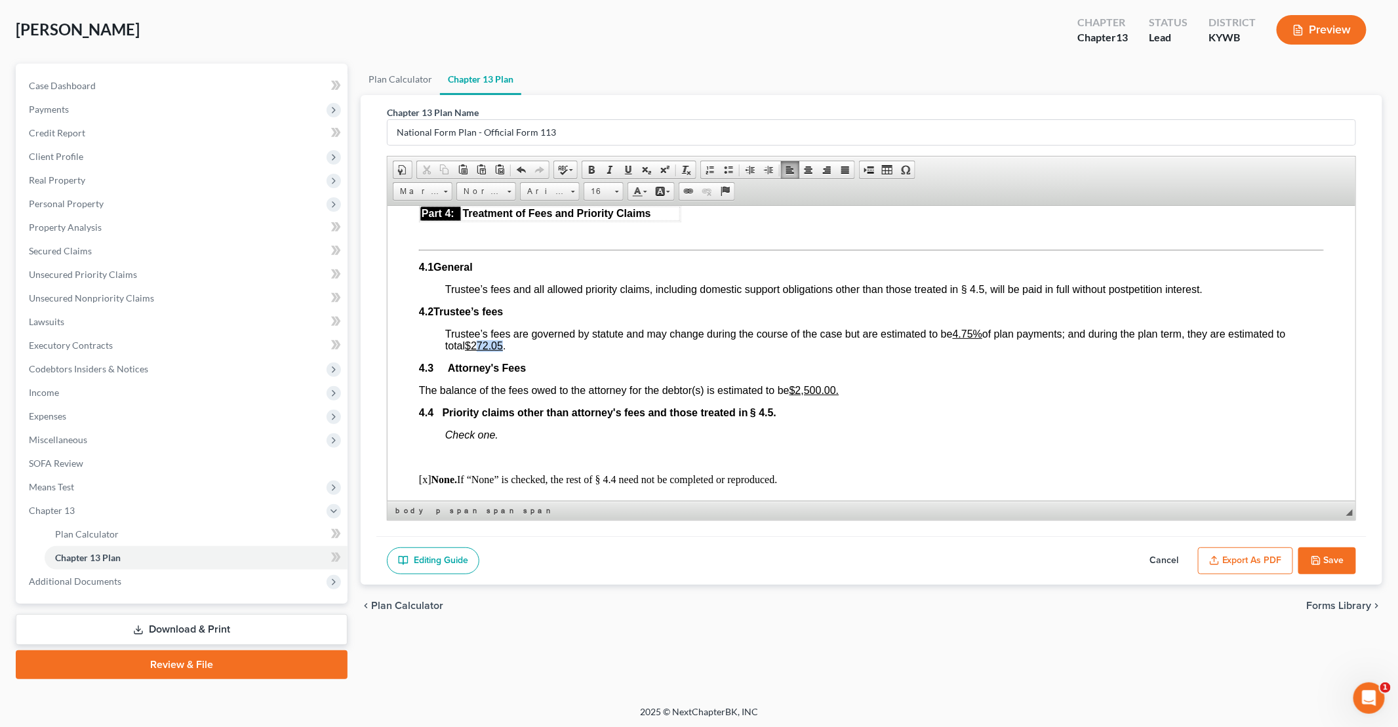
drag, startPoint x: 504, startPoint y: 352, endPoint x: 481, endPoint y: 350, distance: 23.0
click at [481, 350] on u "$272.05" at bounding box center [483, 345] width 38 height 11
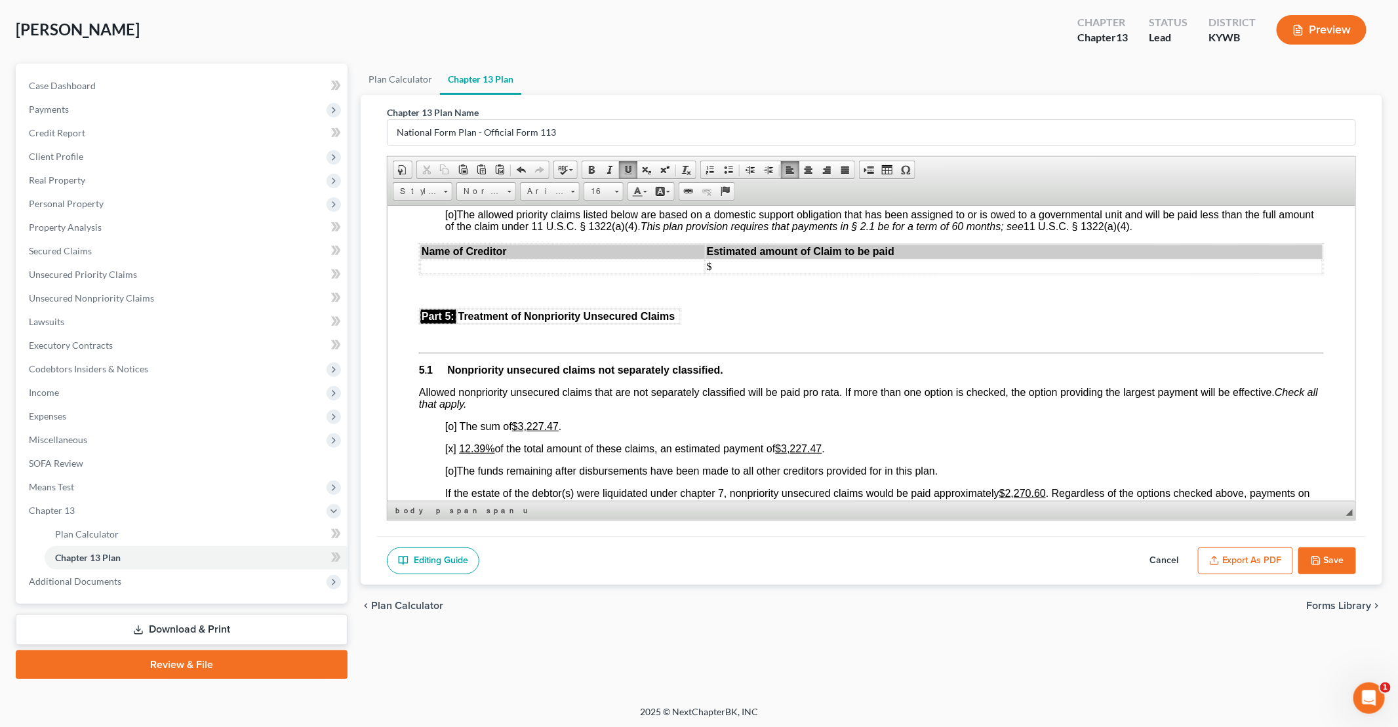
scroll to position [2427, 0]
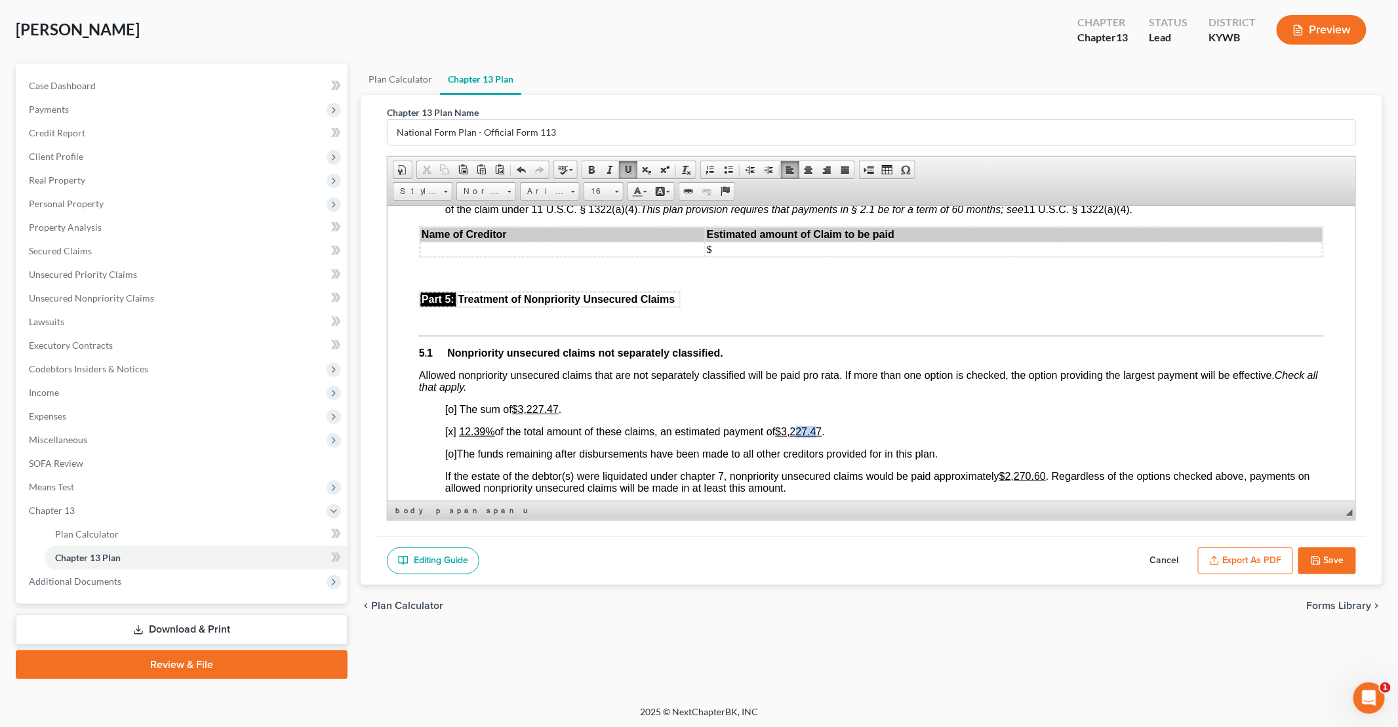
drag, startPoint x: 805, startPoint y: 439, endPoint x: 826, endPoint y: 438, distance: 21.7
click at [821, 437] on u "$3,227.47" at bounding box center [798, 431] width 47 height 11
drag, startPoint x: 521, startPoint y: 415, endPoint x: 558, endPoint y: 415, distance: 37.4
click at [558, 415] on u "$3,227.47" at bounding box center [535, 408] width 47 height 11
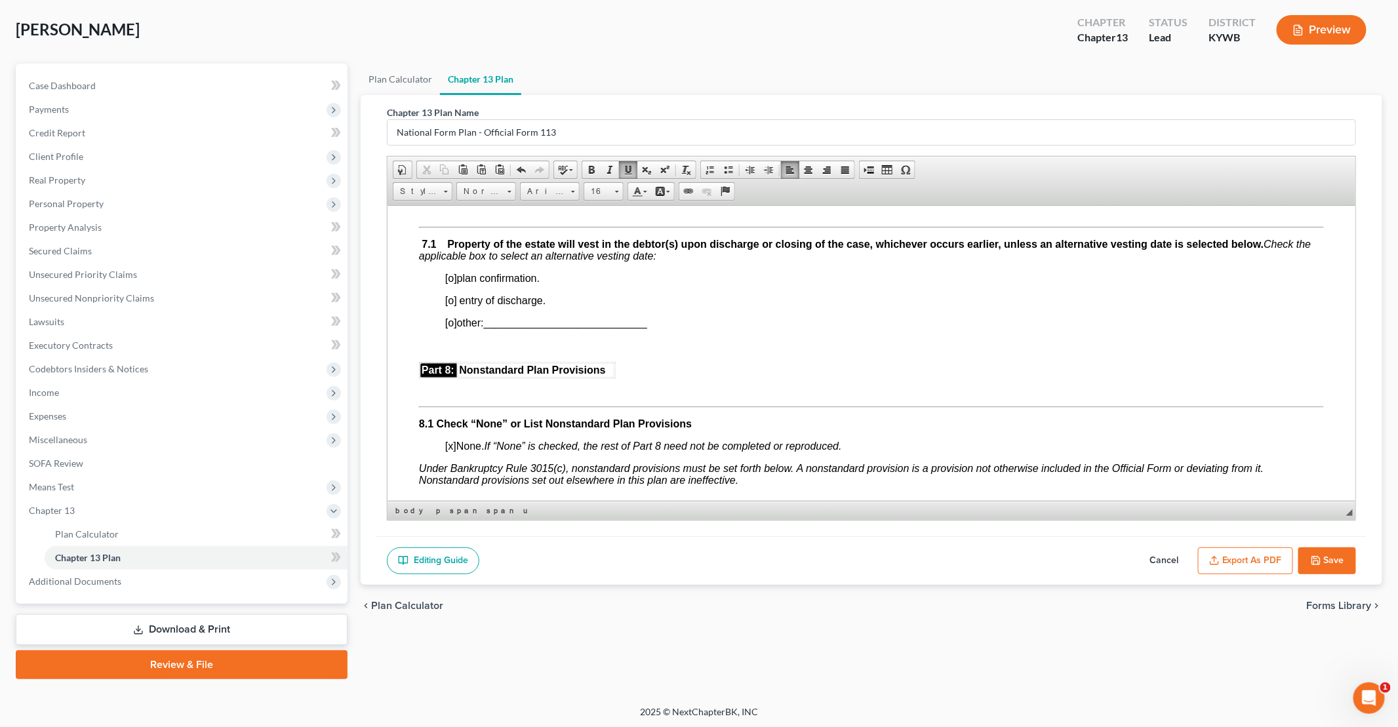
scroll to position [3148, 0]
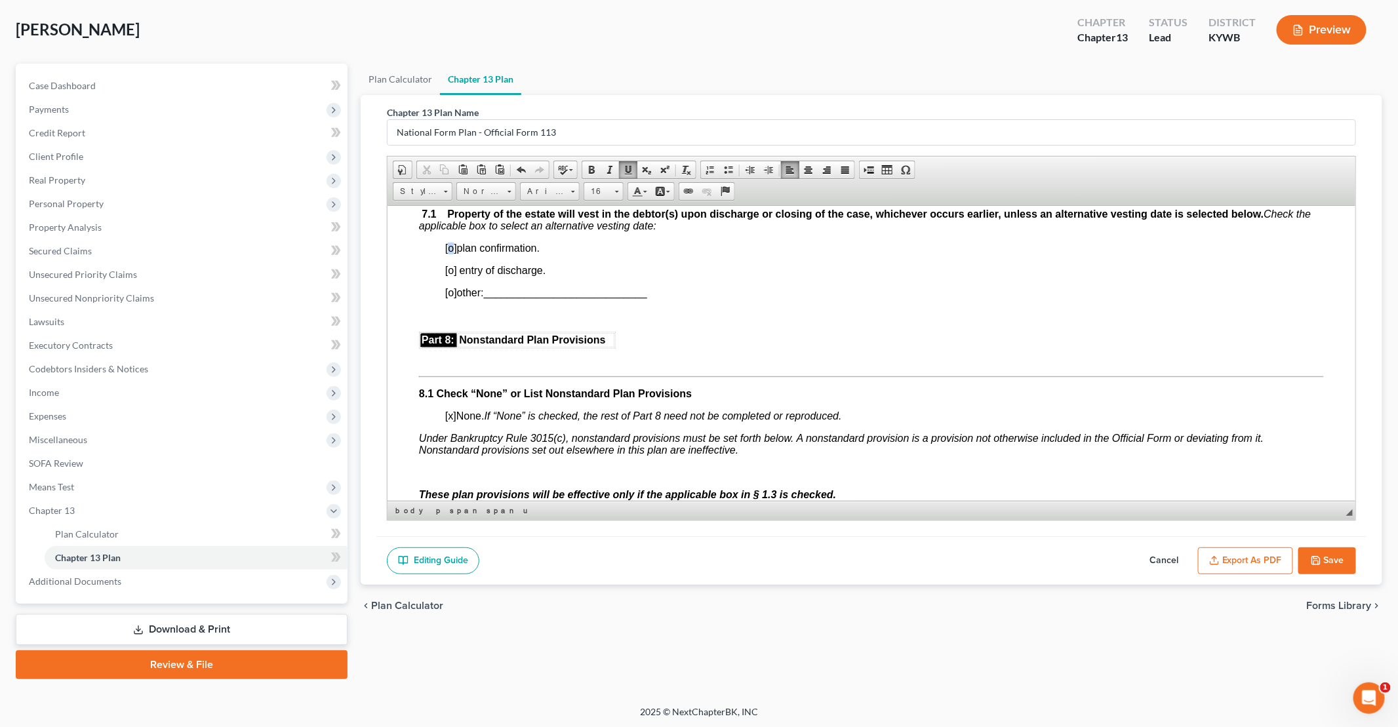
click at [449, 253] on span "[o]" at bounding box center [451, 247] width 12 height 11
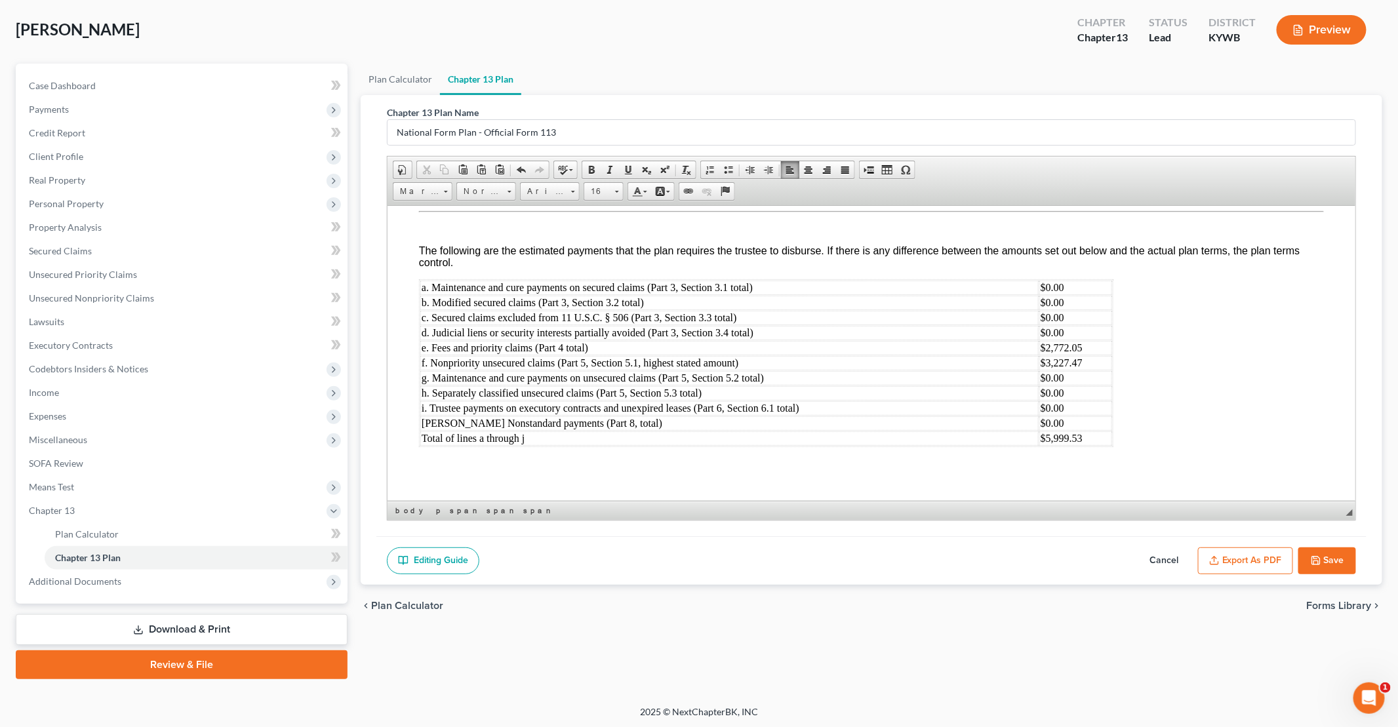
scroll to position [3907, 0]
click at [1057, 367] on td "$3,227.47" at bounding box center [1075, 363] width 73 height 14
drag, startPoint x: 1097, startPoint y: 441, endPoint x: 1046, endPoint y: 439, distance: 50.5
click at [1046, 439] on td "$5,999.53" at bounding box center [1075, 438] width 73 height 14
drag, startPoint x: 1088, startPoint y: 349, endPoint x: 1045, endPoint y: 354, distance: 43.6
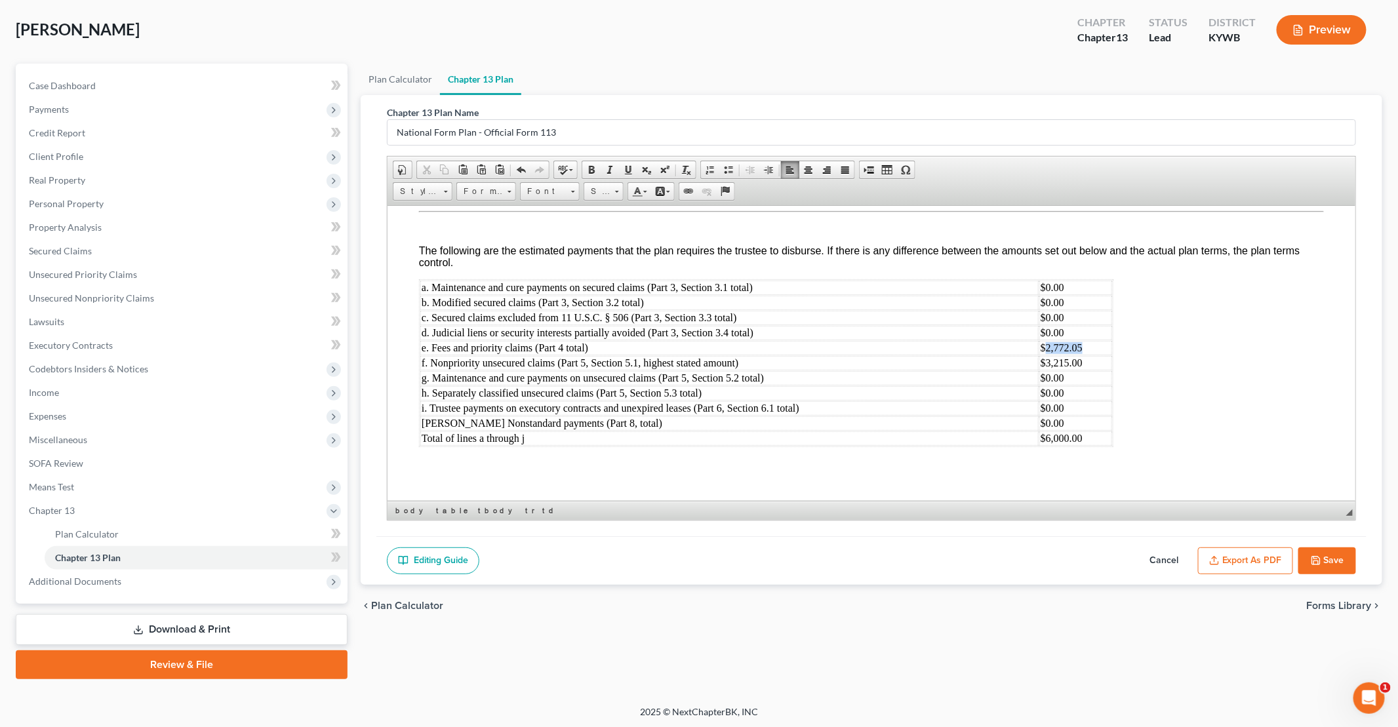
click at [1045, 354] on td "$2,772.05" at bounding box center [1075, 347] width 73 height 14
click at [1325, 555] on button "Save" at bounding box center [1328, 562] width 58 height 28
select select "0"
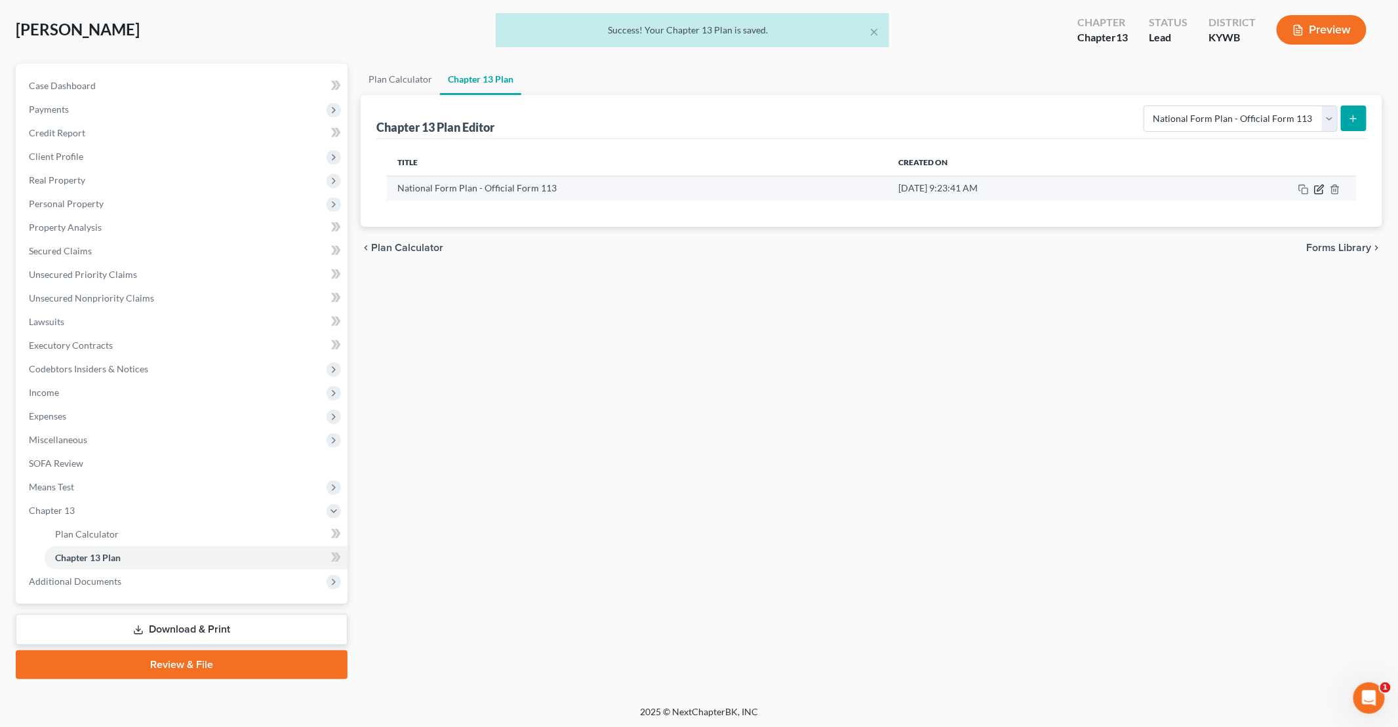
click at [1320, 188] on icon "button" at bounding box center [1321, 188] width 6 height 6
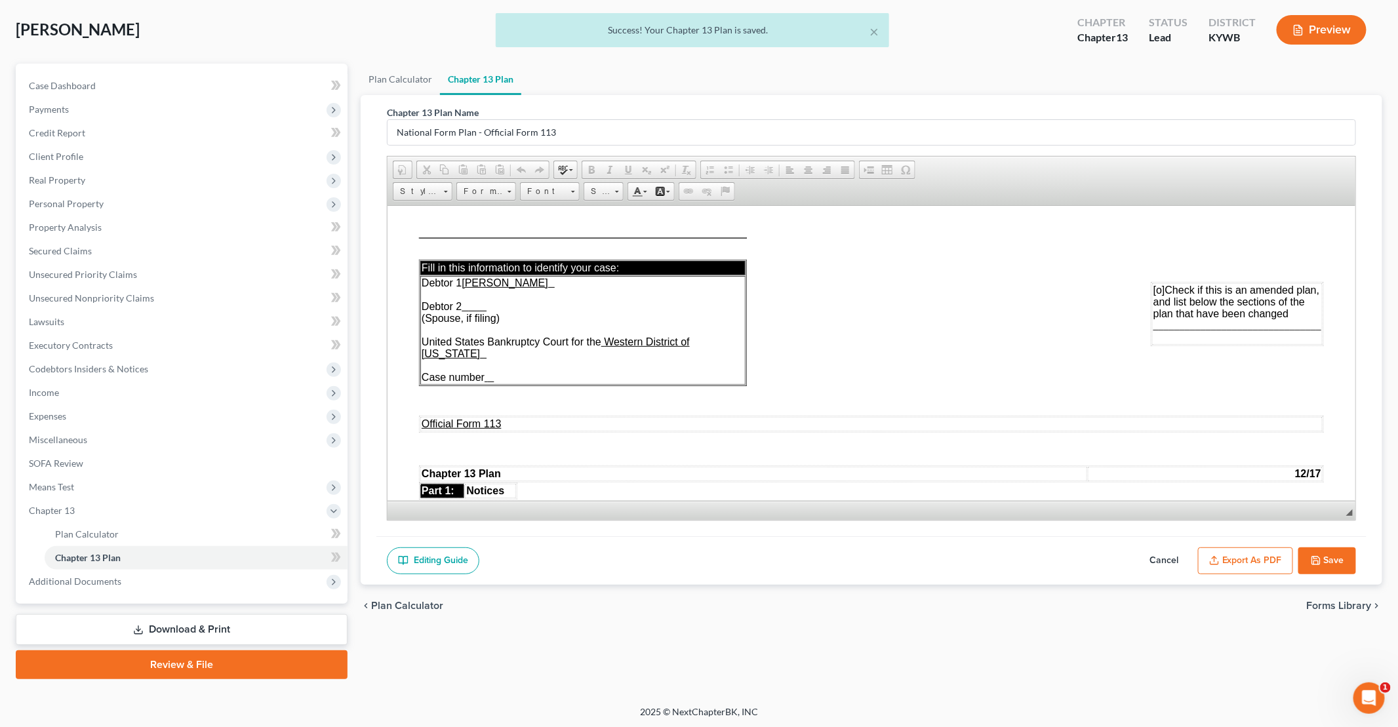
scroll to position [0, 0]
click at [1236, 554] on button "Export as PDF" at bounding box center [1245, 562] width 95 height 28
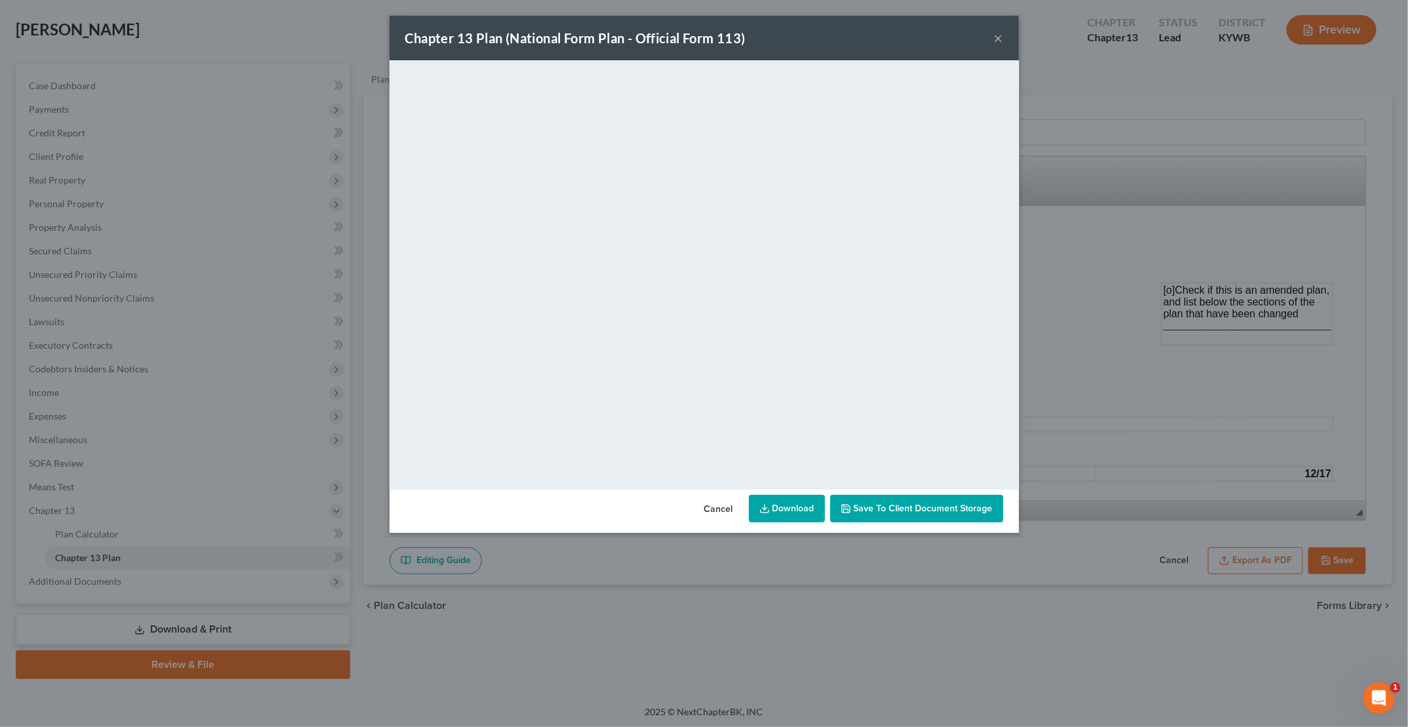
click at [910, 514] on button "Save to Client Document Storage" at bounding box center [916, 509] width 173 height 28
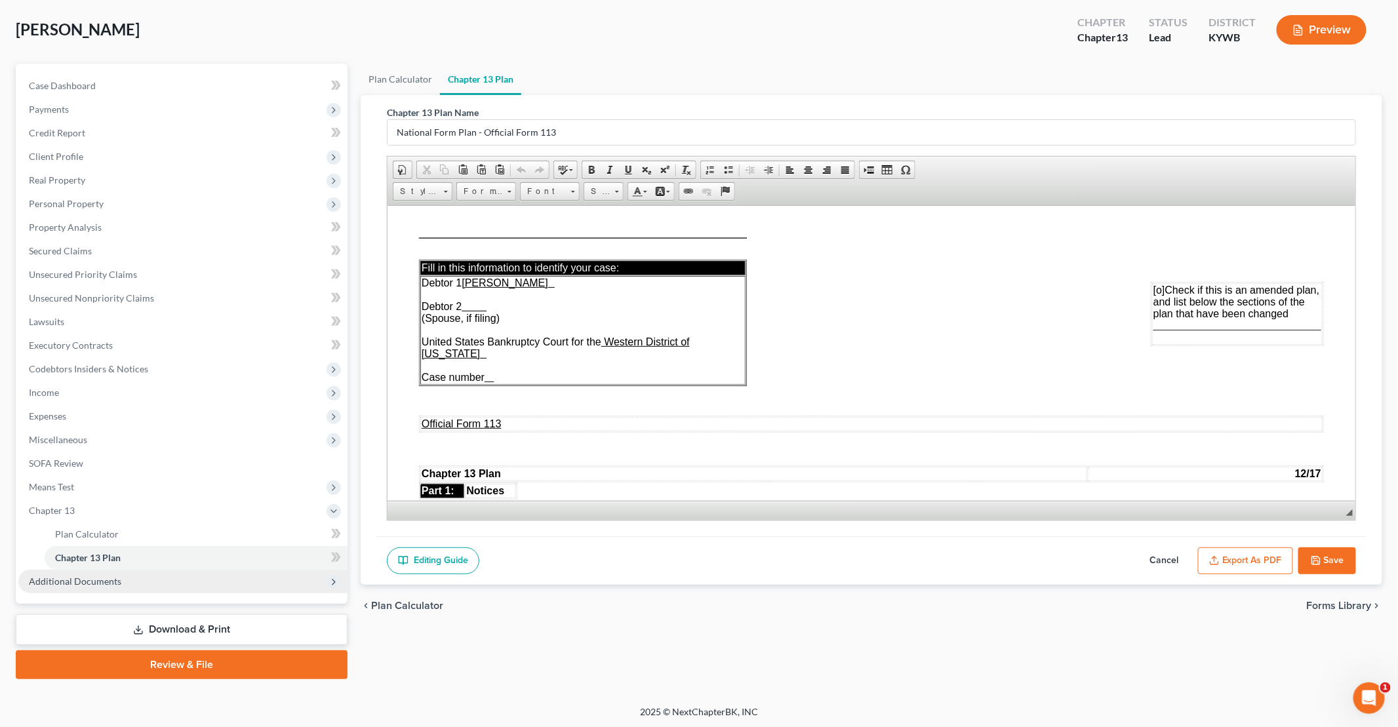
click at [95, 586] on span "Additional Documents" at bounding box center [75, 581] width 92 height 11
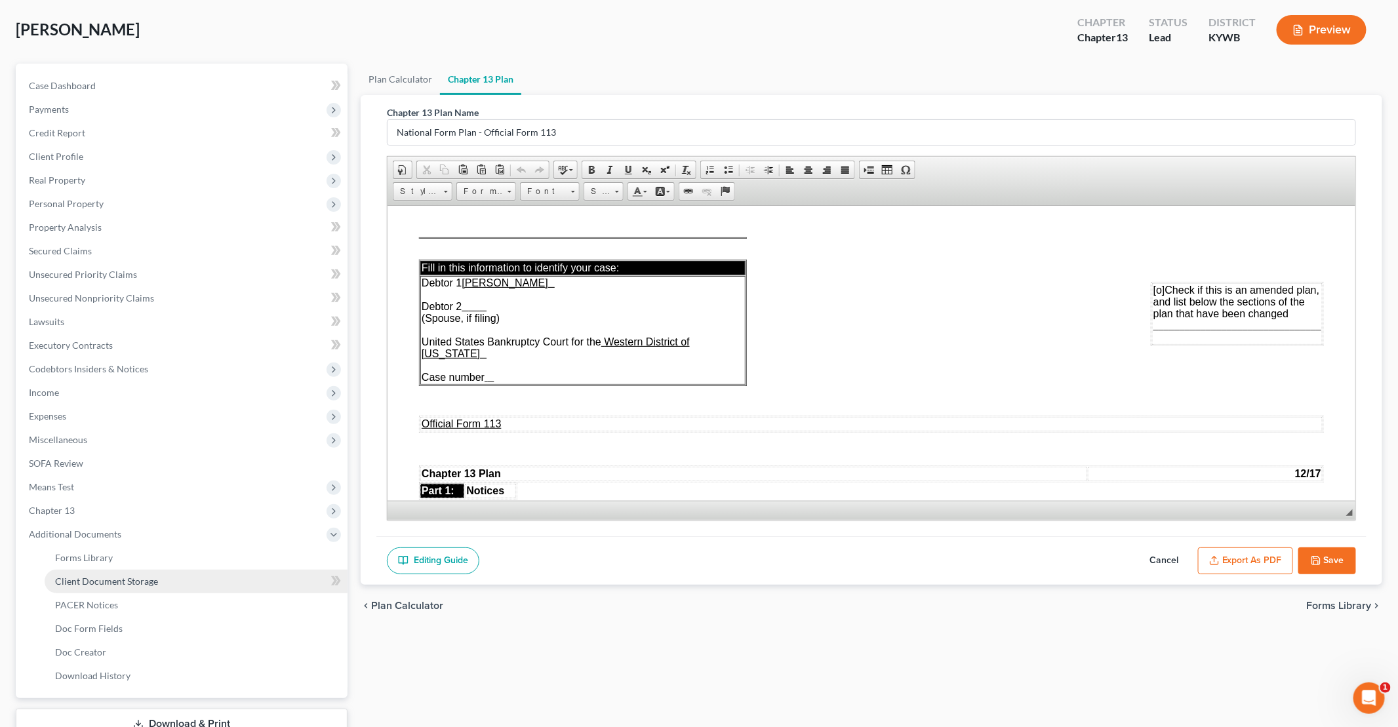
click at [136, 583] on span "Client Document Storage" at bounding box center [106, 581] width 103 height 11
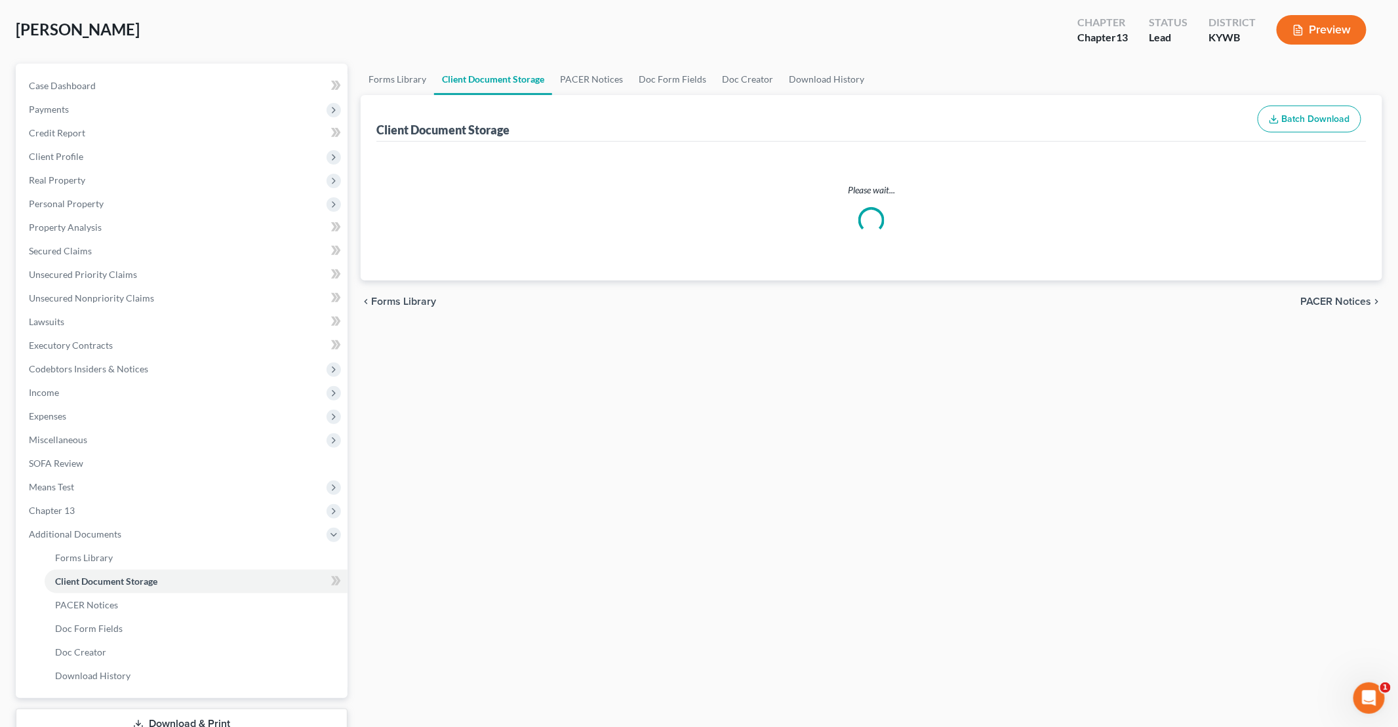
scroll to position [7, 0]
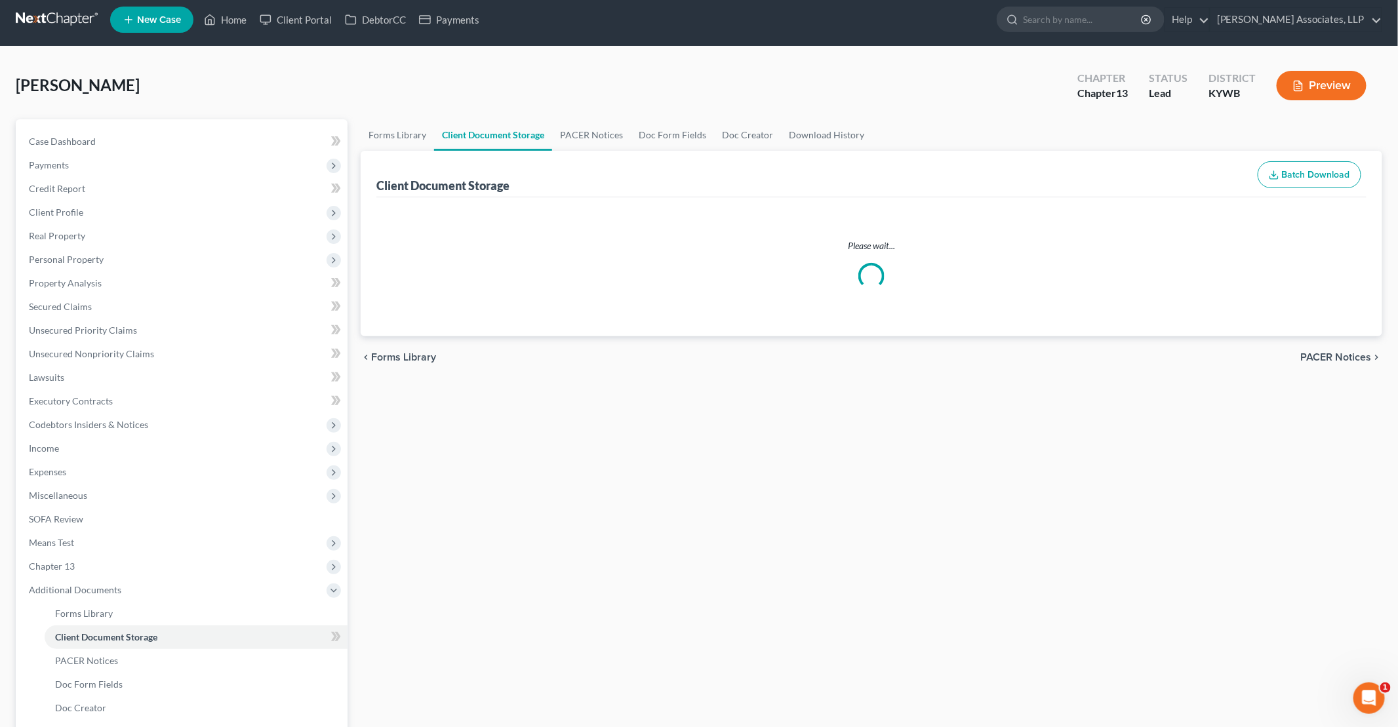
select select "7"
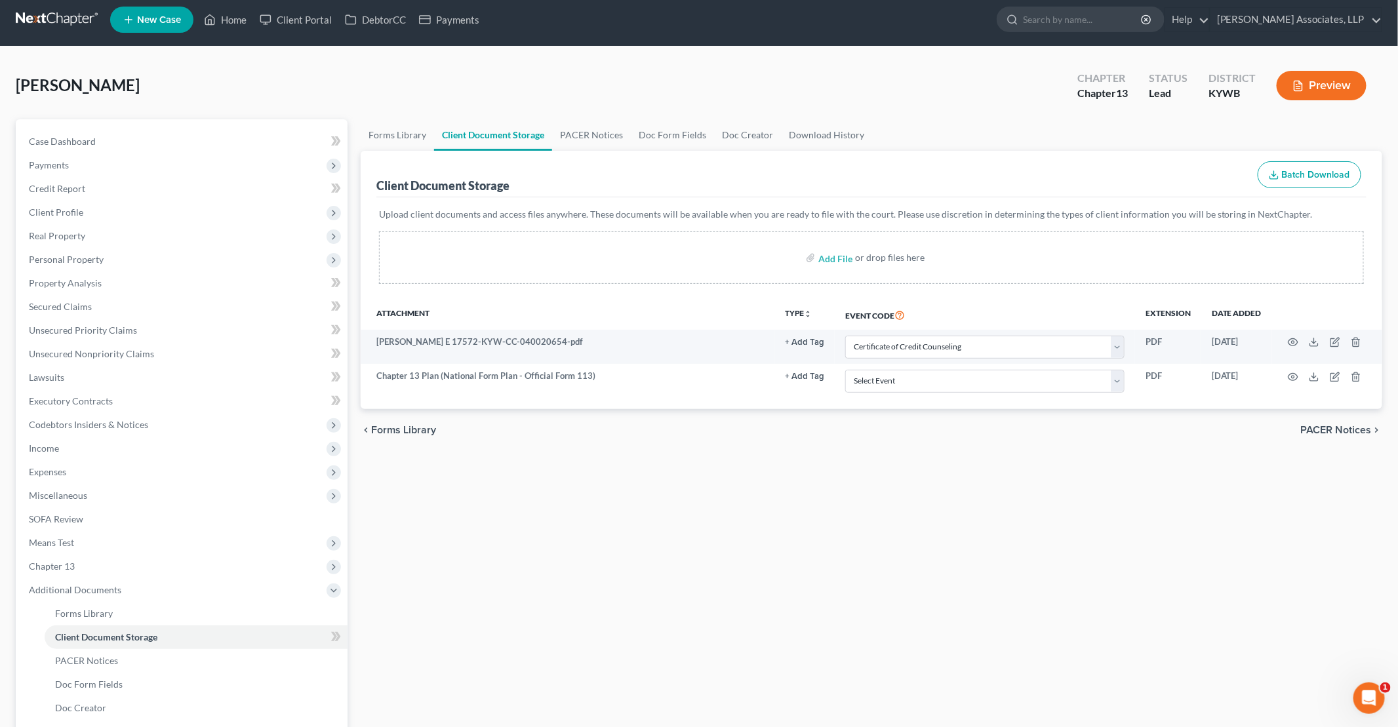
scroll to position [0, 0]
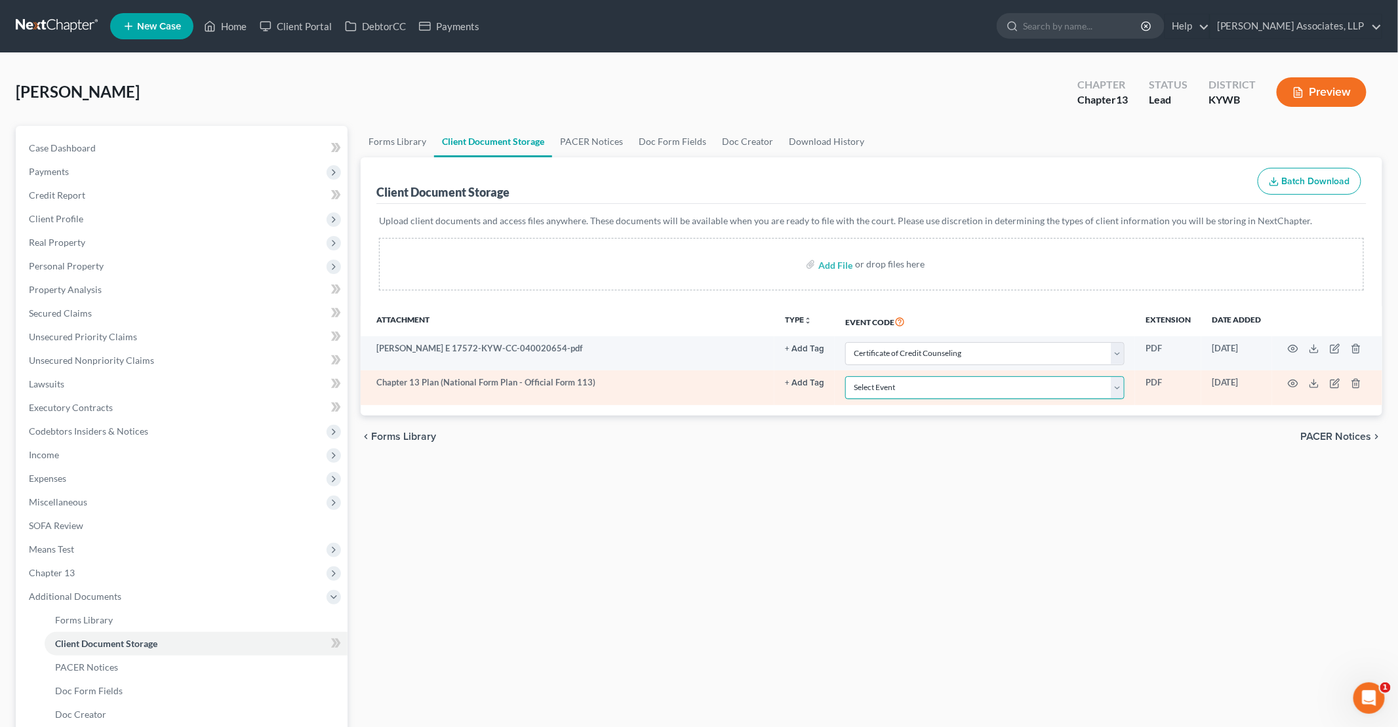
click at [945, 390] on select "Select Event Amended Answer Amended Complaint Amended List of Creditors (Fee) A…" at bounding box center [984, 387] width 279 height 23
select select "16"
click at [846, 376] on select "Select Event Amended Answer Amended Complaint Amended List of Creditors (Fee) A…" at bounding box center [984, 387] width 279 height 23
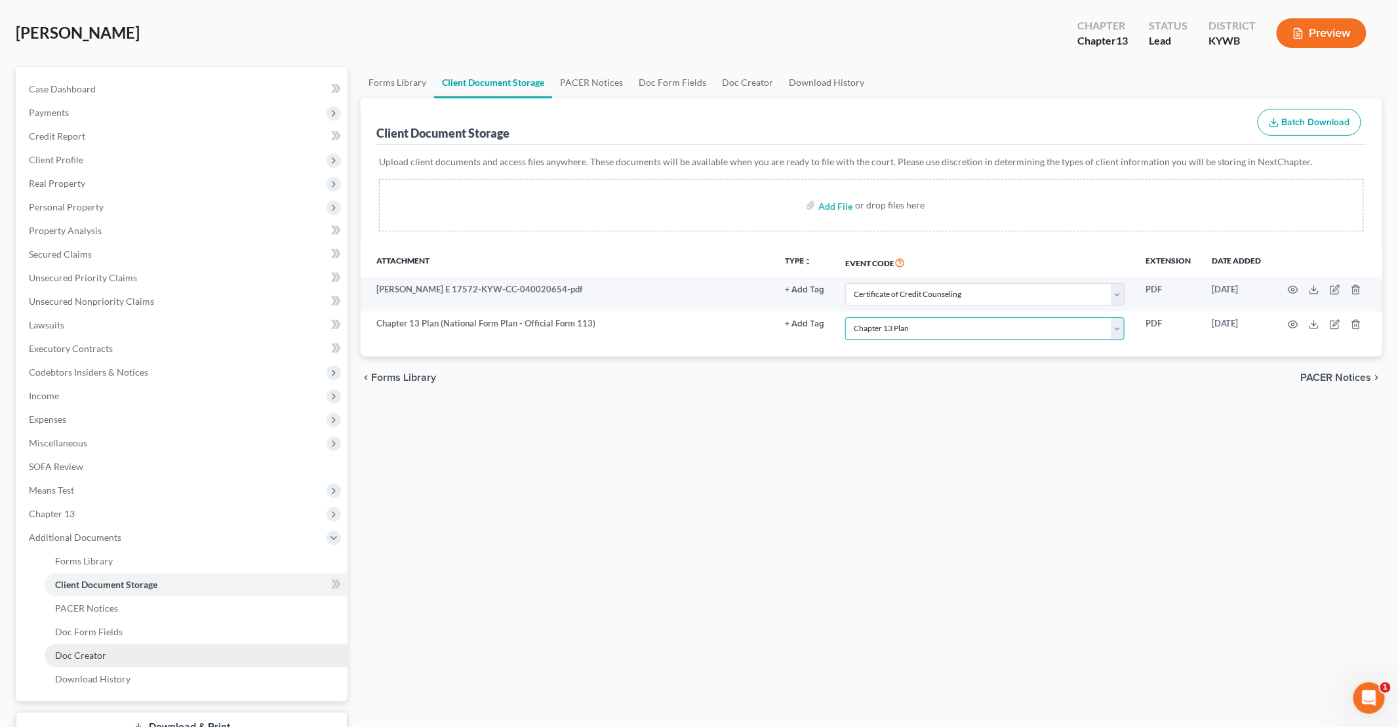
scroll to position [157, 0]
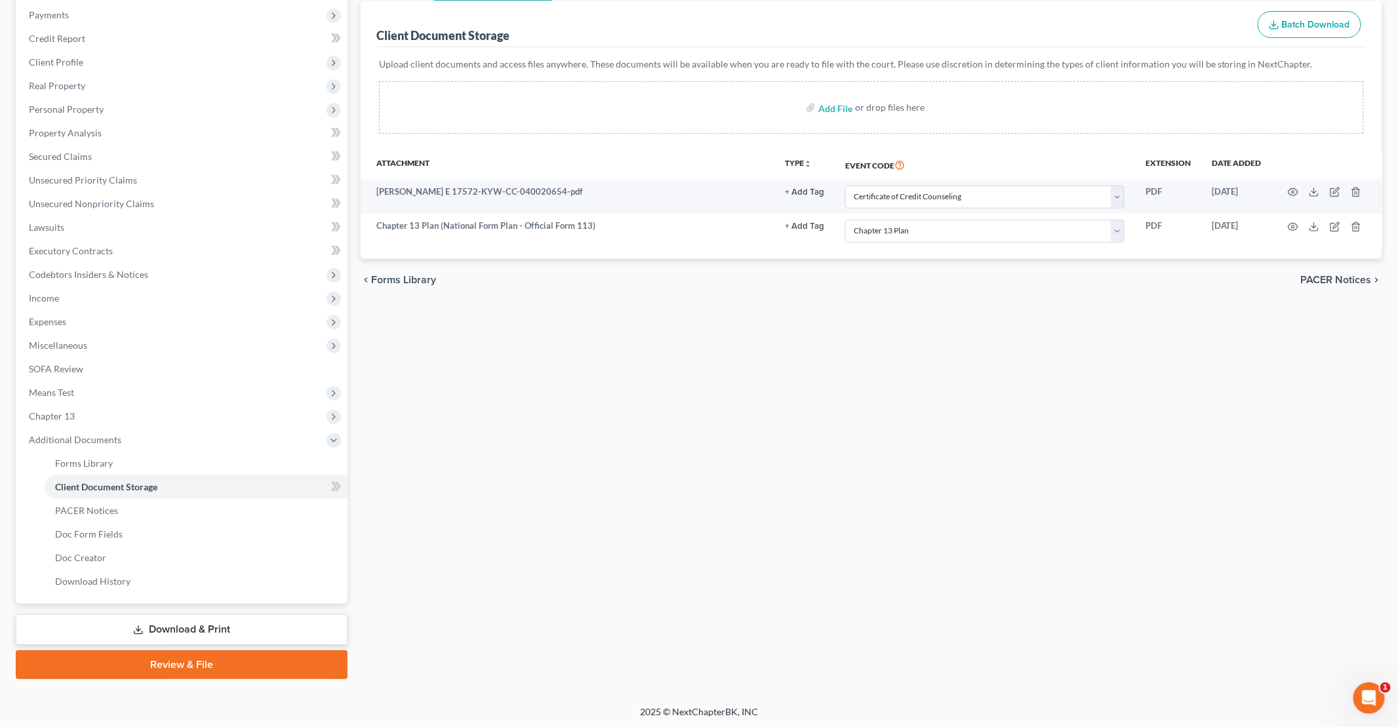
click at [195, 626] on link "Download & Print" at bounding box center [182, 630] width 332 height 31
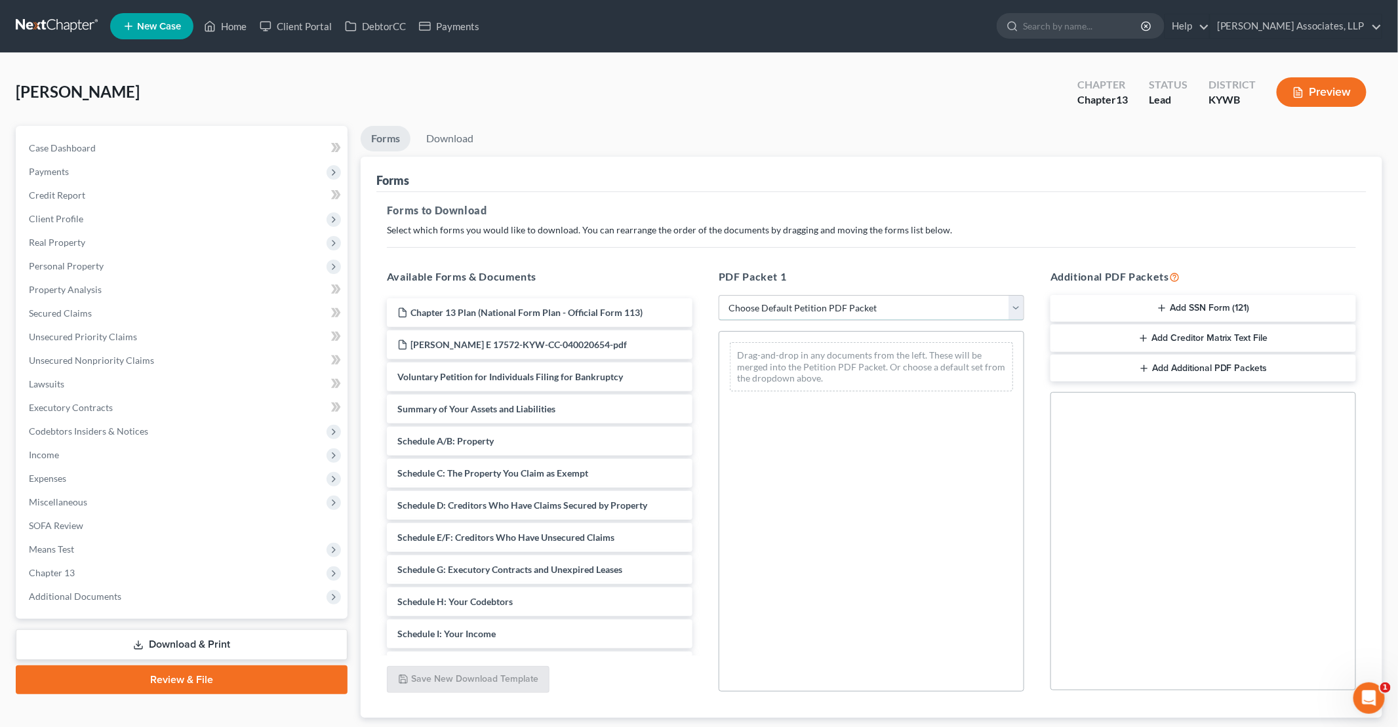
click at [896, 309] on select "Choose Default Petition PDF Packet Complete Bankruptcy Petition (all forms and …" at bounding box center [872, 308] width 306 height 26
select select "3"
click at [719, 295] on select "Choose Default Petition PDF Packet Complete Bankruptcy Petition (all forms and …" at bounding box center [872, 308] width 306 height 26
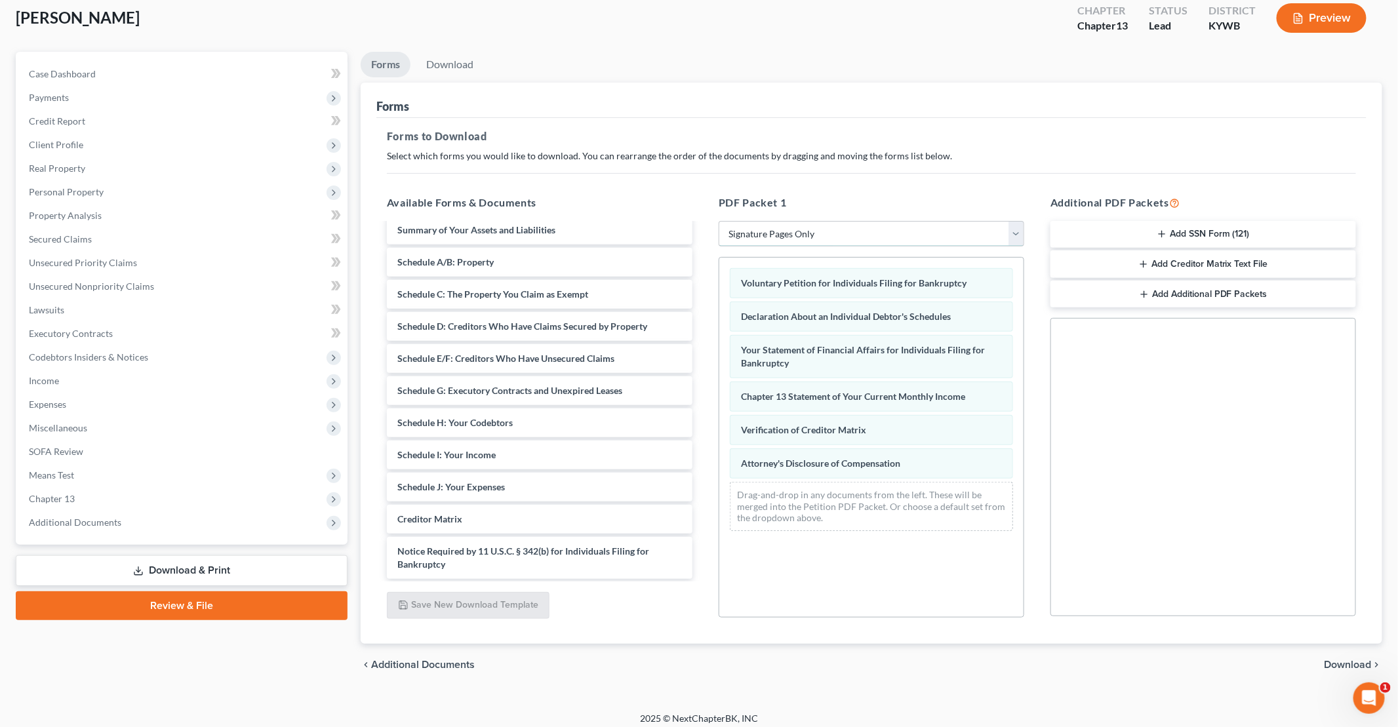
scroll to position [81, 0]
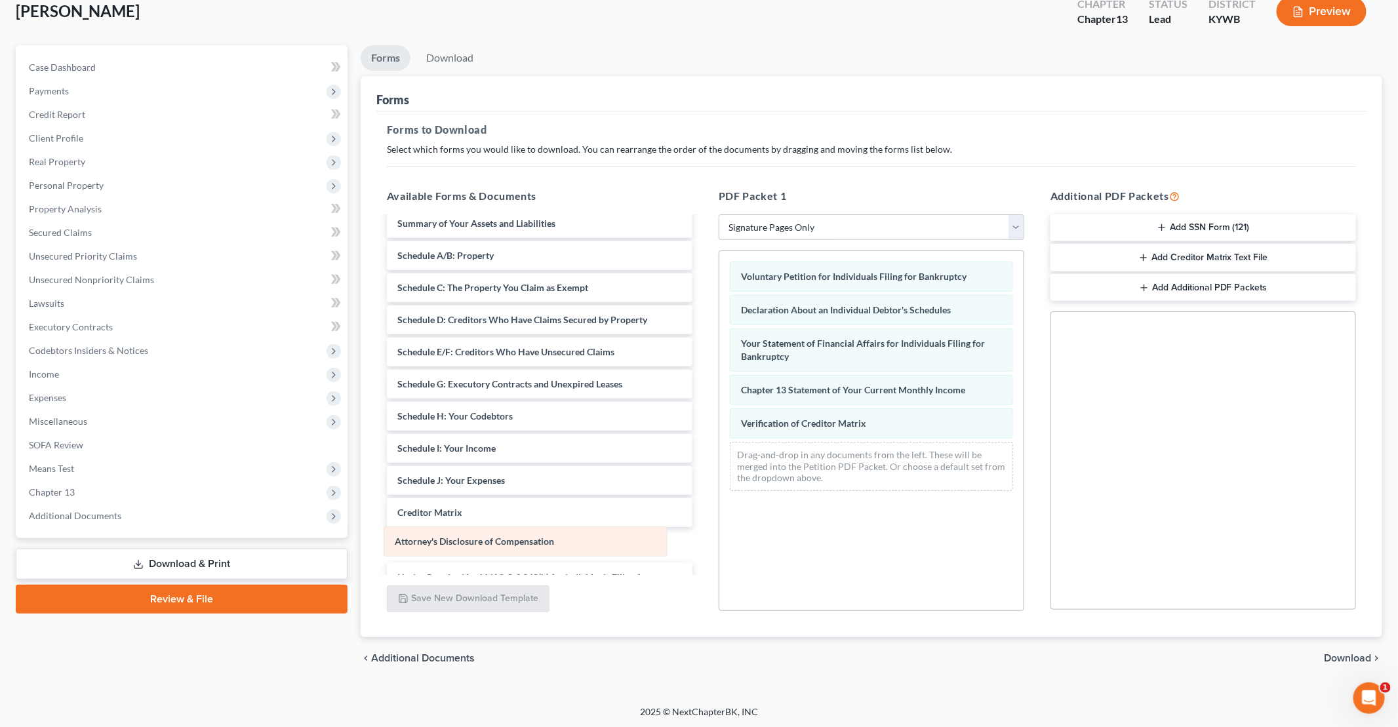
drag, startPoint x: 862, startPoint y: 458, endPoint x: 516, endPoint y: 548, distance: 357.8
click at [720, 502] on div "Attorney's Disclosure of Compensation Voluntary Petition for Individuals Filing…" at bounding box center [872, 376] width 304 height 251
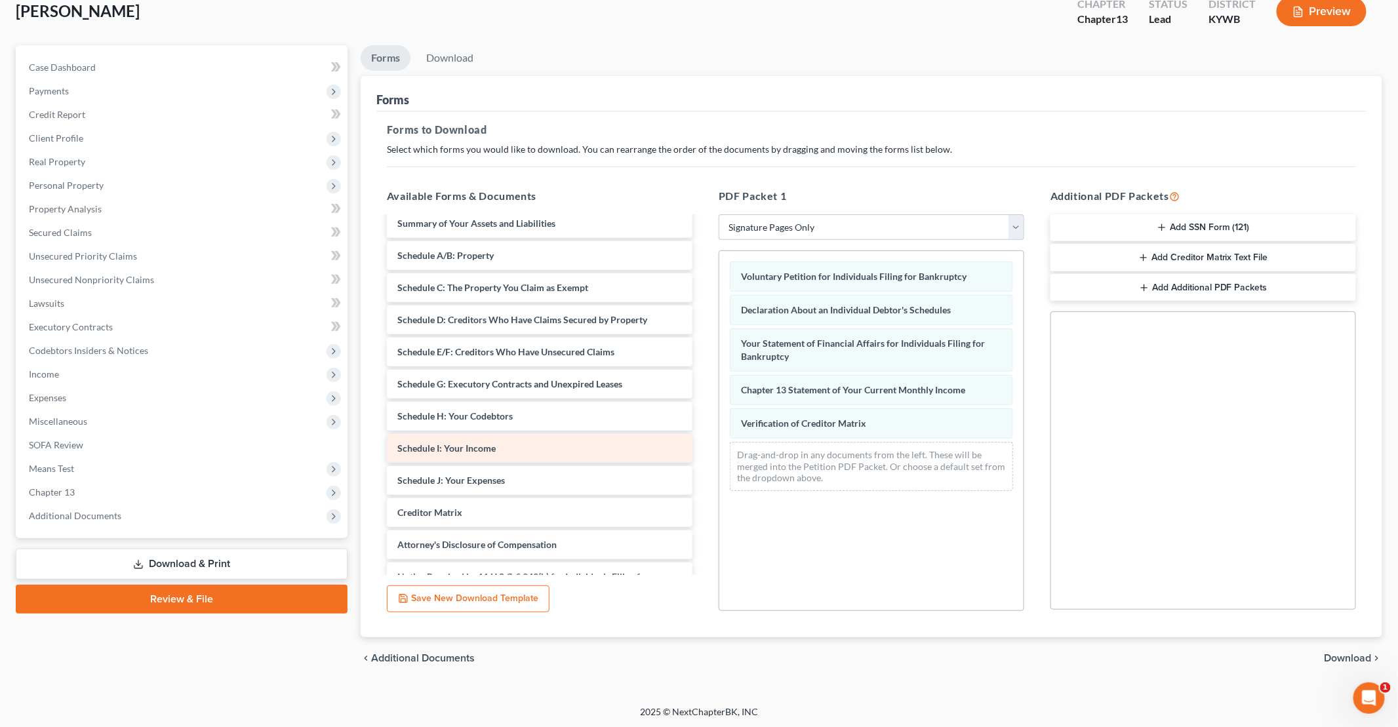
scroll to position [0, 0]
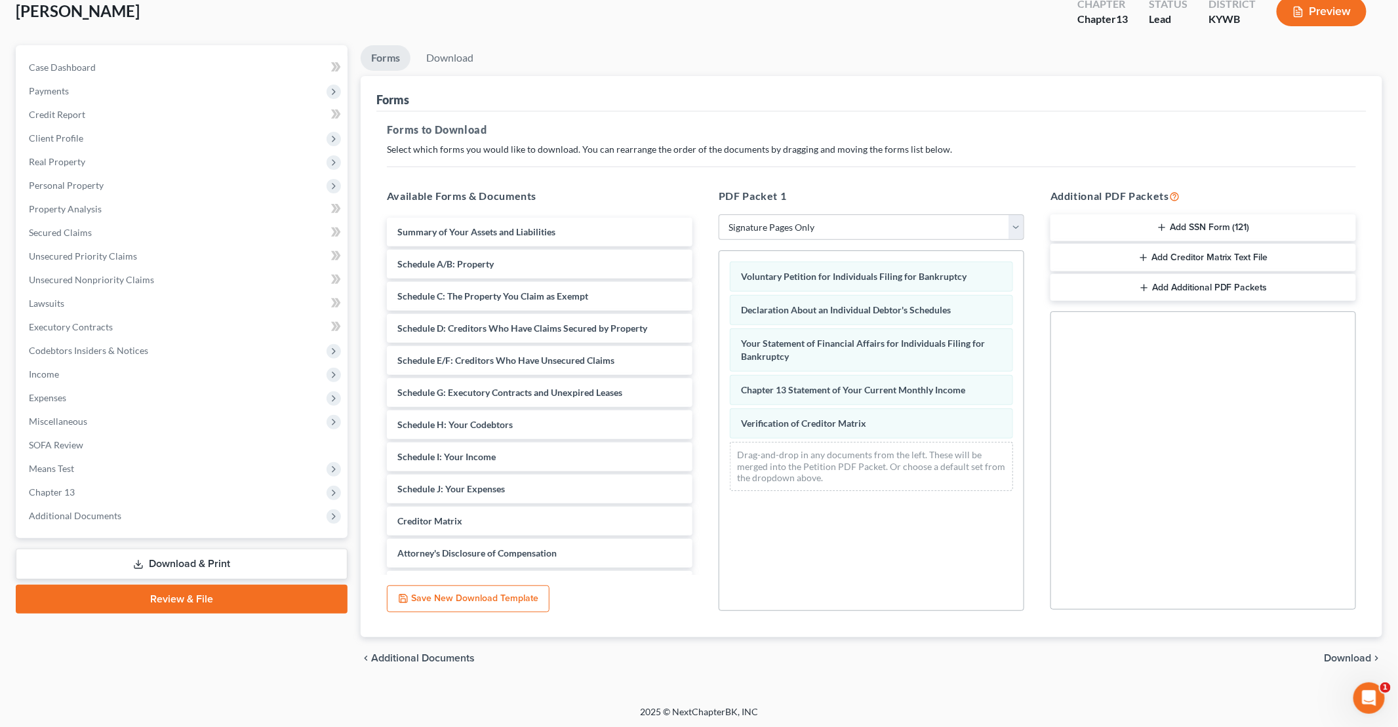
click at [1362, 658] on span "Download" at bounding box center [1348, 658] width 47 height 10
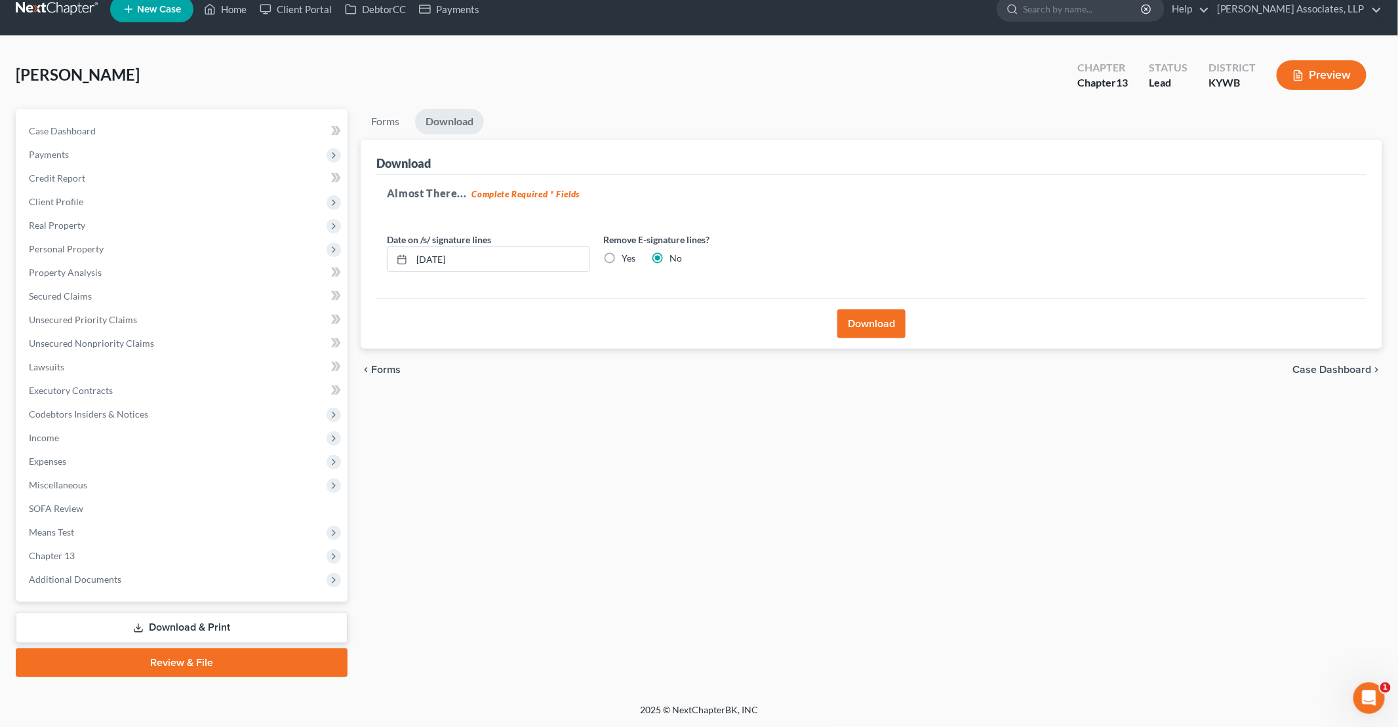
scroll to position [15, 0]
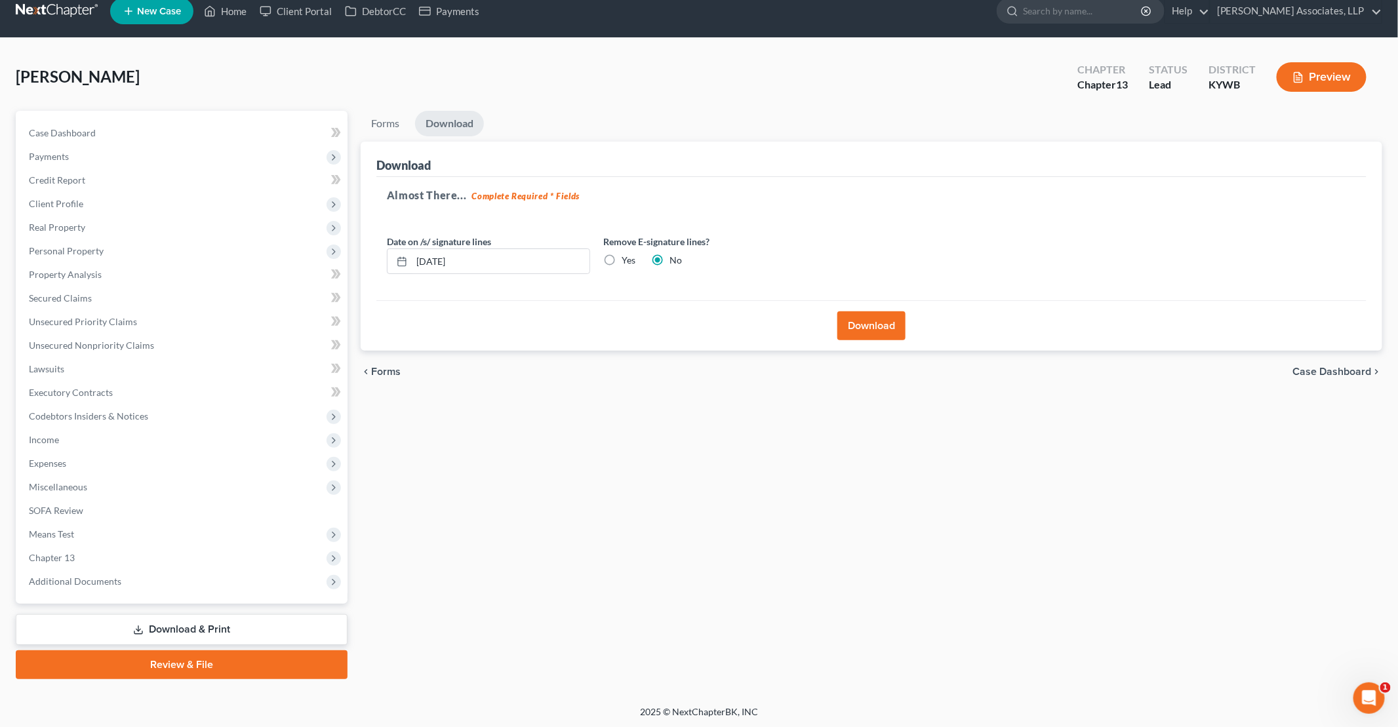
click at [872, 323] on button "Download" at bounding box center [872, 326] width 68 height 29
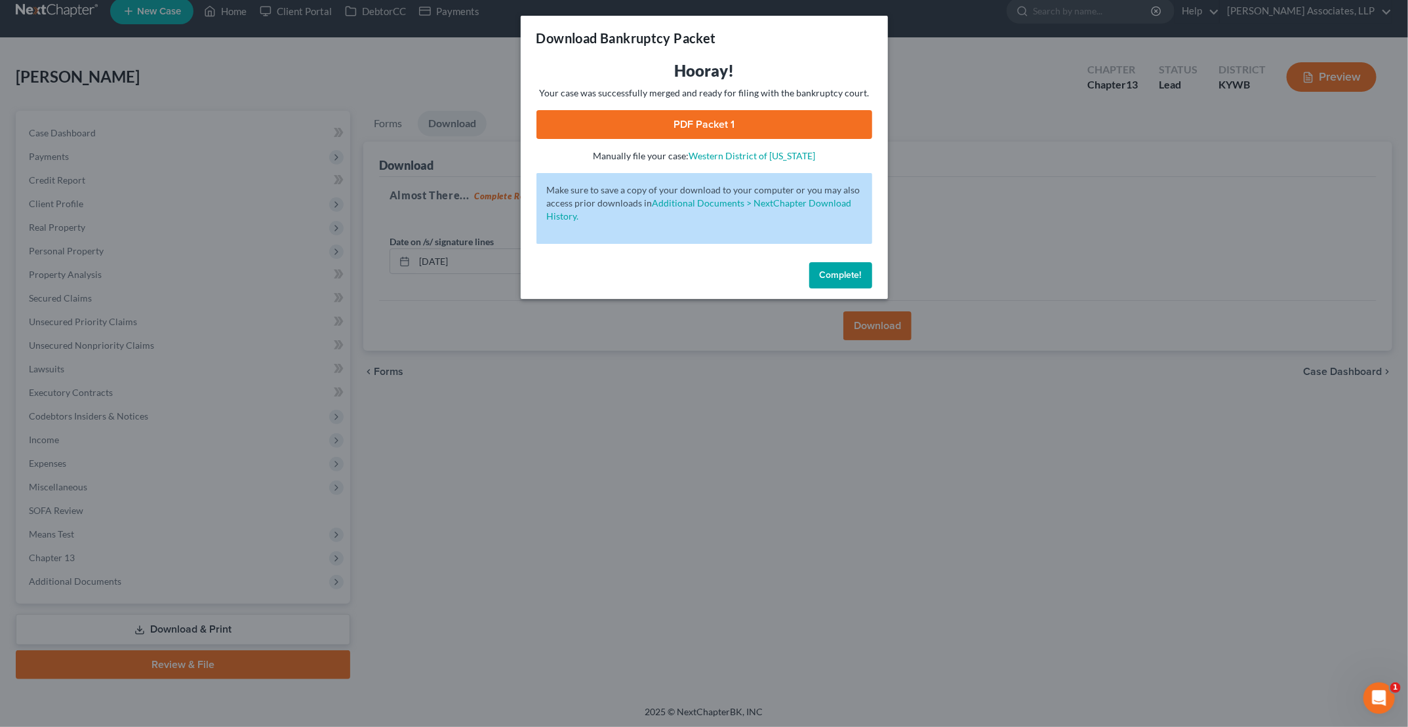
click at [725, 127] on link "PDF Packet 1" at bounding box center [705, 124] width 336 height 29
click at [843, 272] on span "Complete!" at bounding box center [841, 275] width 42 height 11
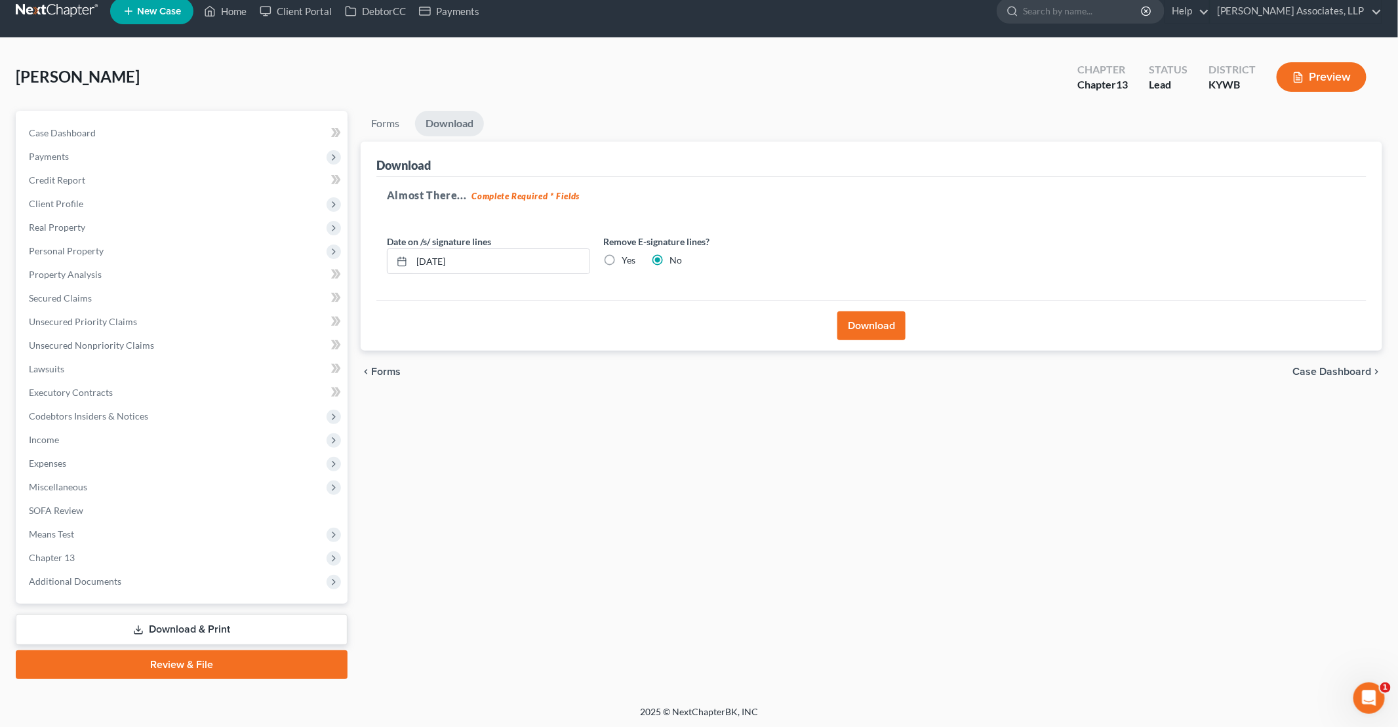
click at [168, 626] on link "Download & Print" at bounding box center [182, 630] width 332 height 31
click at [211, 626] on link "Download & Print" at bounding box center [182, 630] width 332 height 31
click at [395, 119] on link "Forms" at bounding box center [385, 124] width 49 height 26
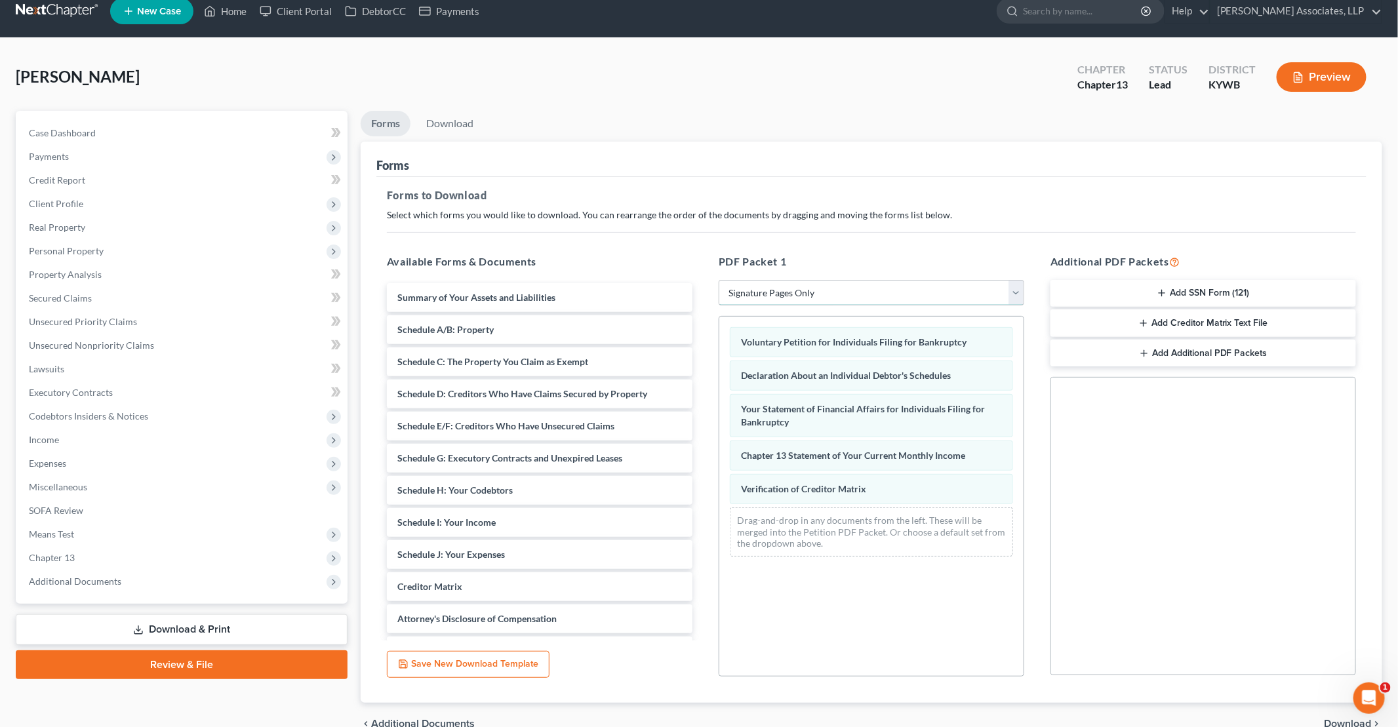
click at [787, 290] on select "Choose Default Petition PDF Packet Complete Bankruptcy Petition (all forms and …" at bounding box center [872, 293] width 306 height 26
select select
click at [719, 280] on select "Choose Default Petition PDF Packet Complete Bankruptcy Petition (all forms and …" at bounding box center [872, 293] width 306 height 26
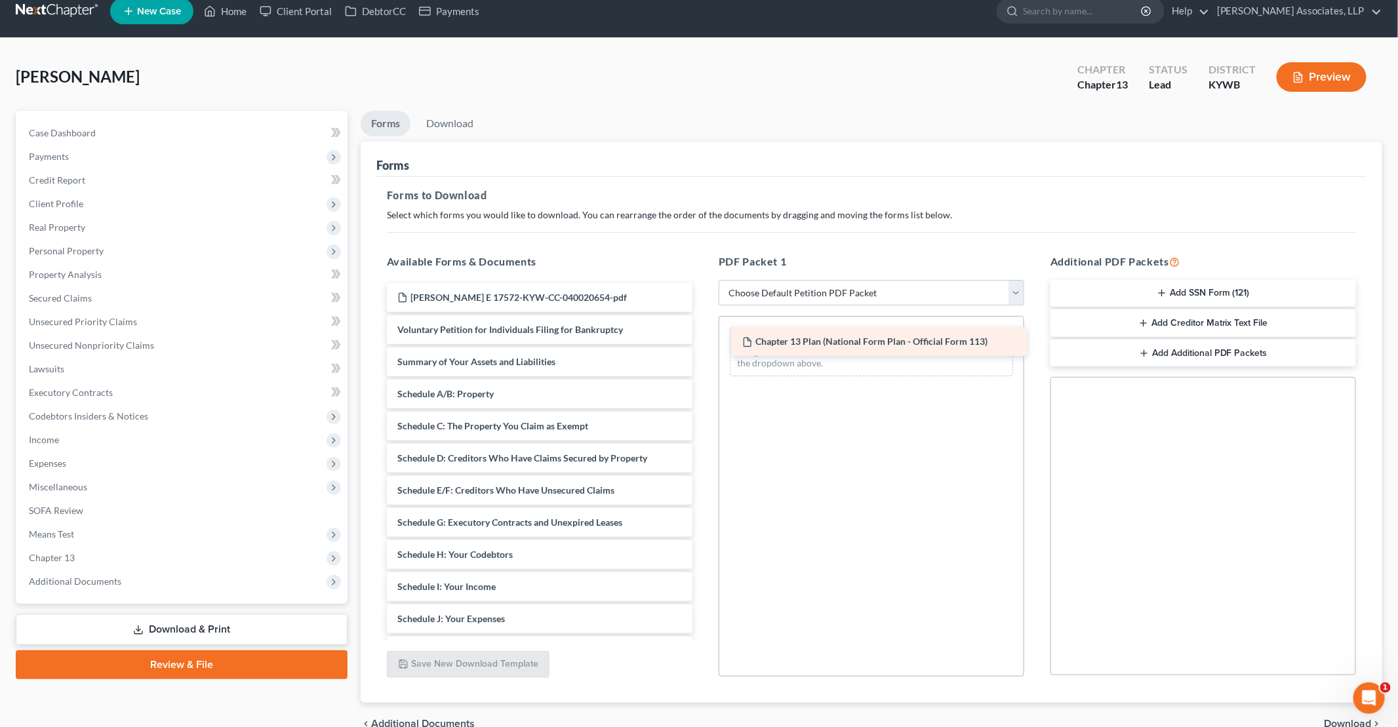
drag, startPoint x: 553, startPoint y: 296, endPoint x: 898, endPoint y: 342, distance: 348.0
click at [703, 342] on div "Chapter 13 Plan (National Form Plan - Official Form 113) Chapter 13 Plan (Natio…" at bounding box center [539, 583] width 327 height 601
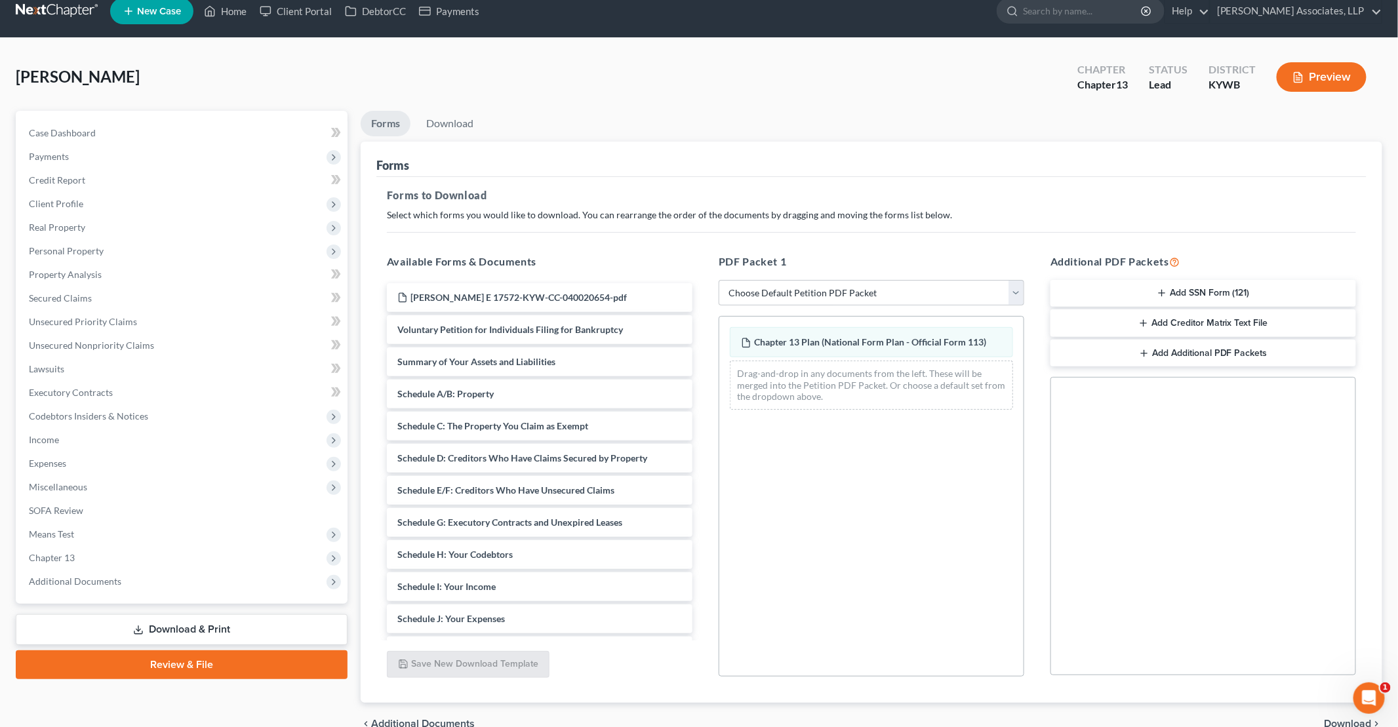
click at [1179, 294] on button "Add SSN Form (121)" at bounding box center [1204, 294] width 306 height 28
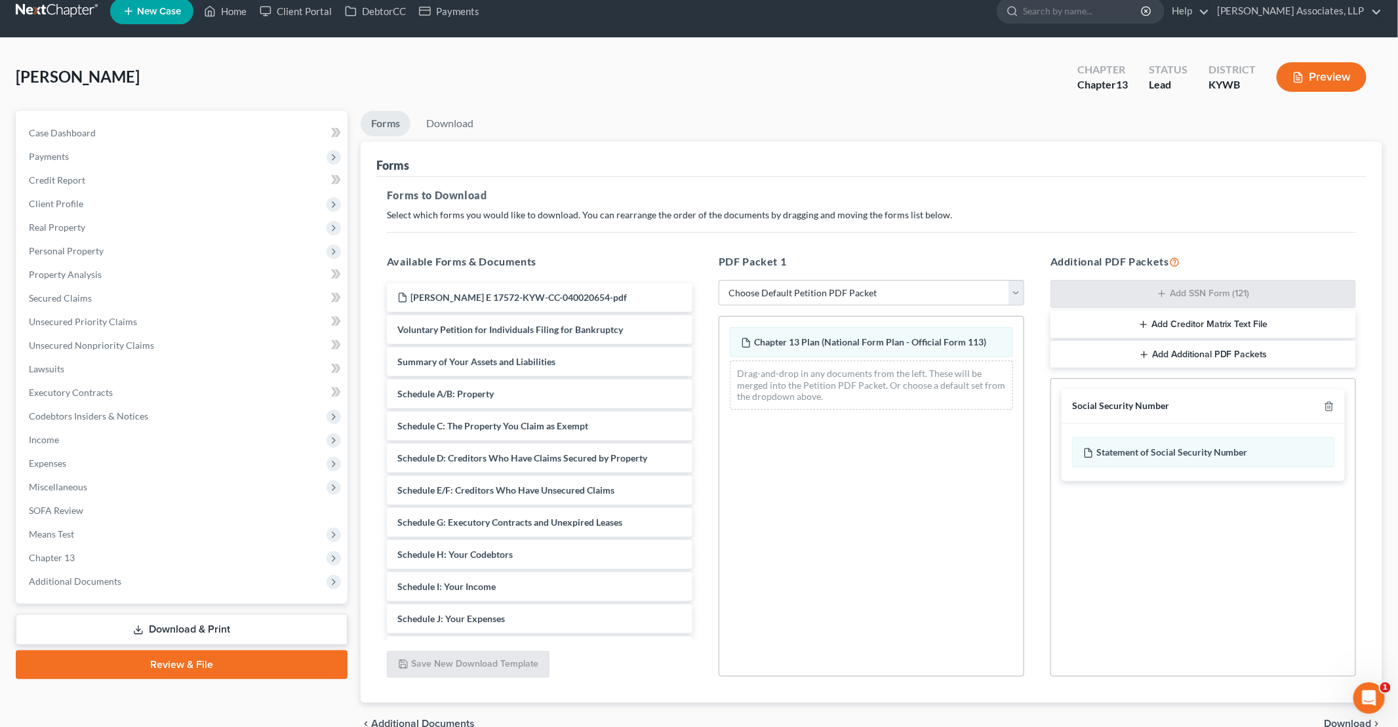
click at [1339, 719] on span "Download" at bounding box center [1348, 724] width 47 height 10
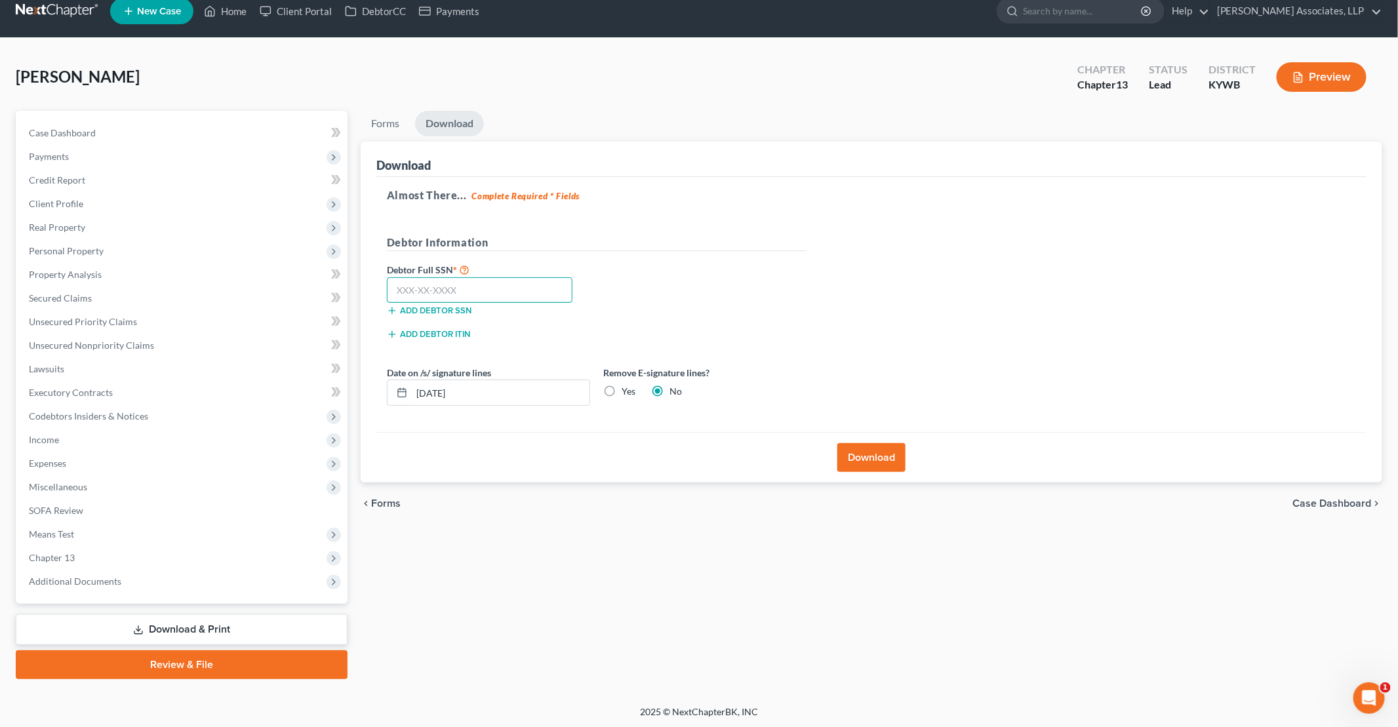
click at [447, 285] on input "text" at bounding box center [480, 290] width 186 height 26
type input "403-66-3225"
click at [870, 455] on button "Download" at bounding box center [872, 457] width 68 height 29
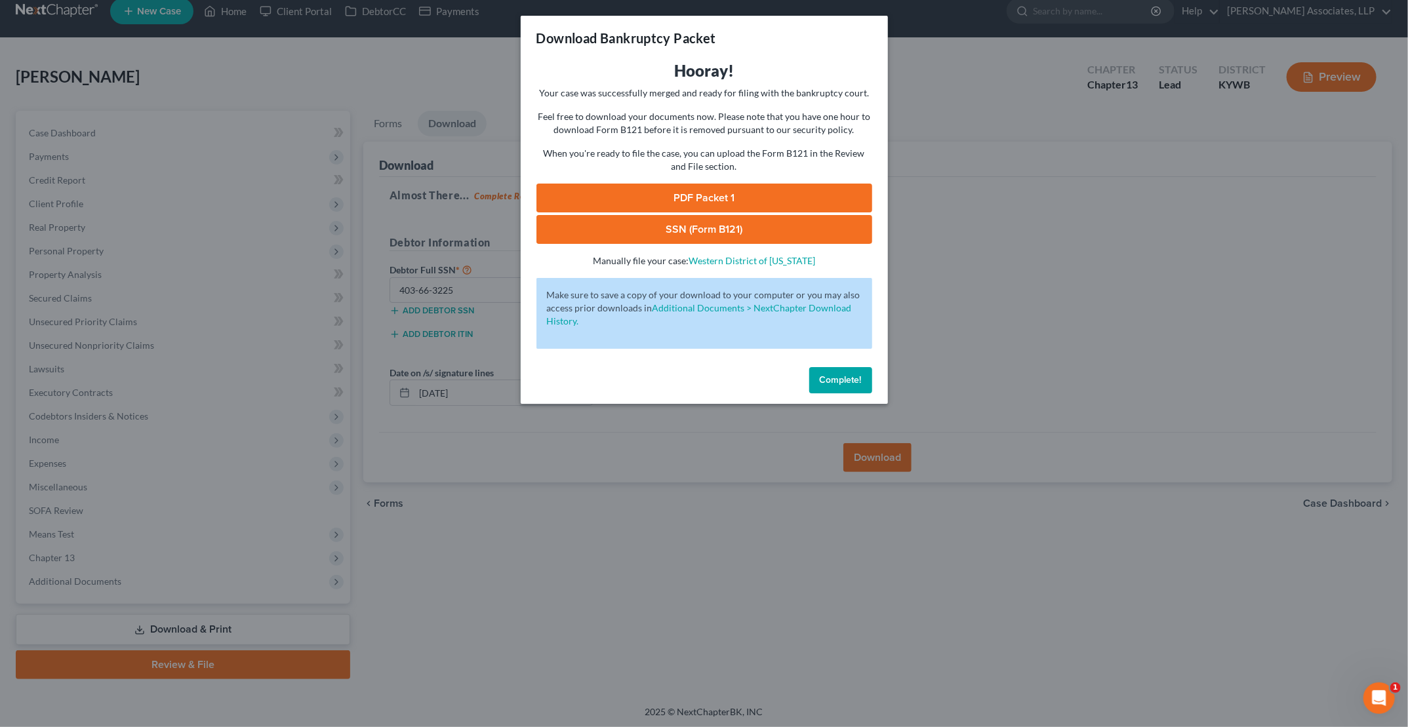
click at [719, 202] on link "PDF Packet 1" at bounding box center [705, 198] width 336 height 29
click at [724, 230] on link "SSN (Form B121)" at bounding box center [705, 229] width 336 height 29
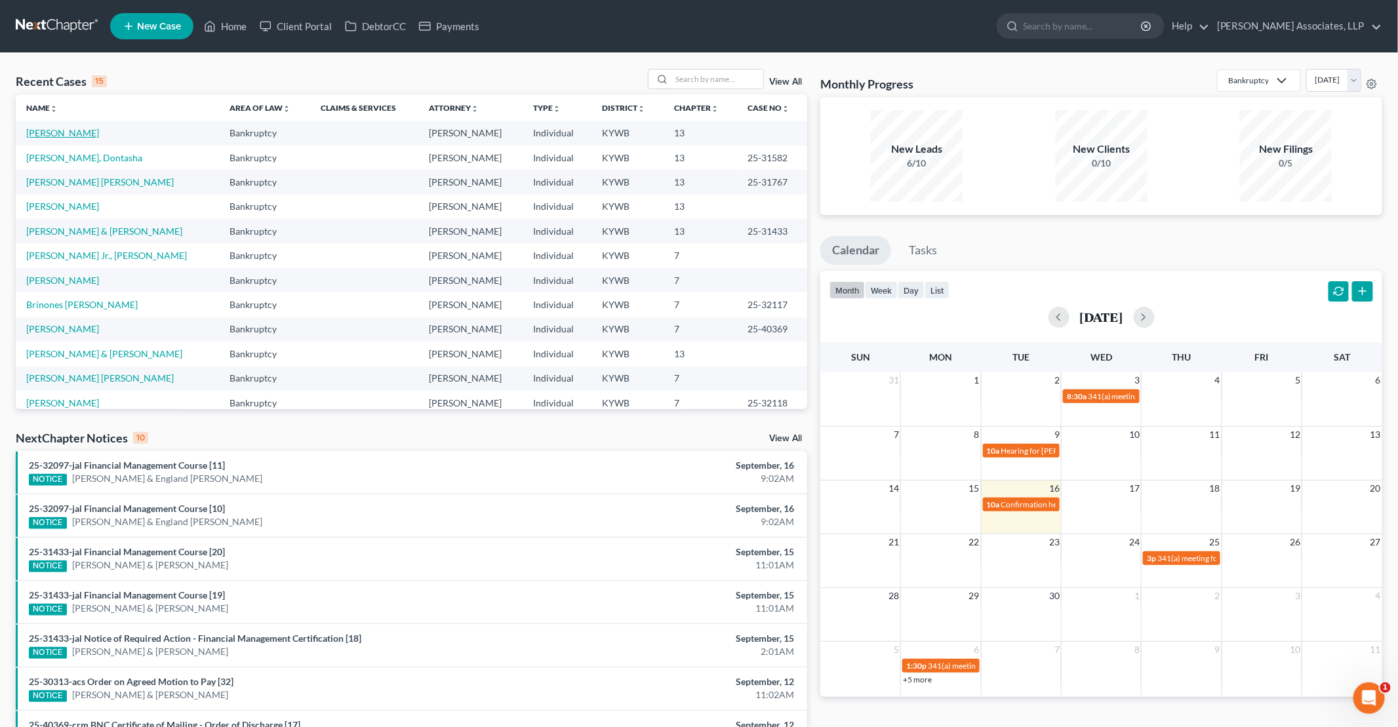
click at [88, 134] on link "[PERSON_NAME]" at bounding box center [62, 132] width 73 height 11
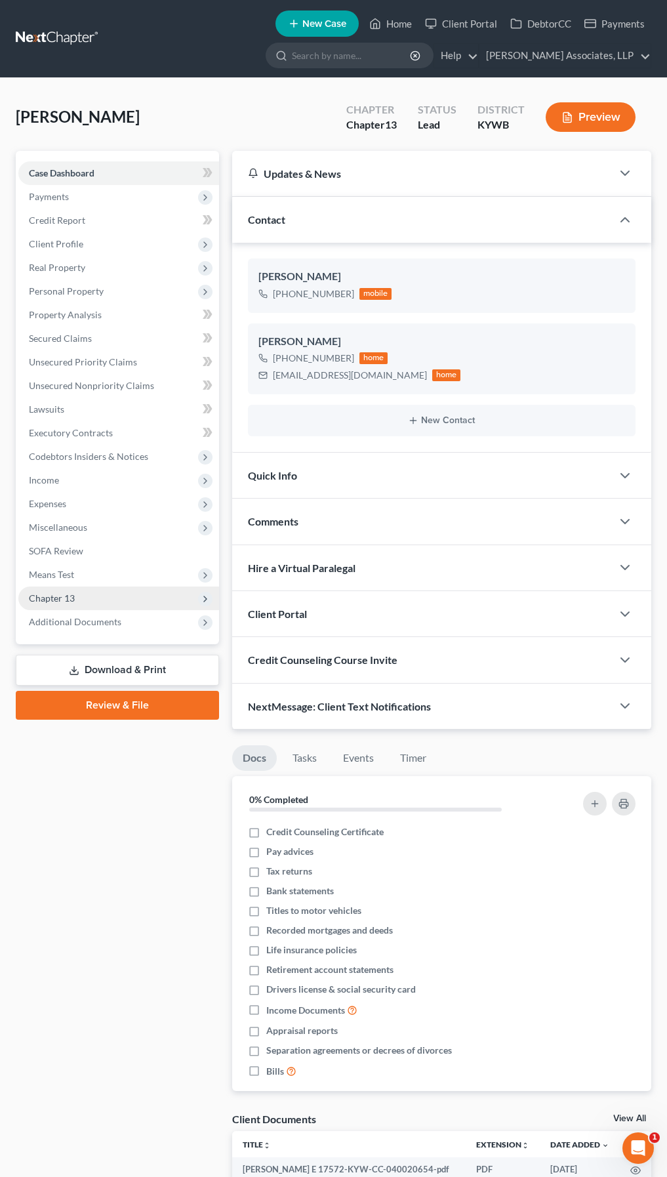
click at [110, 601] on span "Chapter 13" at bounding box center [118, 598] width 201 height 24
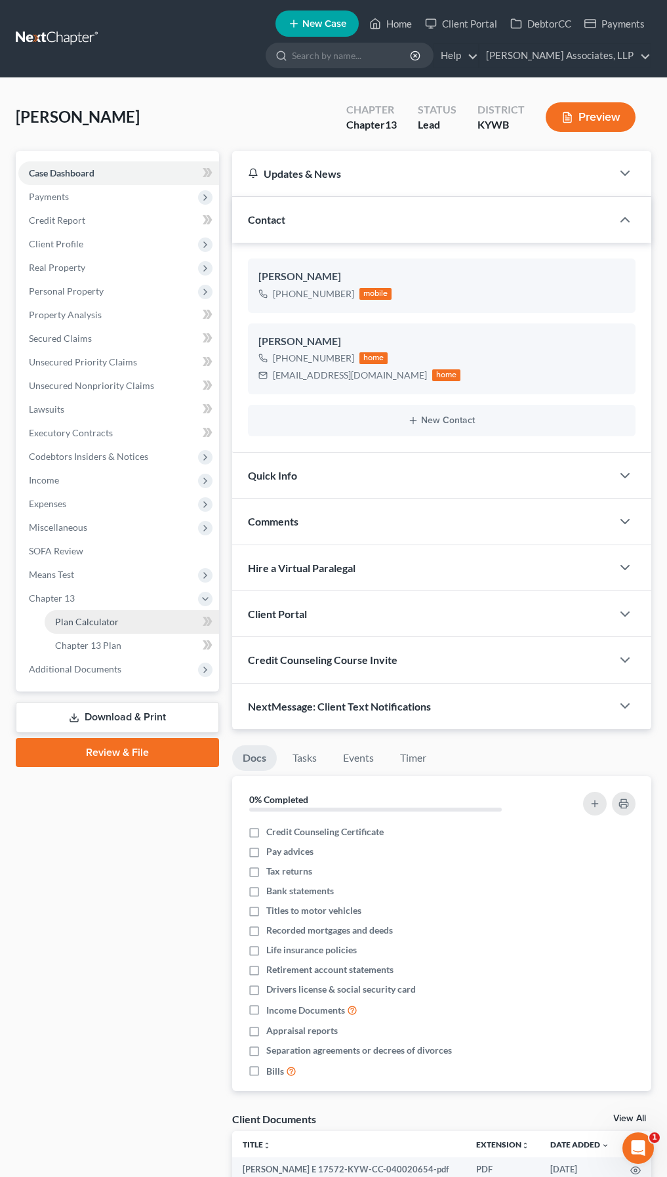
click at [148, 626] on link "Plan Calculator" at bounding box center [132, 622] width 174 height 24
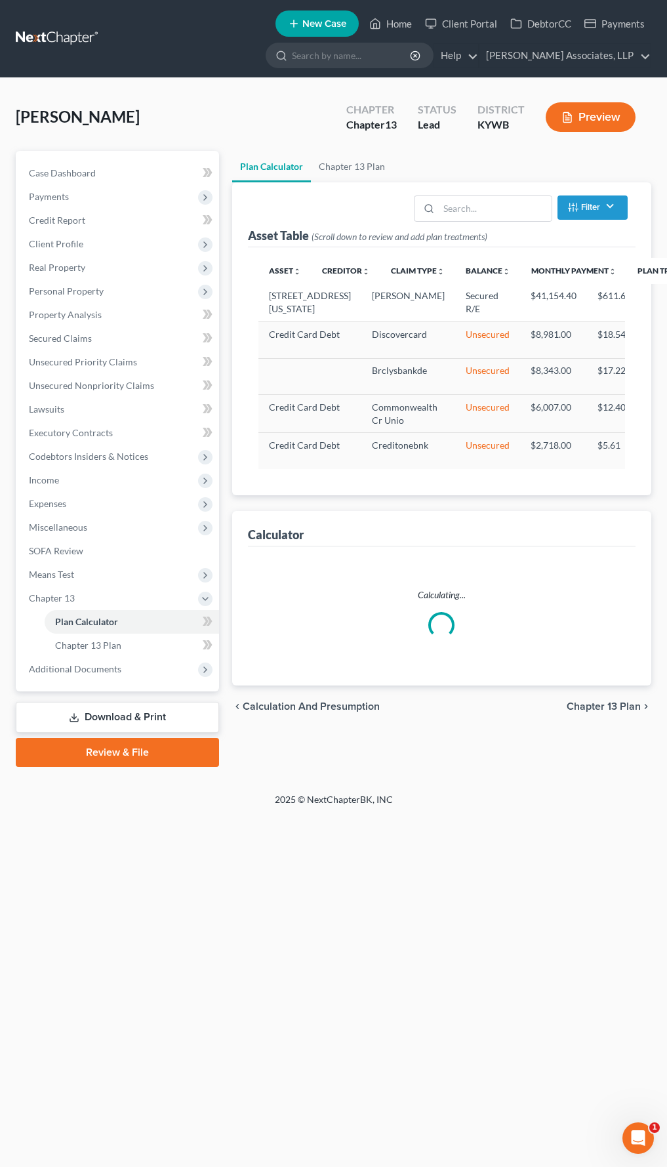
select select "59"
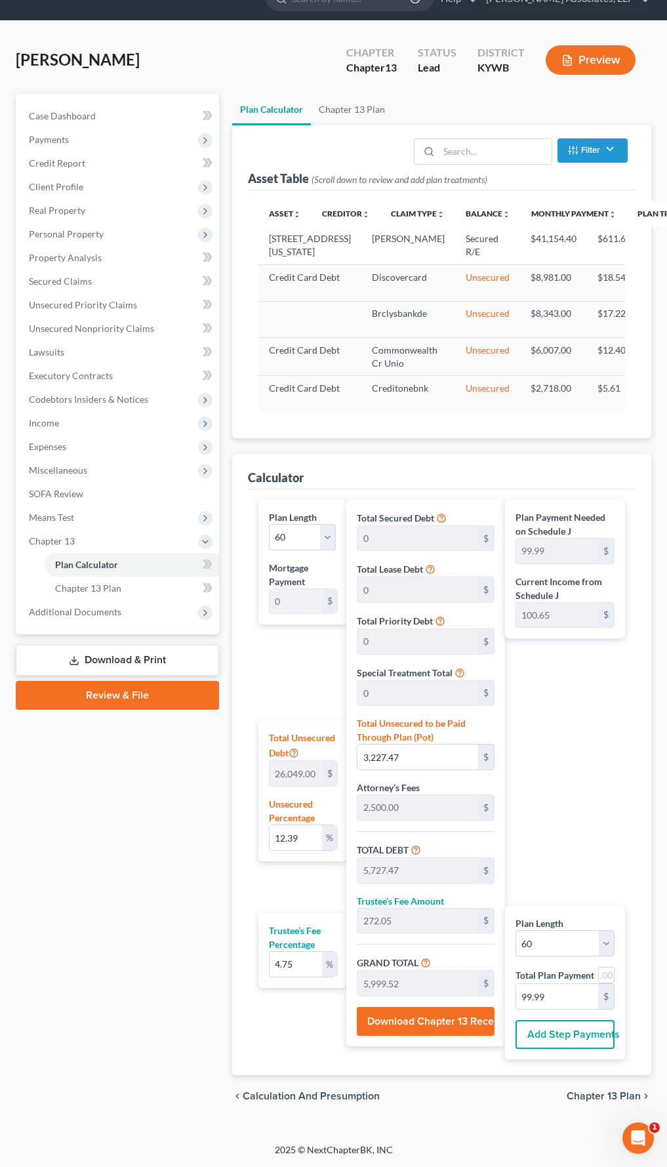
scroll to position [123, 0]
drag, startPoint x: 609, startPoint y: 970, endPoint x: 605, endPoint y: 977, distance: 8.0
click at [608, 727] on link at bounding box center [606, 975] width 16 height 16
type input "100.00"
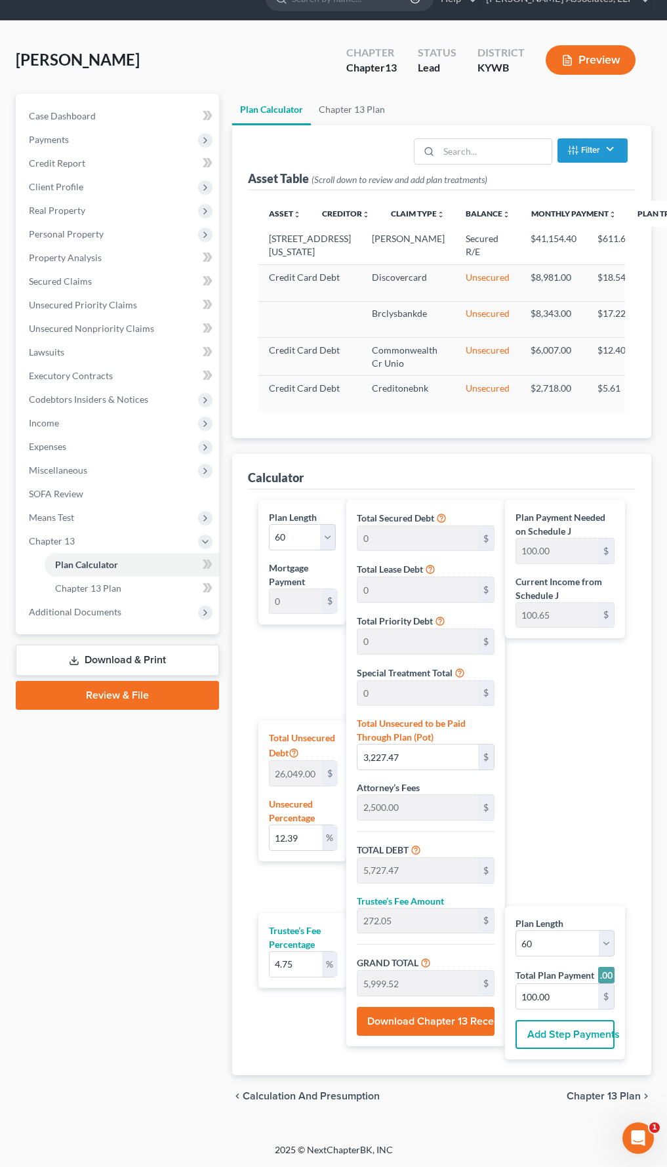
click at [605, 727] on link at bounding box center [606, 975] width 16 height 16
type input "99.99"
click at [566, 727] on input "99.99" at bounding box center [557, 996] width 82 height 25
type input "0"
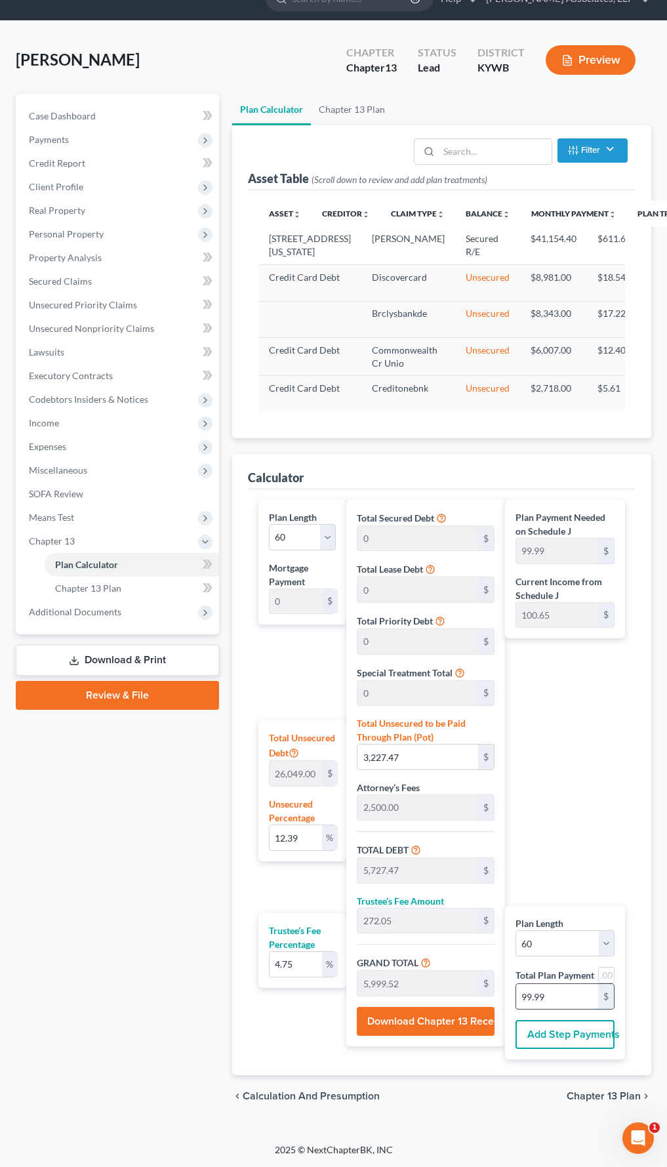
type input "0"
type input "57.27"
type input "2.72"
type input "60.00"
type input "1"
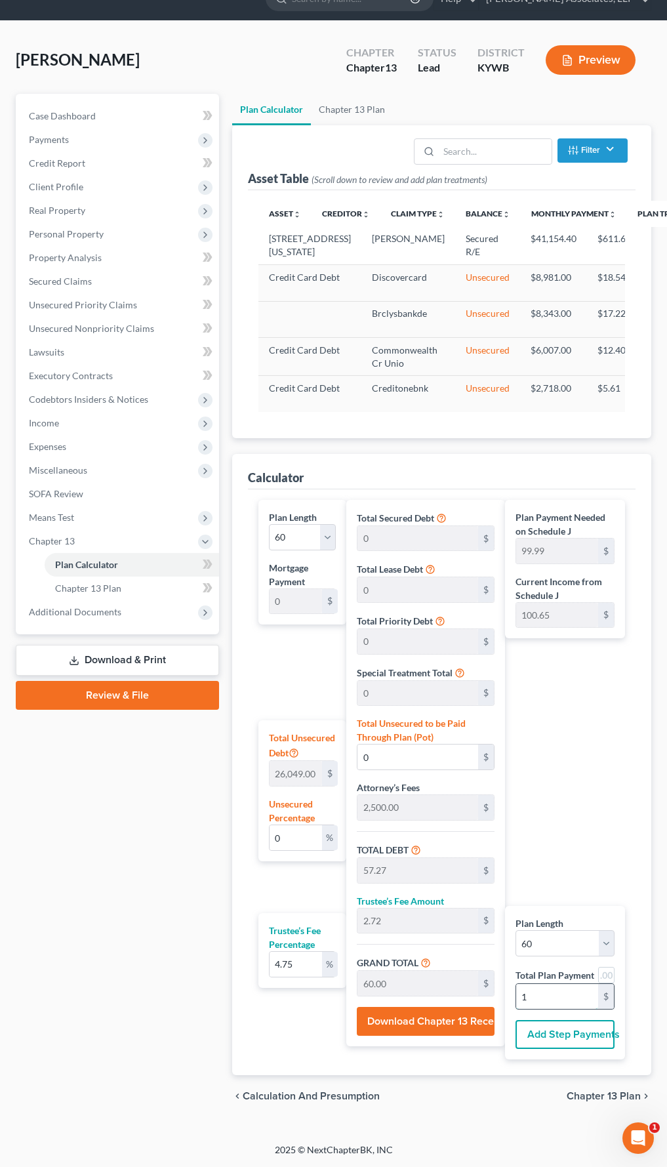
type input "572.79"
type input "27.20"
type input "600.00"
type input "10"
type input "12.39"
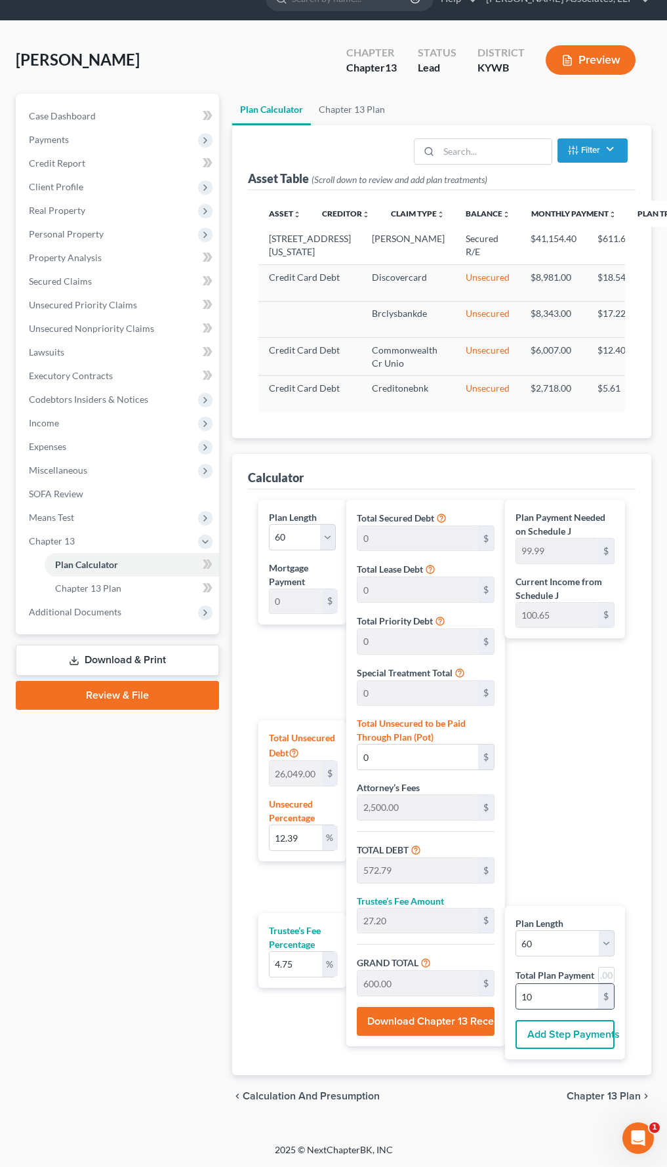
type input "3,227.92"
type input "5,727.92"
type input "272.07"
type input "6,000.00"
type input "100.00"
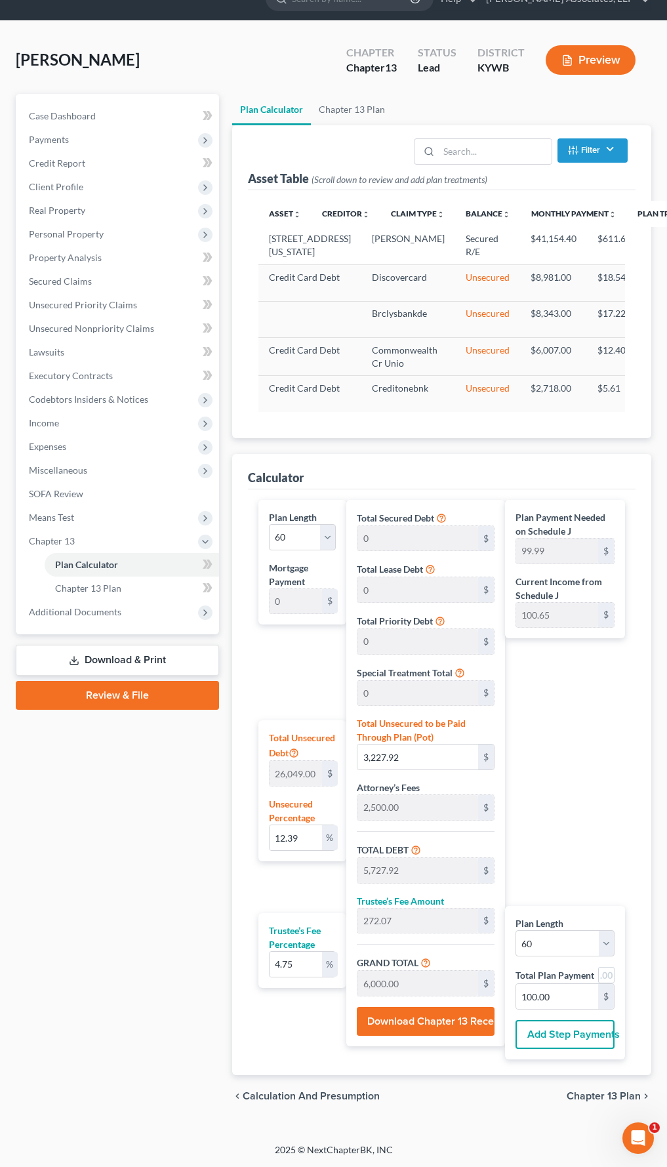
click at [562, 727] on div "Plan Payment Needed on Schedule J 99.99 $ Current Income from Schedule J 100.65…" at bounding box center [568, 779] width 127 height 559
